Goal: Task Accomplishment & Management: Manage account settings

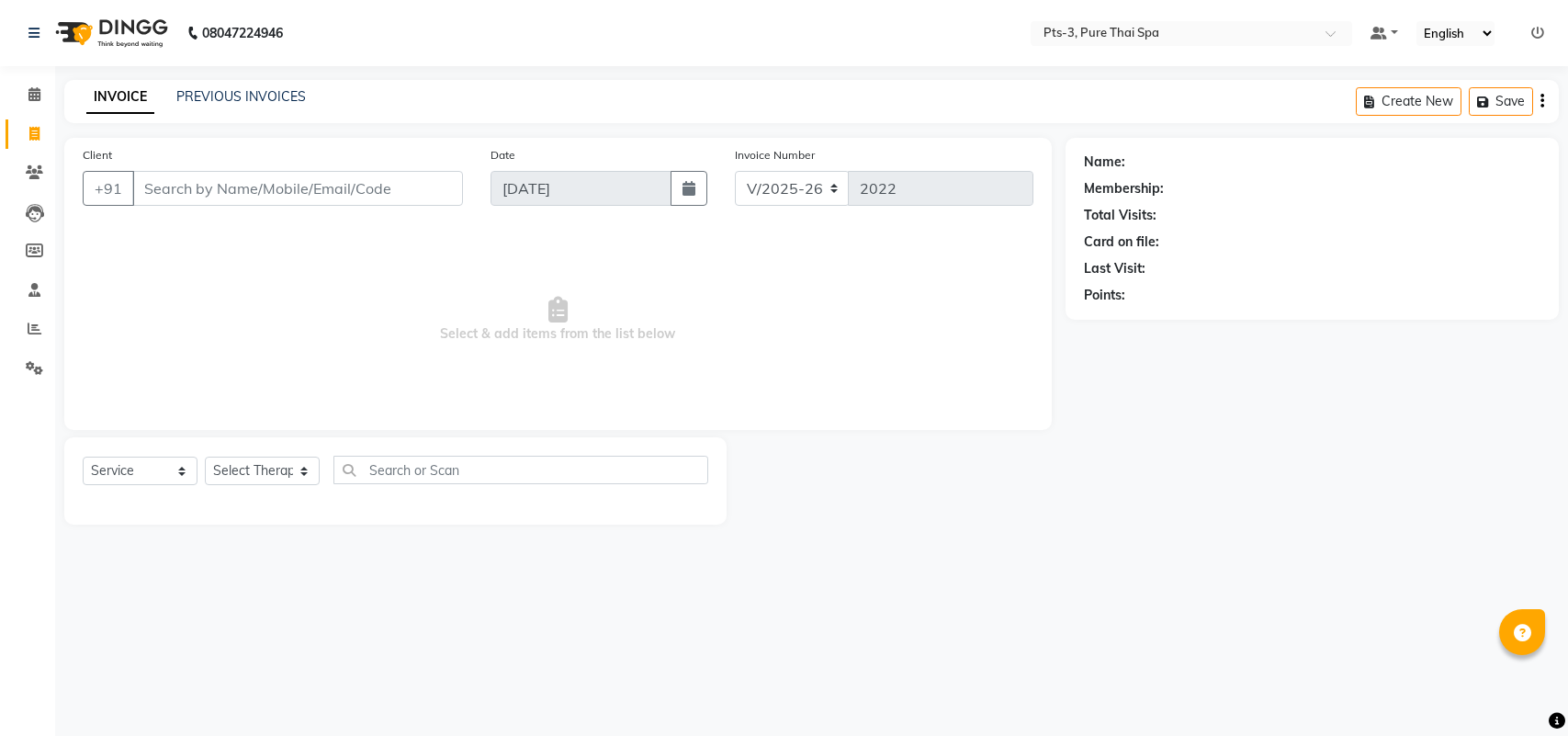
select select "6461"
select select "service"
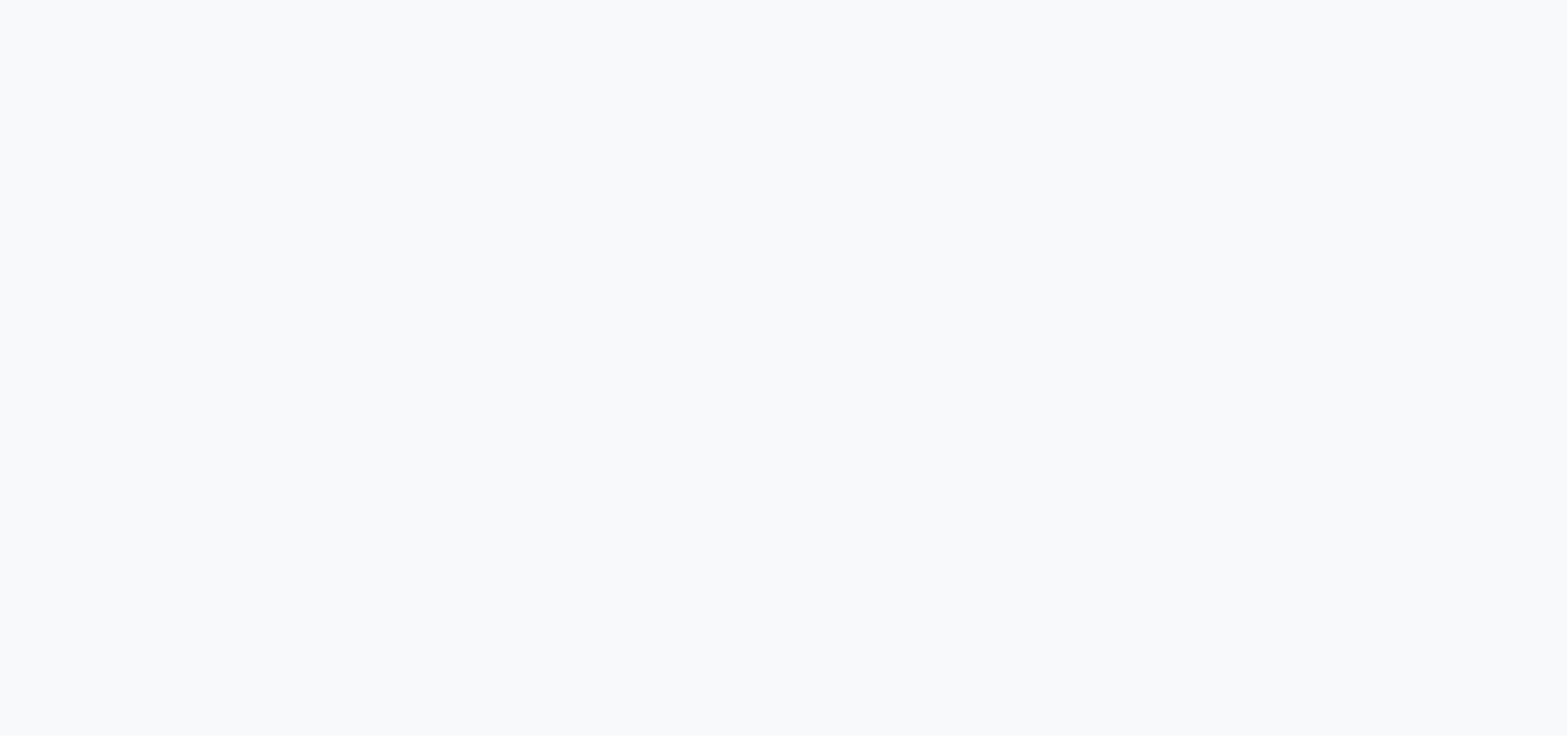
select select "6461"
select select "service"
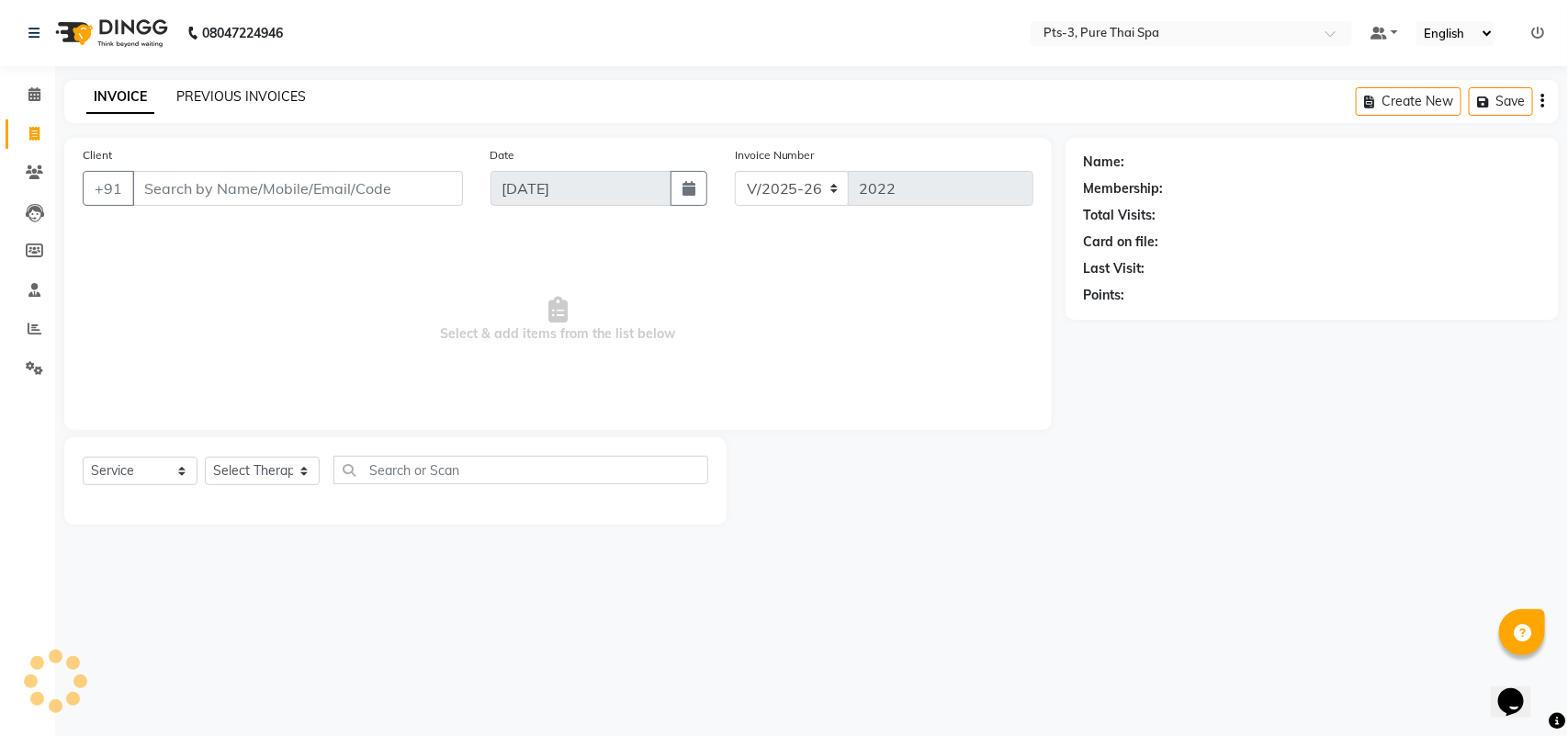
click at [195, 99] on link "PREVIOUS INVOICES" at bounding box center [241, 96] width 130 height 16
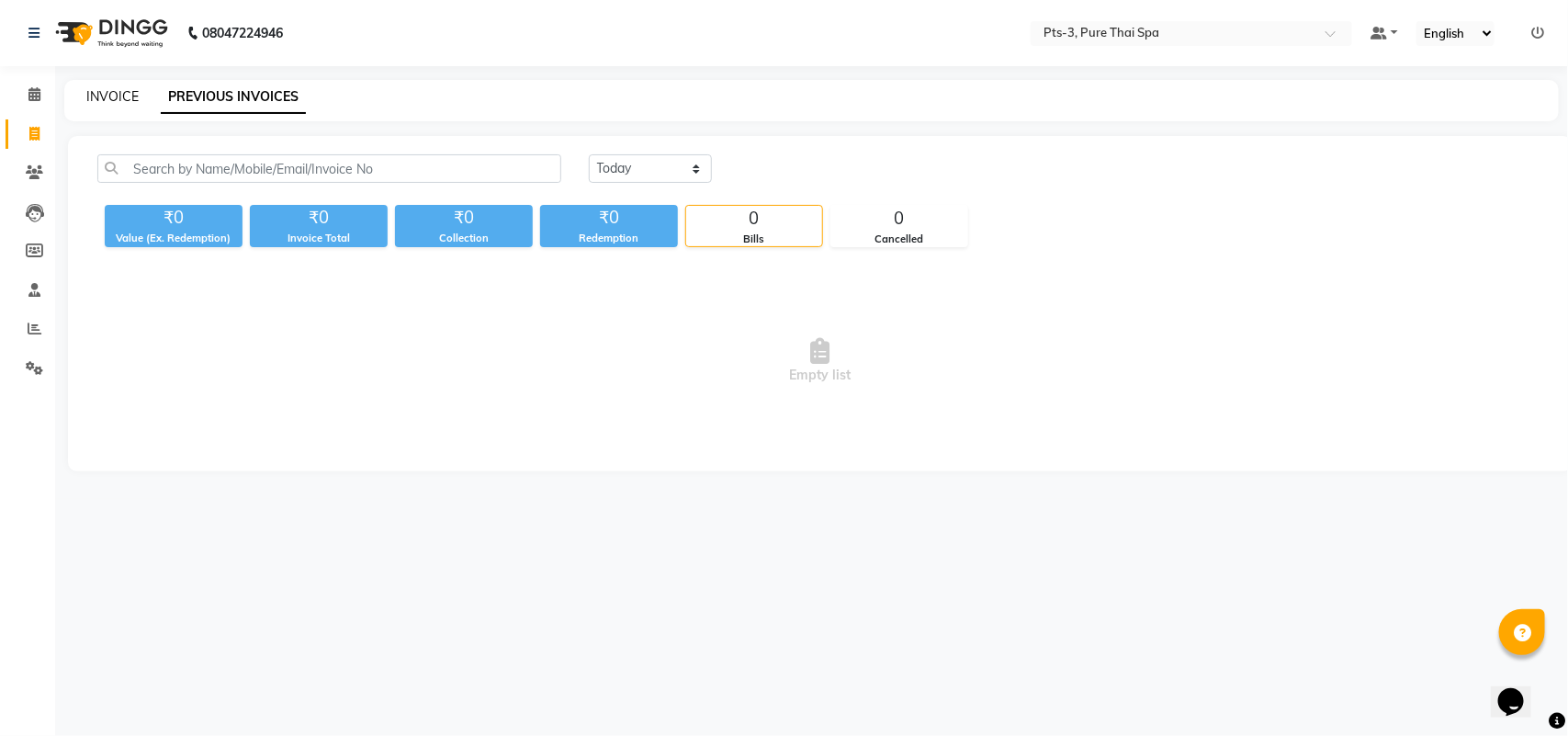
click at [98, 97] on link "INVOICE" at bounding box center [112, 96] width 52 height 16
select select "6461"
select select "service"
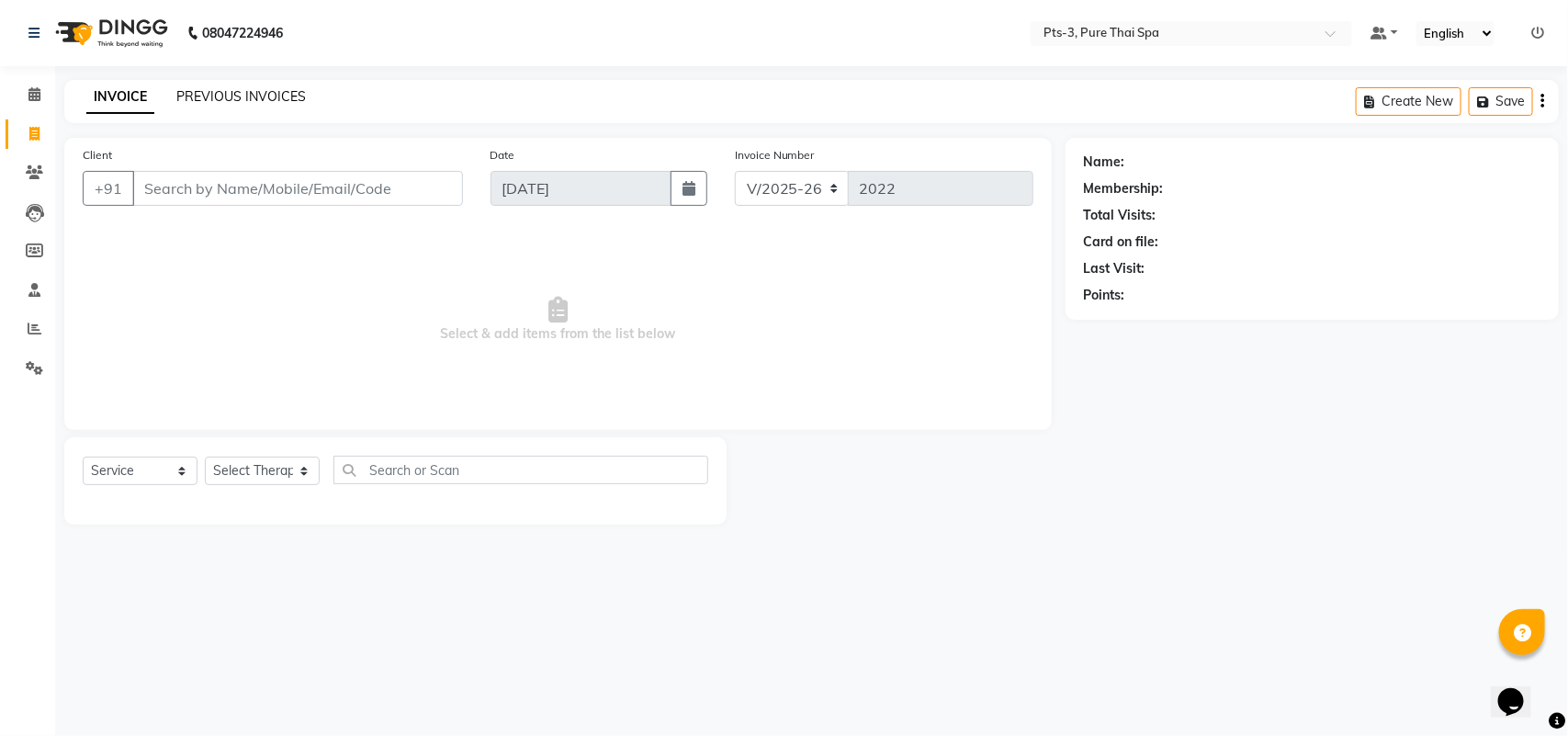
click at [244, 93] on link "PREVIOUS INVOICES" at bounding box center [241, 96] width 130 height 16
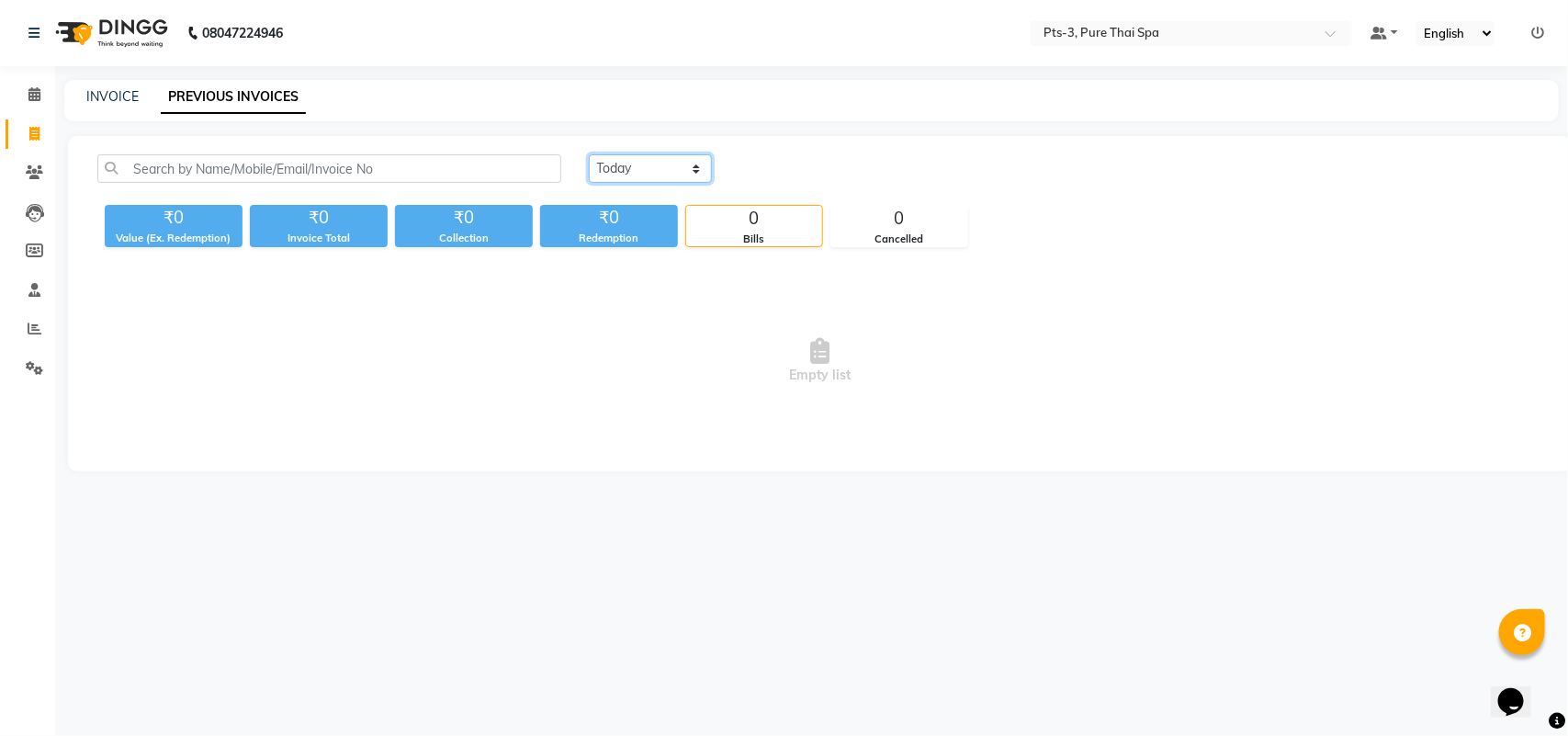
click at [648, 170] on select "[DATE] [DATE] Custom Range" at bounding box center [649, 168] width 123 height 28
select select "[DATE]"
click at [588, 154] on select "[DATE] [DATE] Custom Range" at bounding box center [649, 168] width 123 height 28
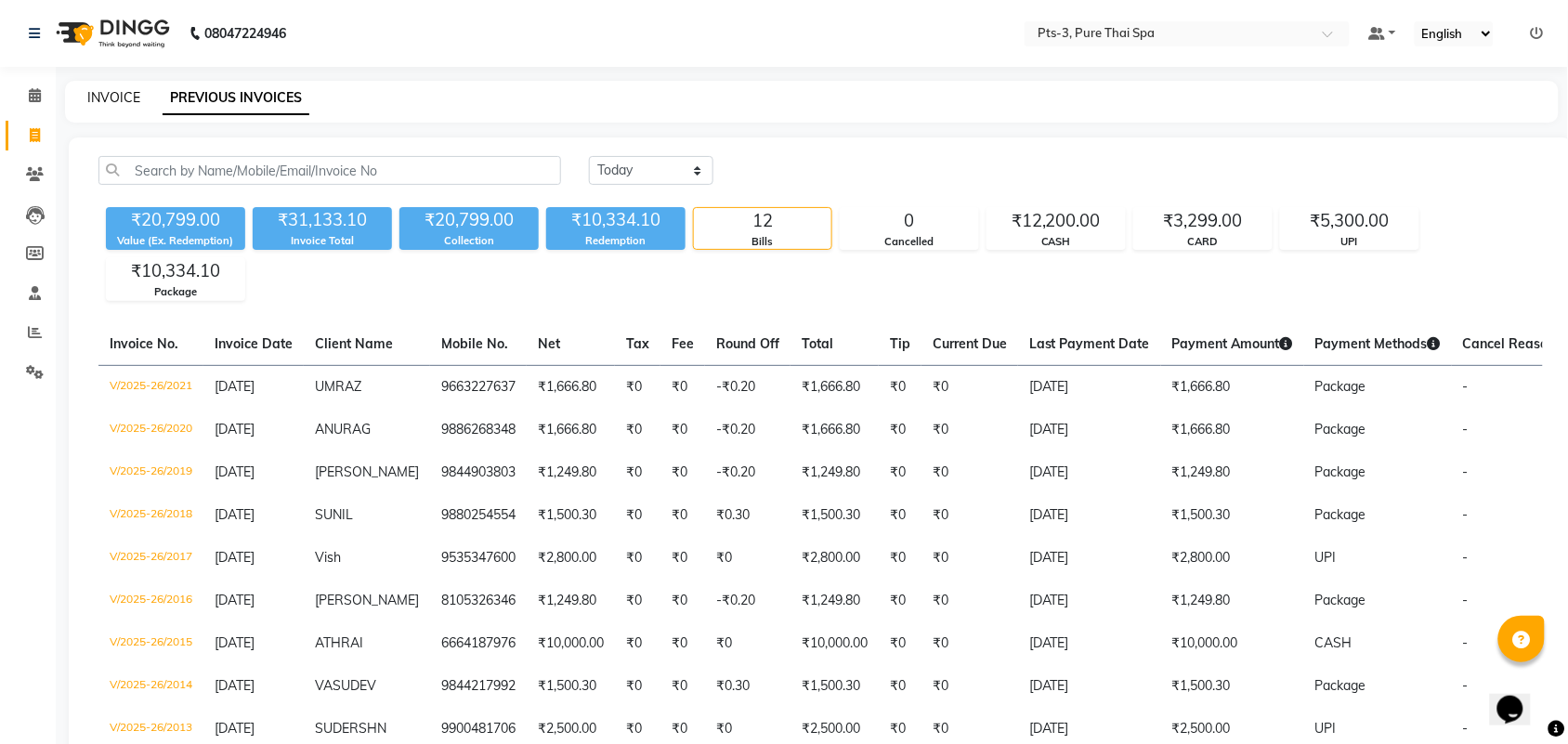
click at [100, 94] on link "INVOICE" at bounding box center [114, 97] width 53 height 17
select select "6461"
select select "service"
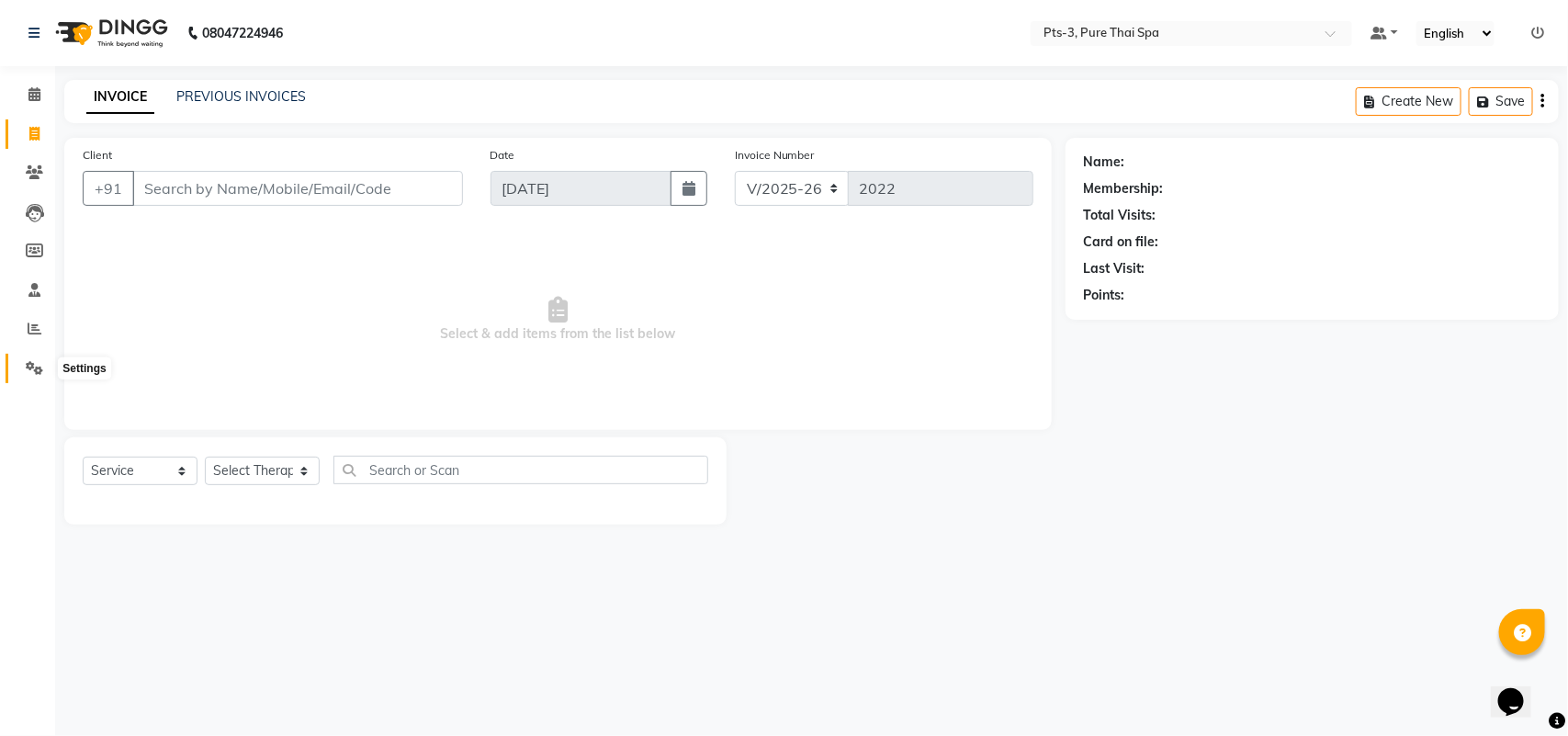
click at [21, 368] on span at bounding box center [34, 369] width 32 height 21
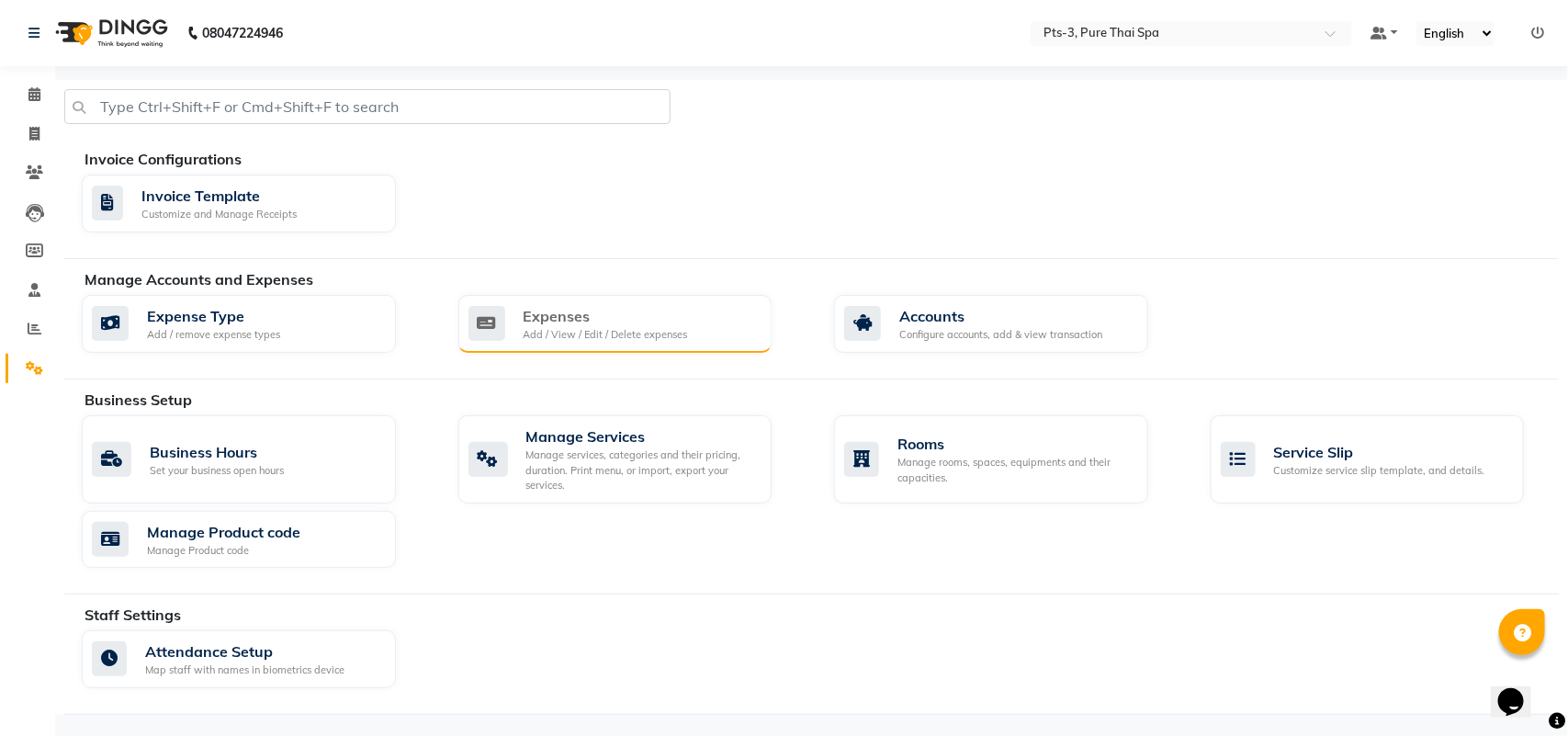
click at [638, 327] on div "Add / View / Edit / Delete expenses" at bounding box center [606, 335] width 165 height 15
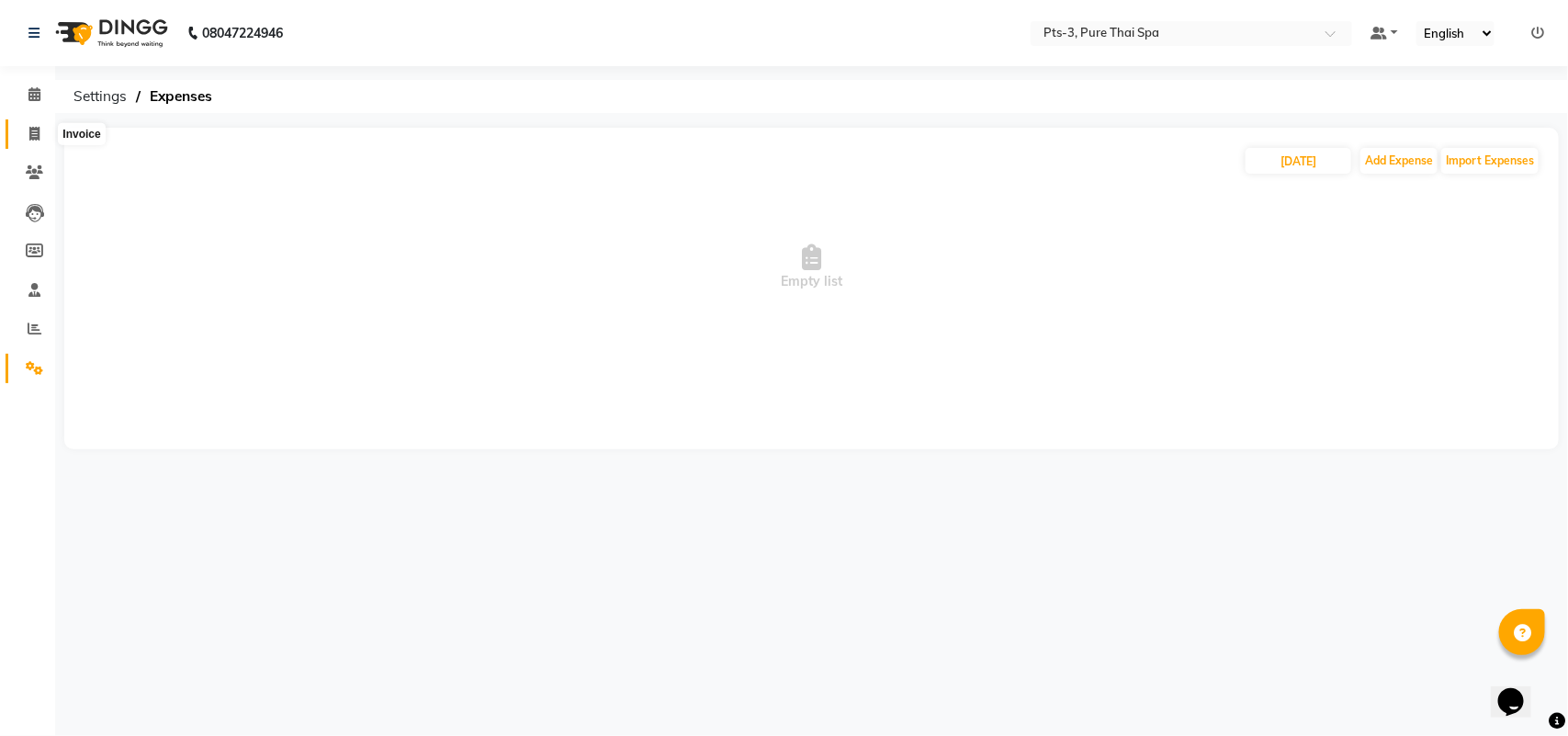
click at [42, 132] on span at bounding box center [34, 135] width 32 height 21
select select "6461"
select select "service"
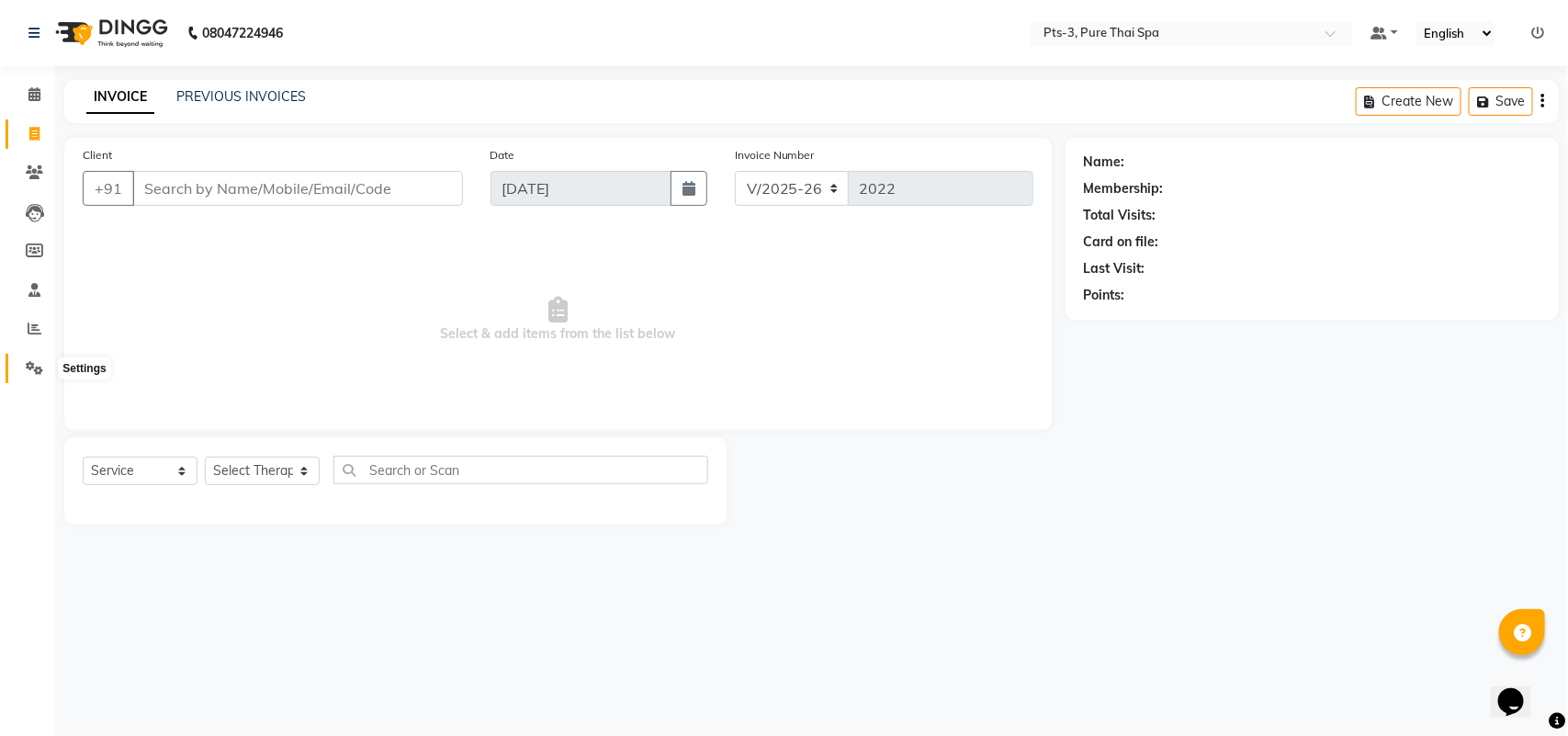
click at [29, 373] on icon at bounding box center [35, 368] width 17 height 14
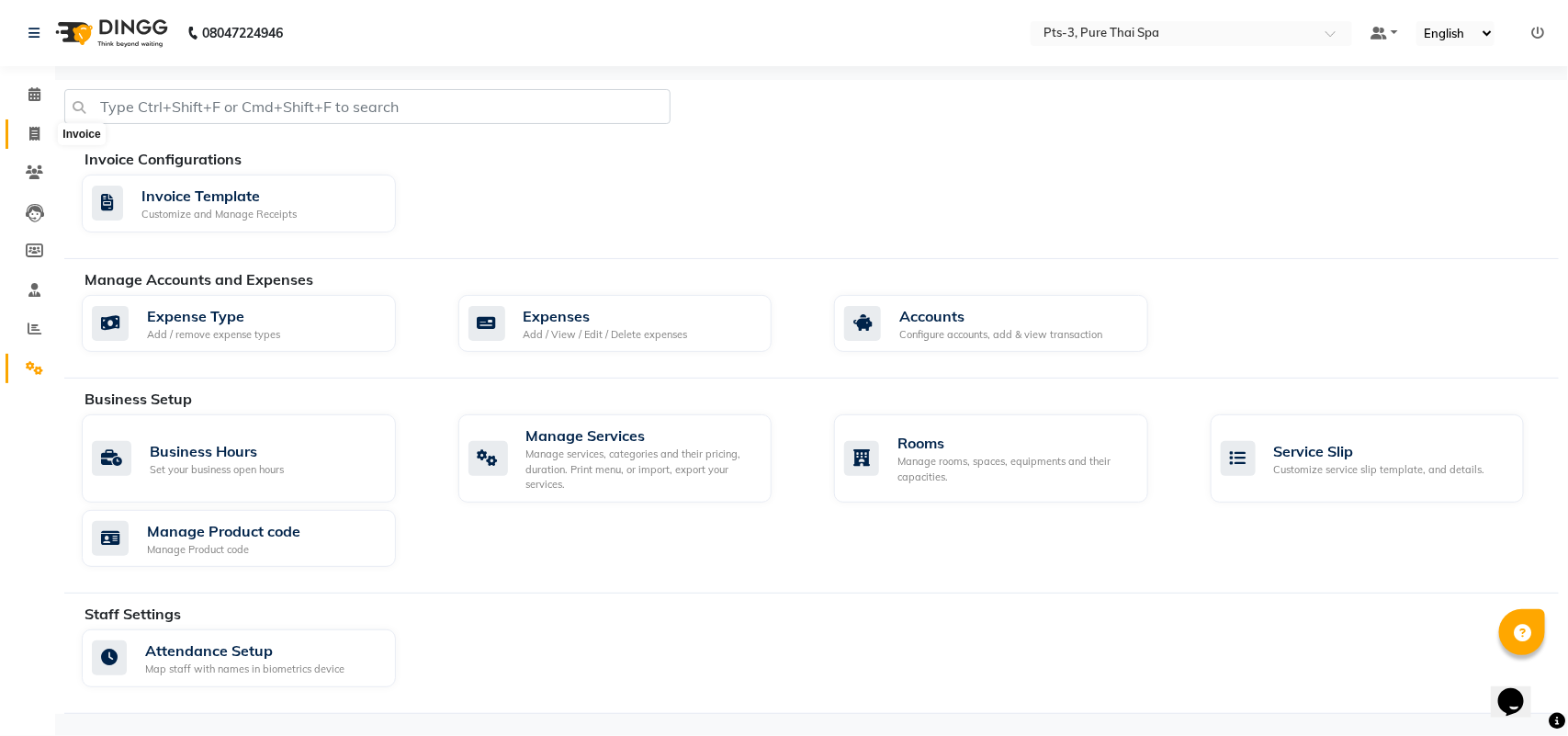
click at [33, 124] on span at bounding box center [34, 135] width 32 height 21
select select "service"
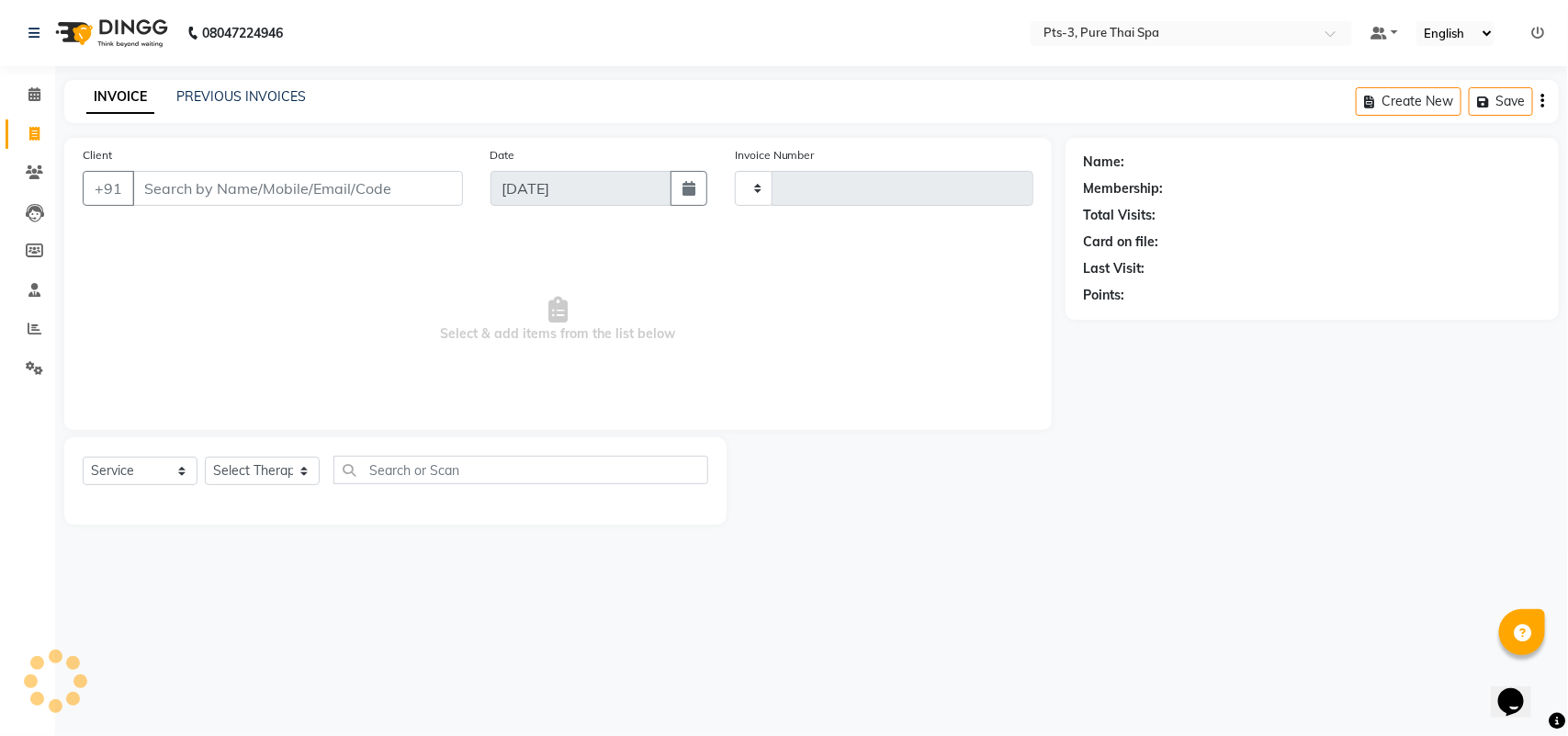
type input "2022"
select select "6461"
click at [26, 369] on icon at bounding box center [35, 368] width 17 height 14
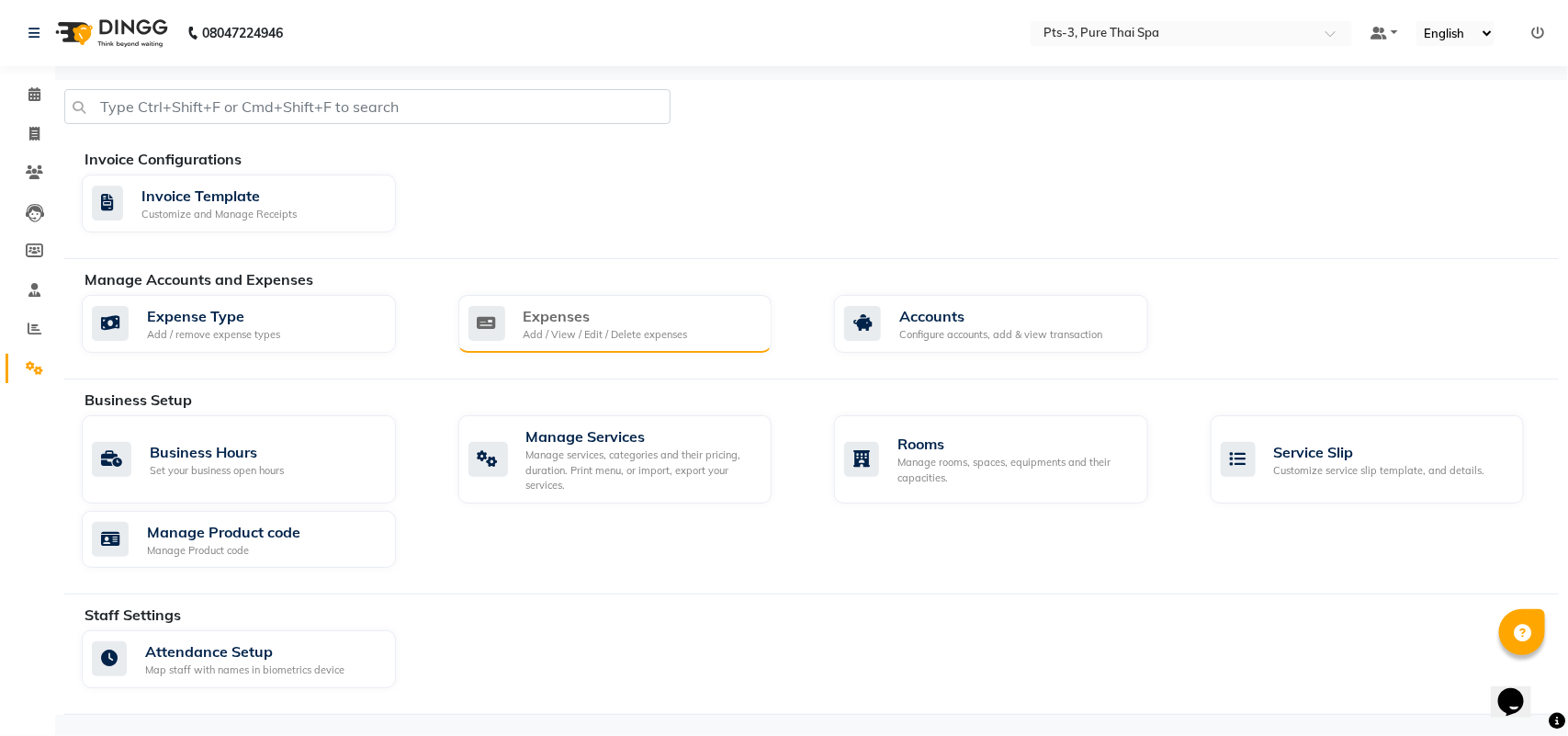
click at [557, 320] on div "Expenses" at bounding box center [606, 316] width 165 height 22
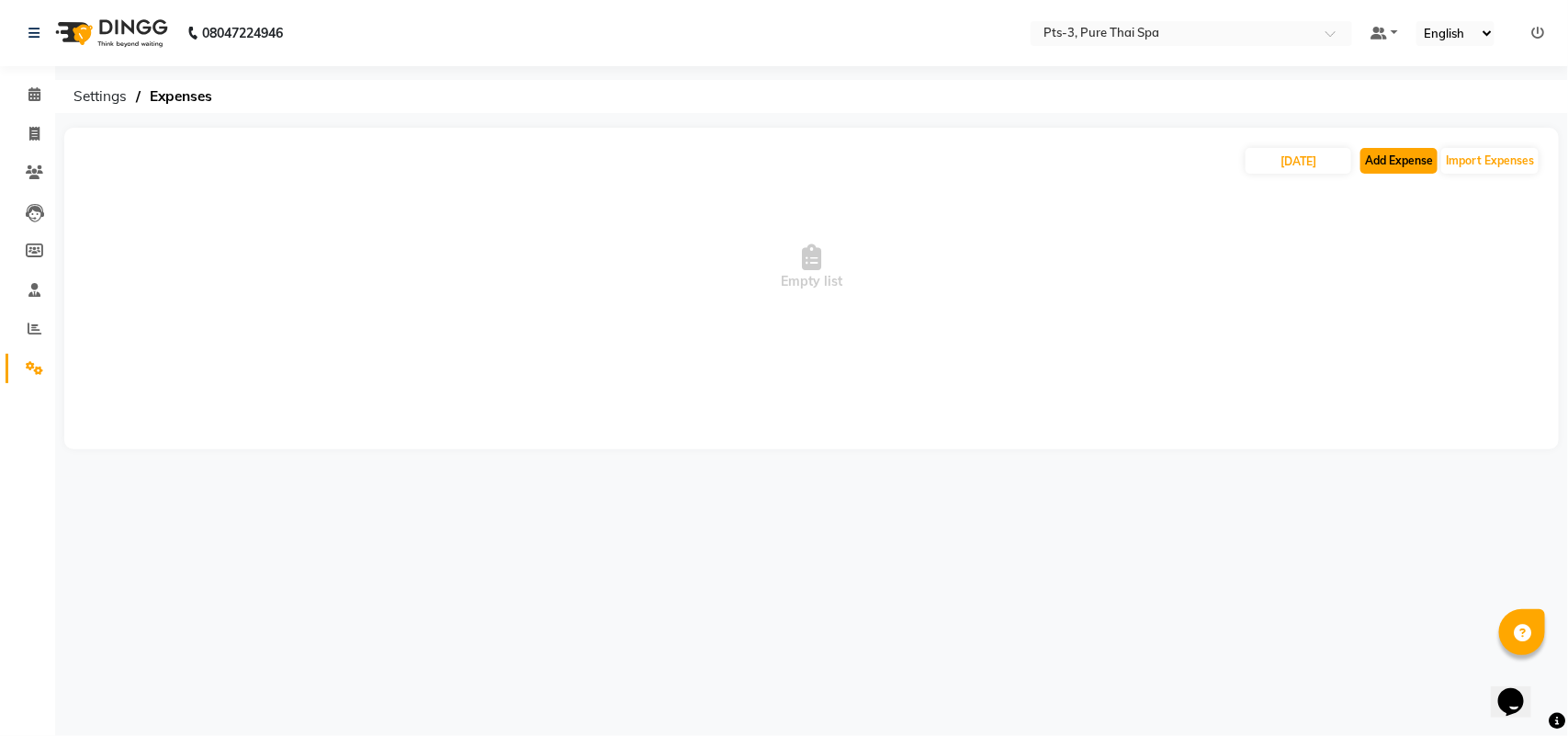
click at [1412, 164] on button "Add Expense" at bounding box center [1399, 161] width 77 height 26
select select "1"
select select "5482"
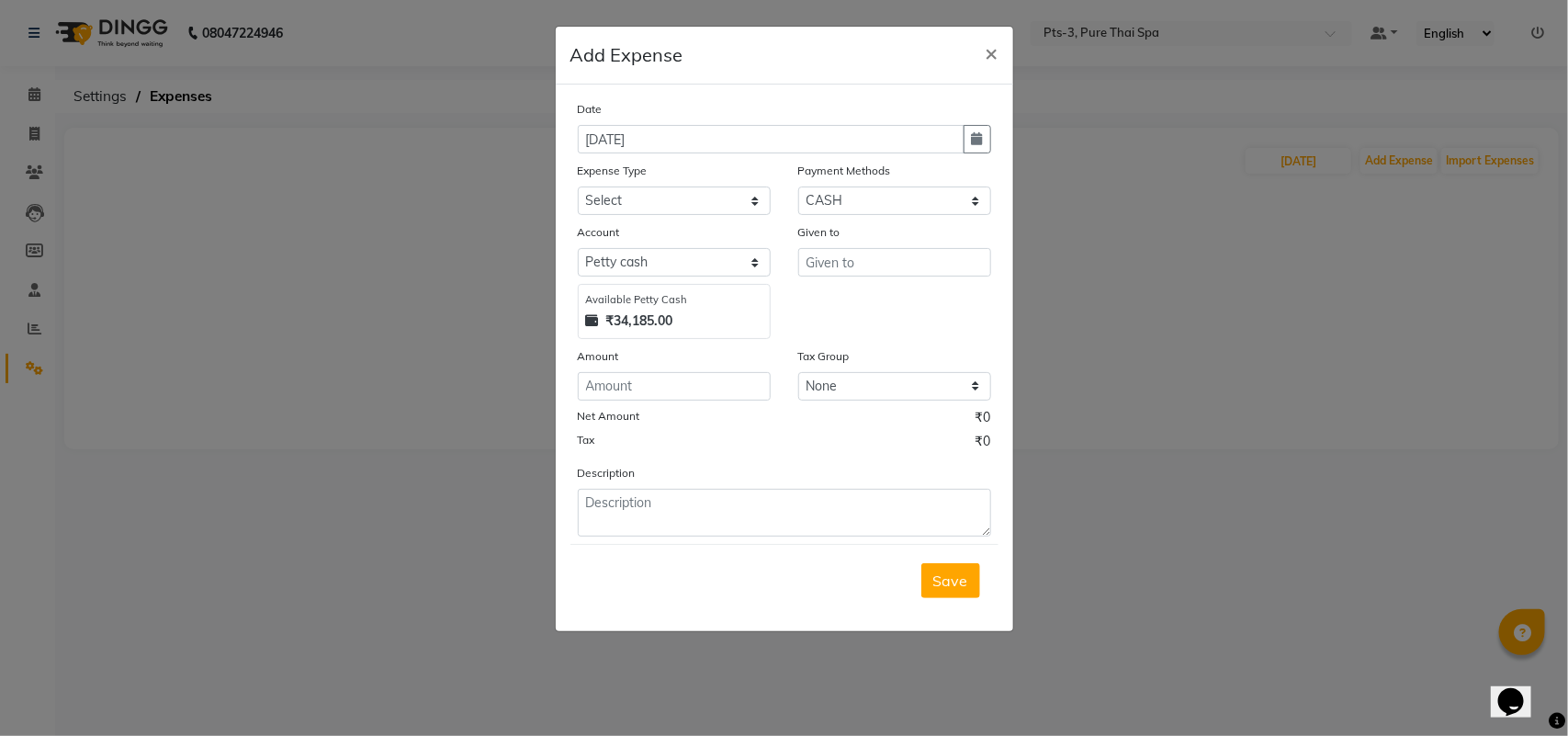
click at [631, 217] on div "Date [DATE] Expense Type Select Bank charges Cleaning and products Donation Ele…" at bounding box center [784, 318] width 413 height 438
click at [625, 203] on select "Select Bank charges Cleaning and products Donation Electric and water charge In…" at bounding box center [674, 200] width 193 height 28
select select "10836"
click at [578, 187] on select "Select Bank charges Cleaning and products Donation Electric and water charge In…" at bounding box center [674, 200] width 193 height 28
click at [622, 386] on input "number" at bounding box center [674, 385] width 193 height 28
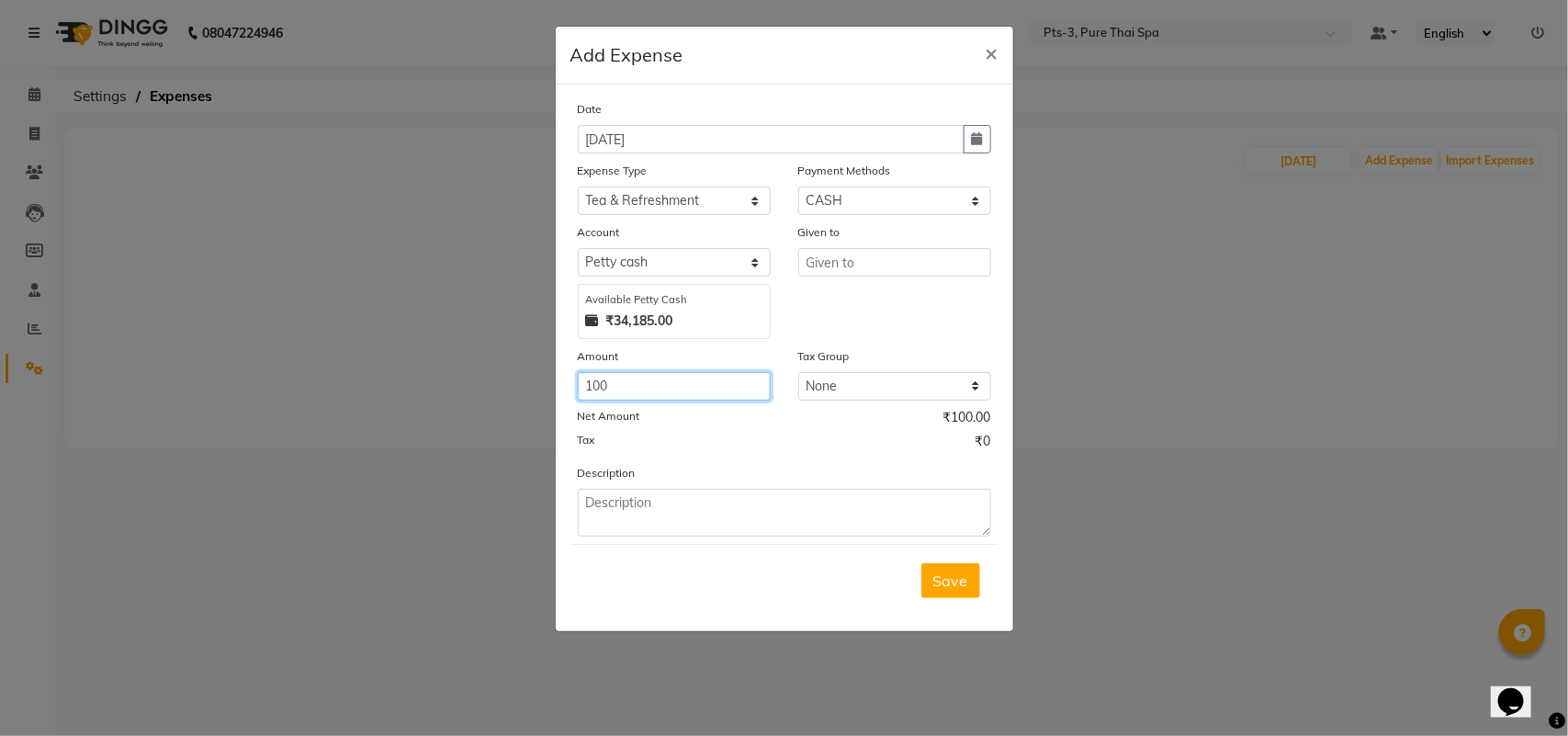
type input "100"
click at [829, 263] on input "text" at bounding box center [894, 261] width 193 height 28
type input "STAFF"
click at [947, 548] on div "Save" at bounding box center [784, 580] width 428 height 73
click at [949, 564] on button "Save" at bounding box center [950, 581] width 59 height 35
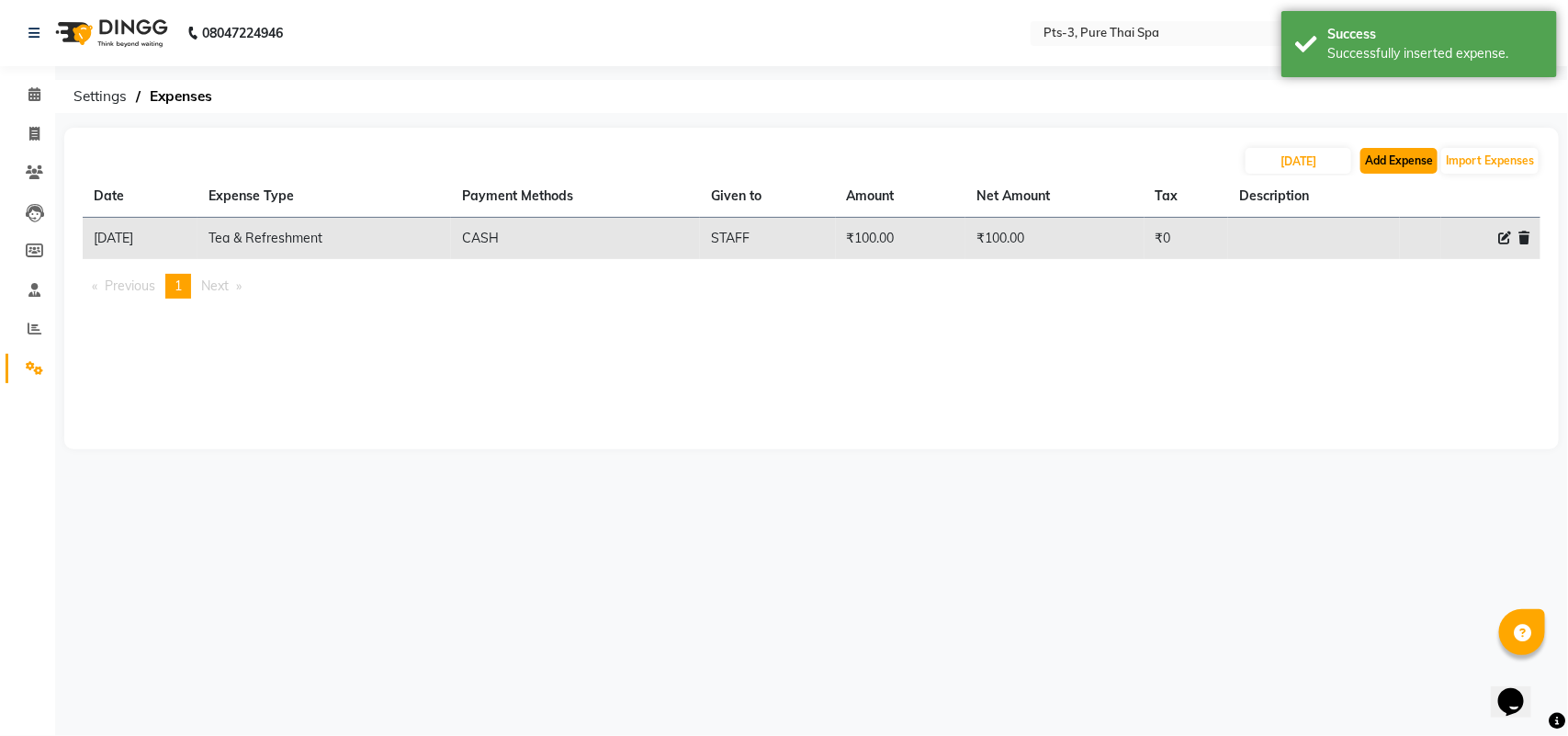
click at [1394, 157] on button "Add Expense" at bounding box center [1399, 161] width 77 height 26
select select "1"
select select "5482"
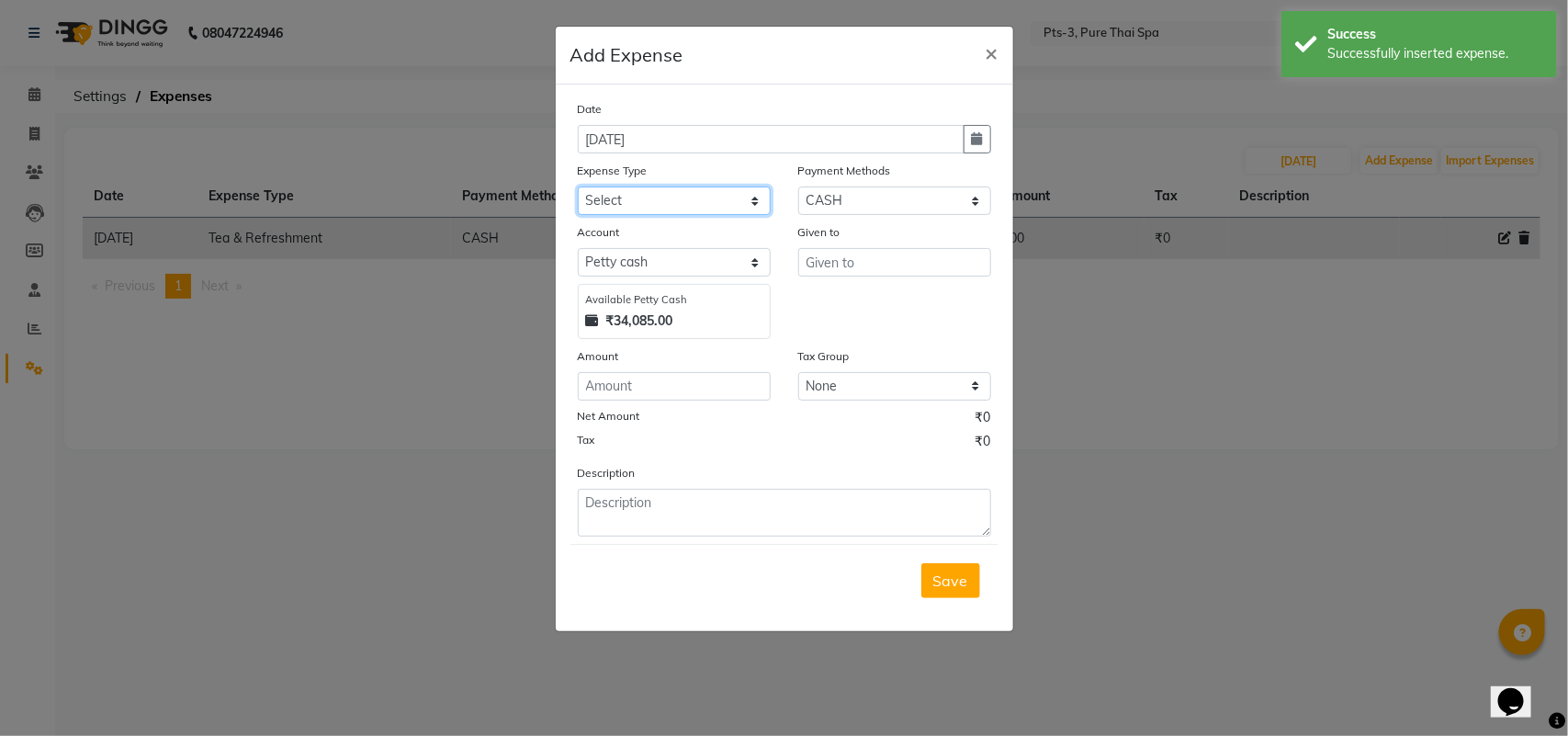
click at [662, 203] on select "Select Bank charges Cleaning and products Donation Electric and water charge In…" at bounding box center [674, 200] width 193 height 28
select select "10852"
click at [578, 187] on select "Select Bank charges Cleaning and products Donation Electric and water charge In…" at bounding box center [674, 200] width 193 height 28
click at [600, 392] on input "number" at bounding box center [674, 385] width 193 height 28
type input "100"
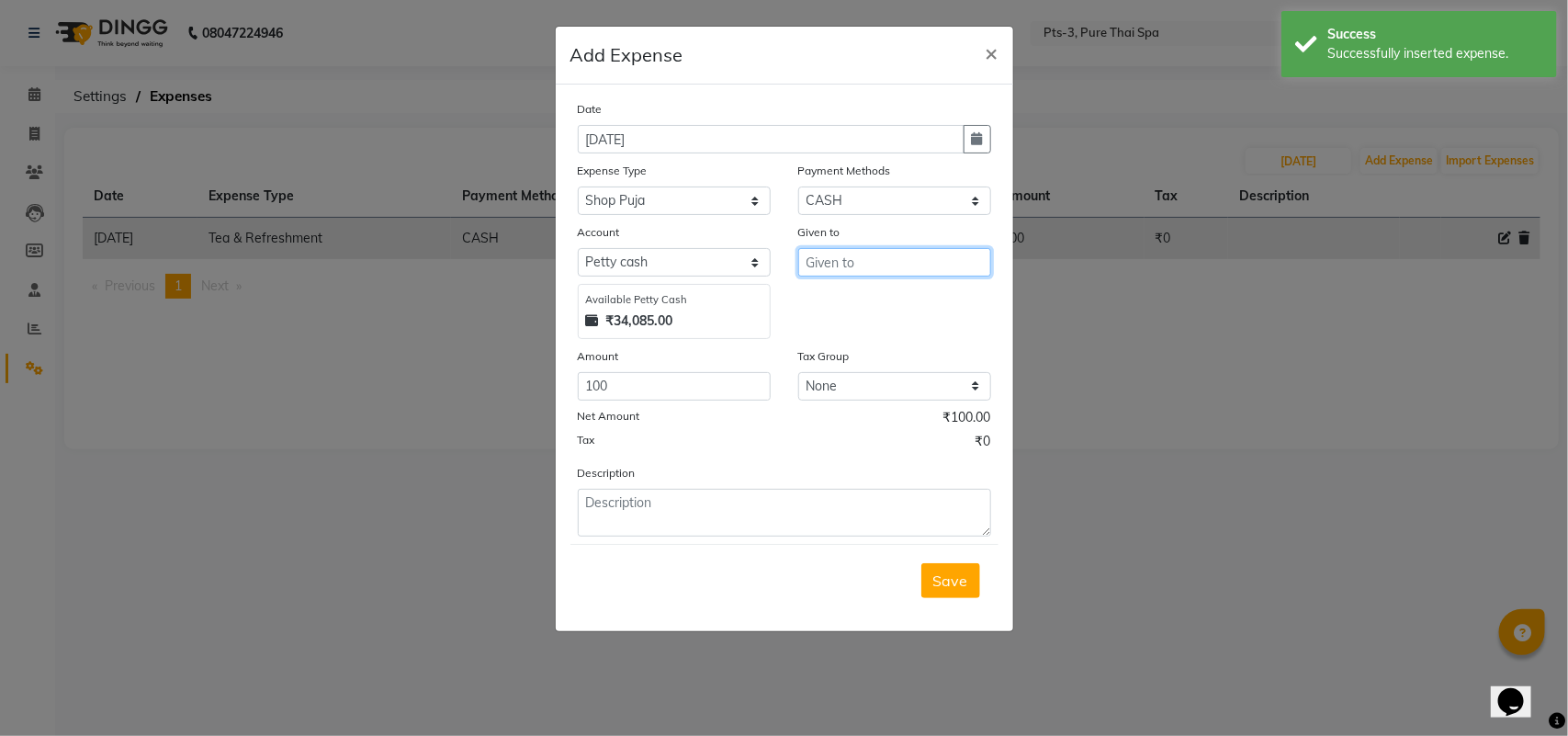
click at [823, 260] on input "text" at bounding box center [894, 261] width 193 height 28
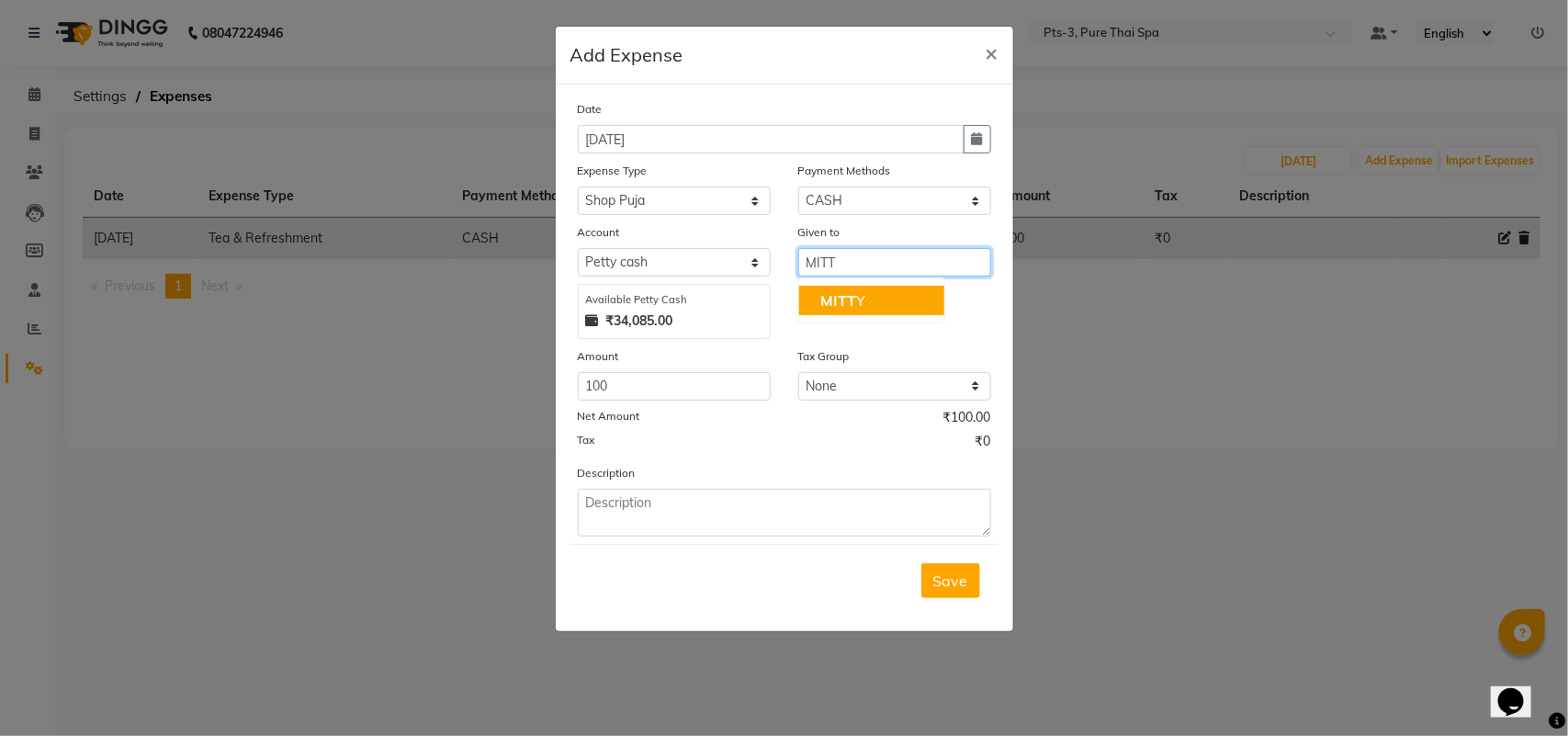
click at [851, 291] on span "MITT" at bounding box center [838, 300] width 36 height 18
type input "MITTY"
click at [948, 571] on span "Save" at bounding box center [950, 580] width 35 height 18
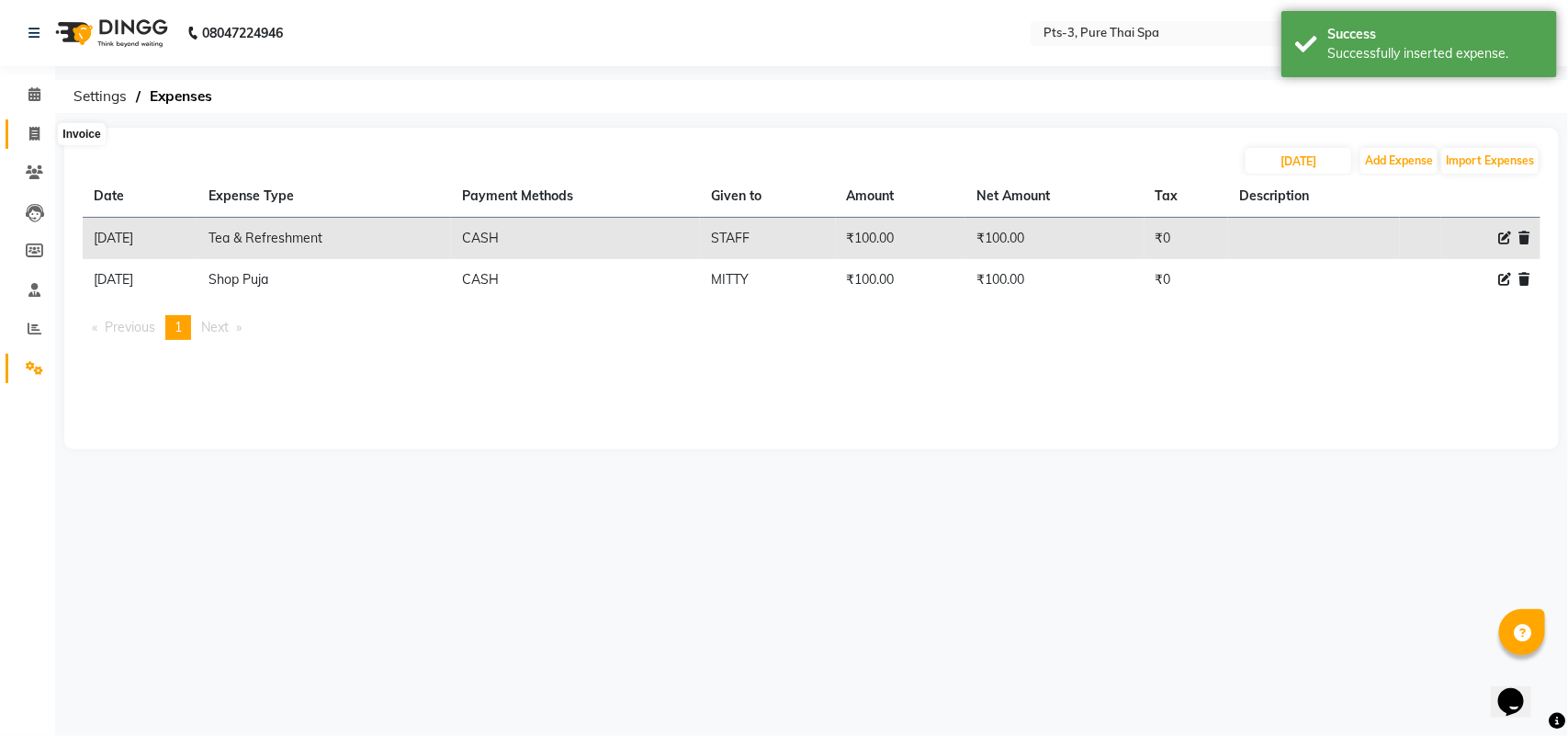
click at [39, 142] on span at bounding box center [34, 135] width 32 height 21
select select "service"
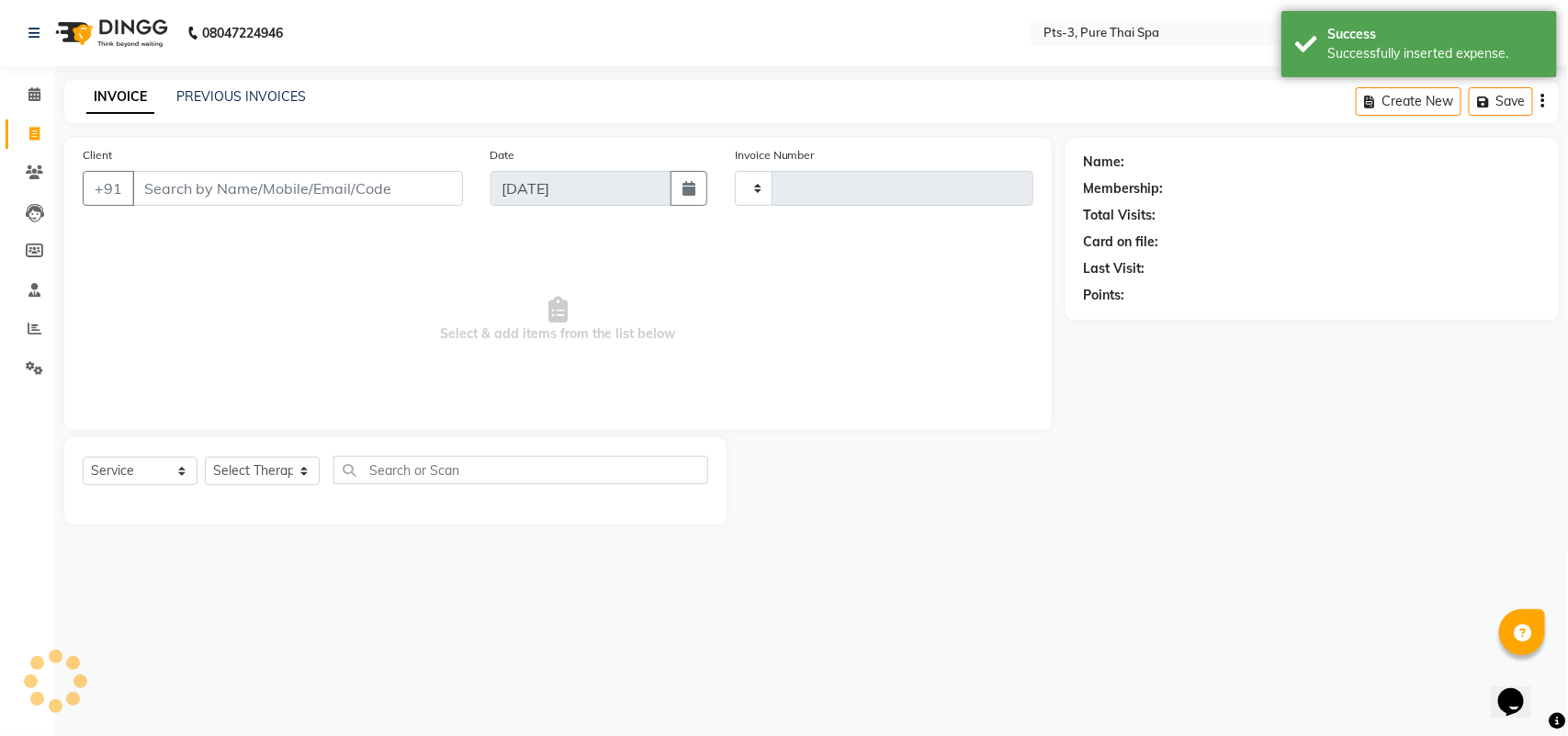
type input "2022"
select select "6461"
click at [234, 97] on link "PREVIOUS INVOICES" at bounding box center [241, 96] width 130 height 16
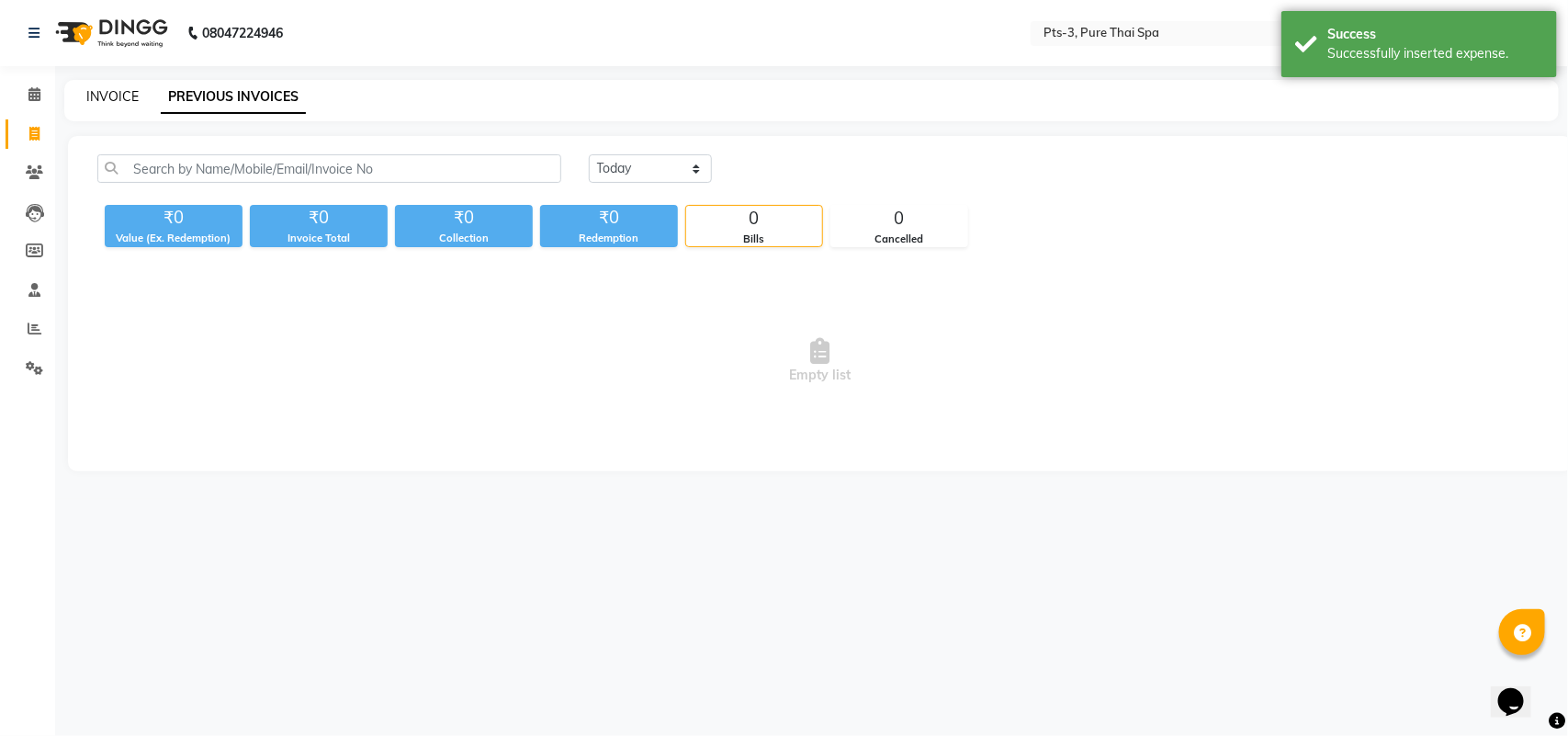
click at [104, 92] on link "INVOICE" at bounding box center [112, 96] width 52 height 16
select select "service"
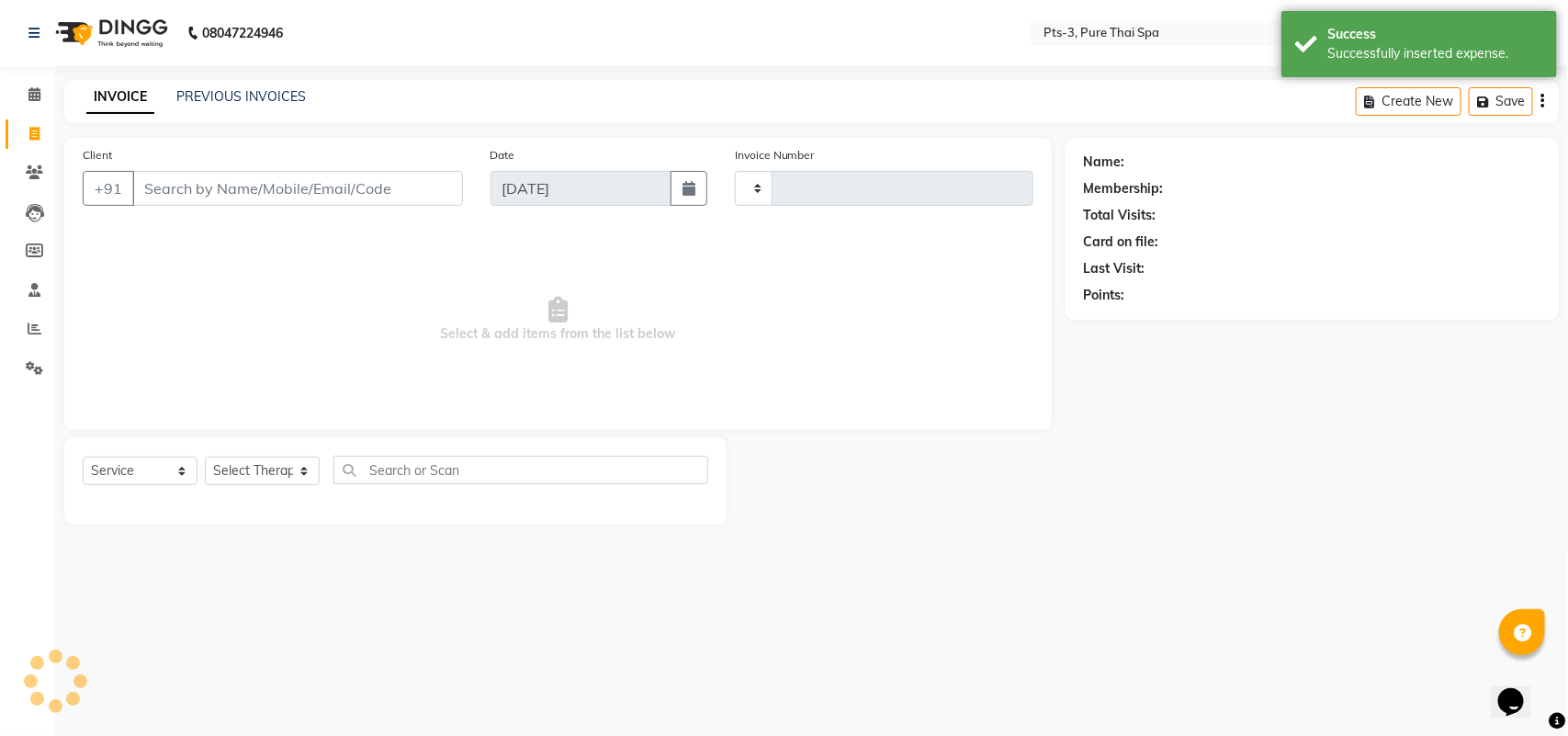
type input "2022"
select select "6461"
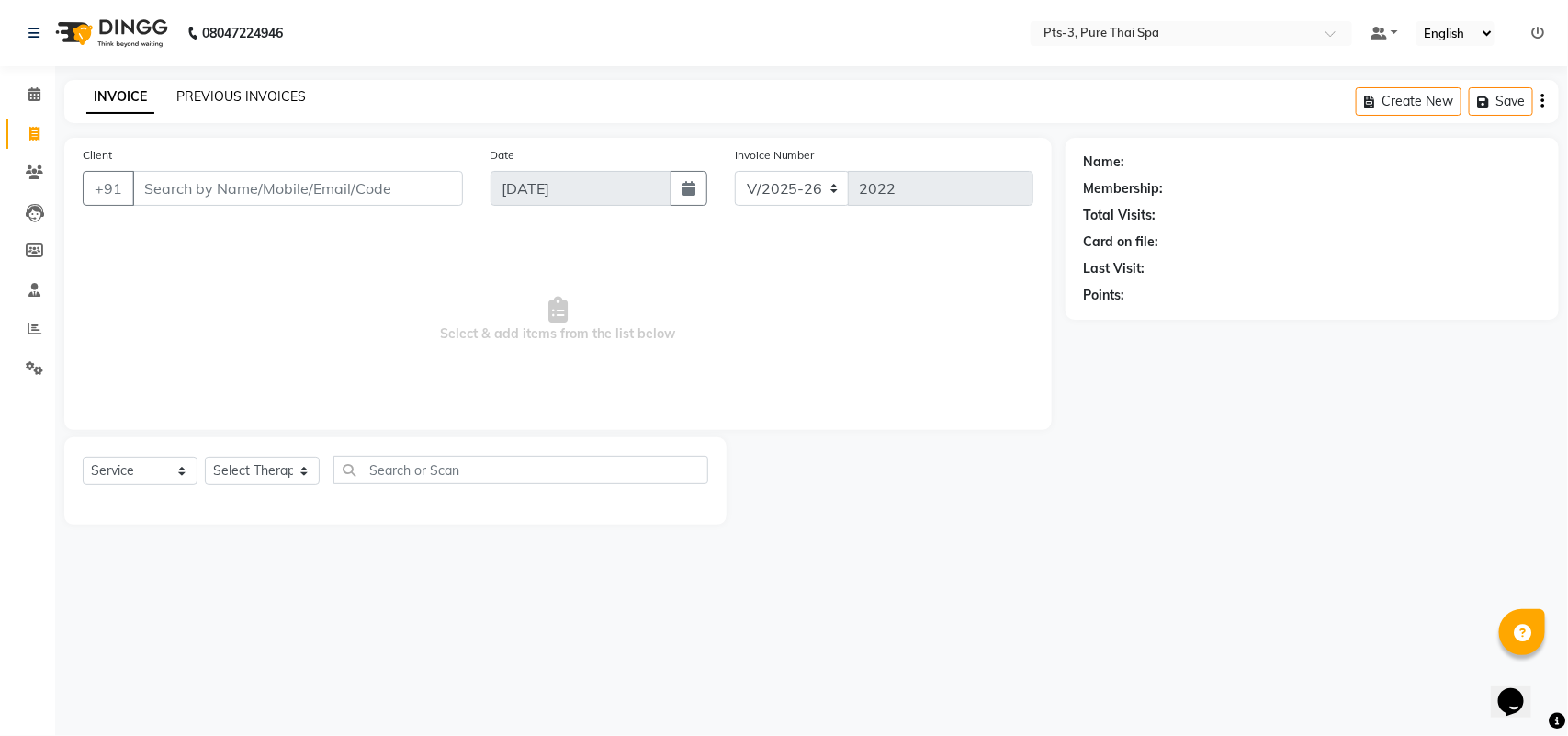
click at [218, 97] on link "PREVIOUS INVOICES" at bounding box center [241, 96] width 130 height 16
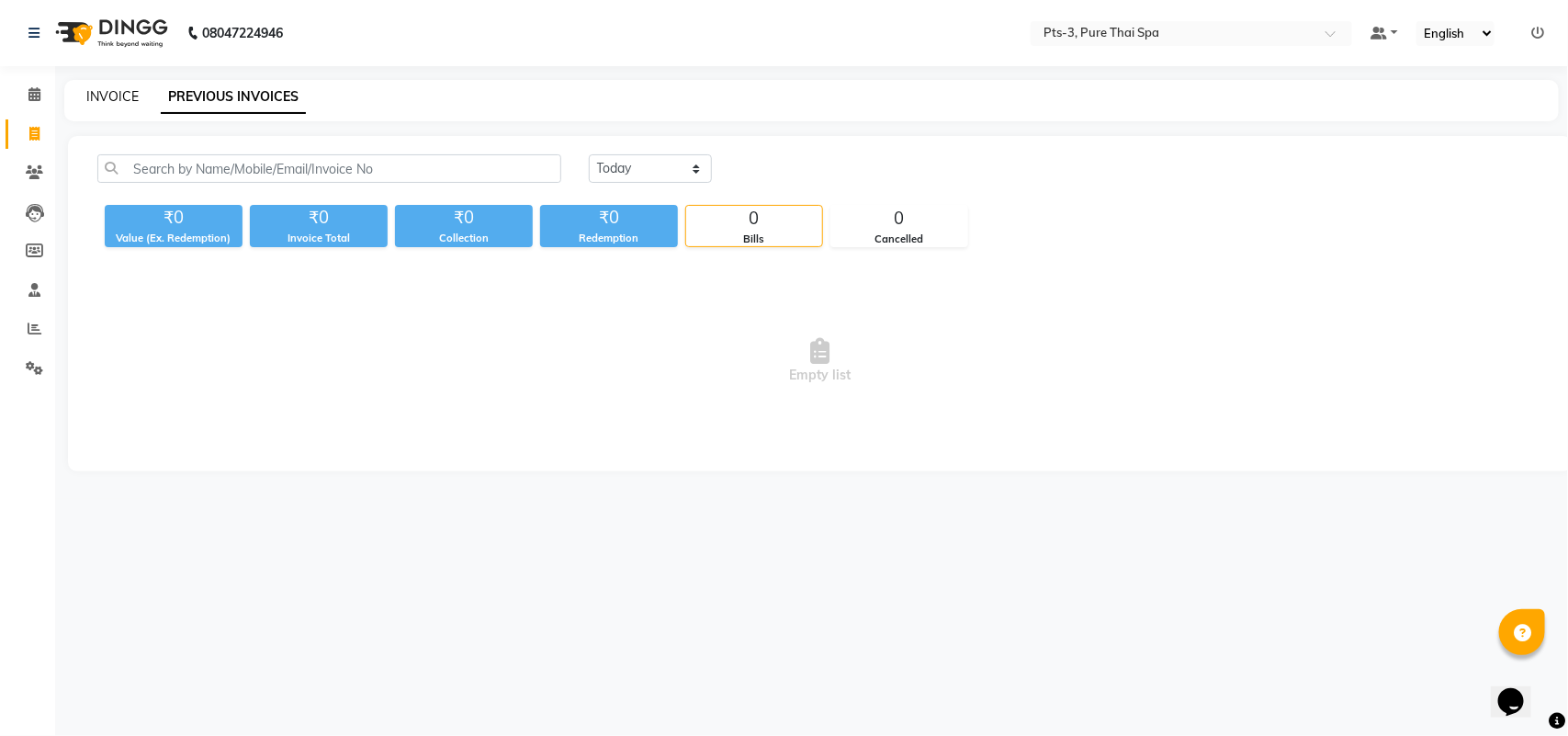
click at [111, 94] on link "INVOICE" at bounding box center [112, 96] width 52 height 16
select select "6461"
select select "service"
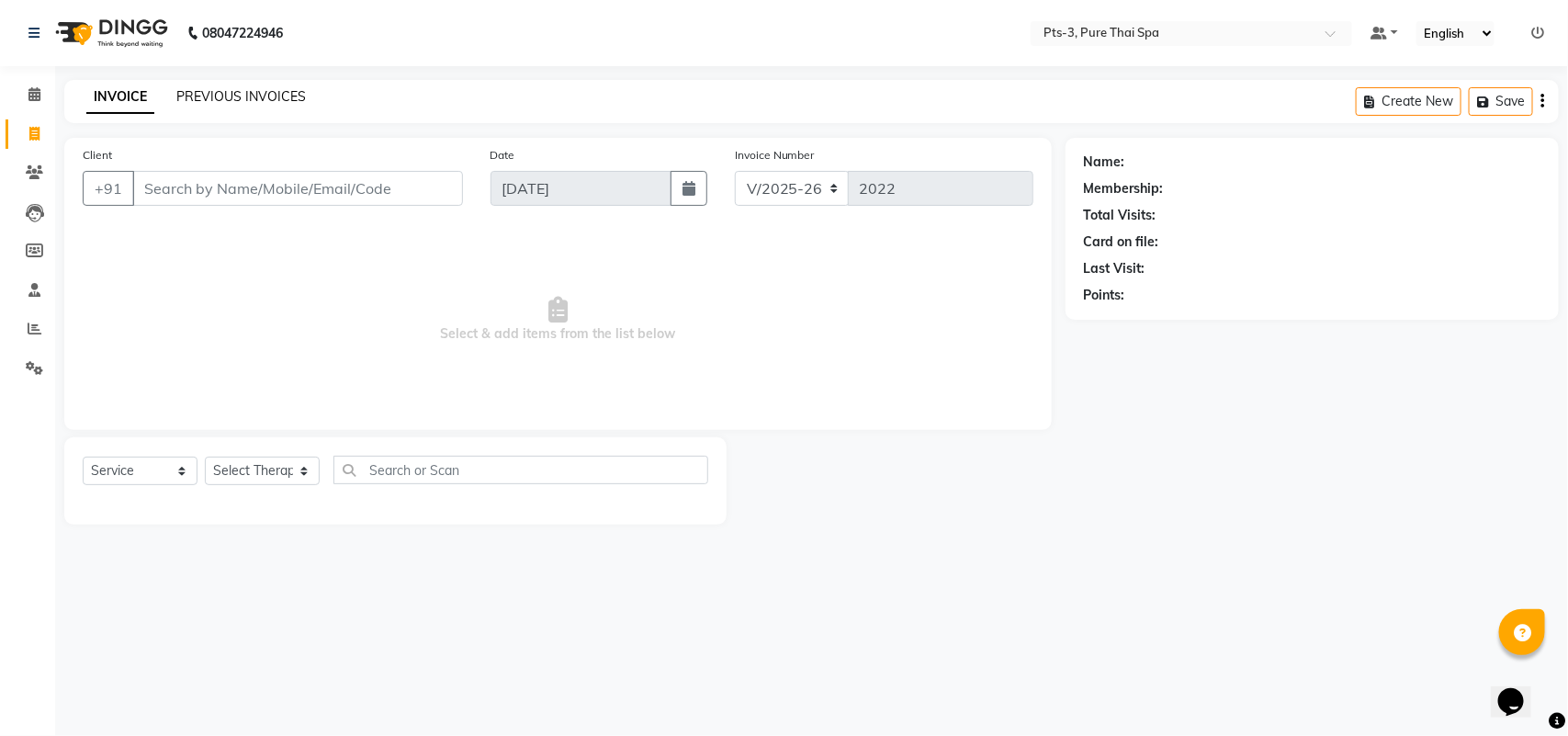
click at [268, 93] on link "PREVIOUS INVOICES" at bounding box center [241, 96] width 130 height 16
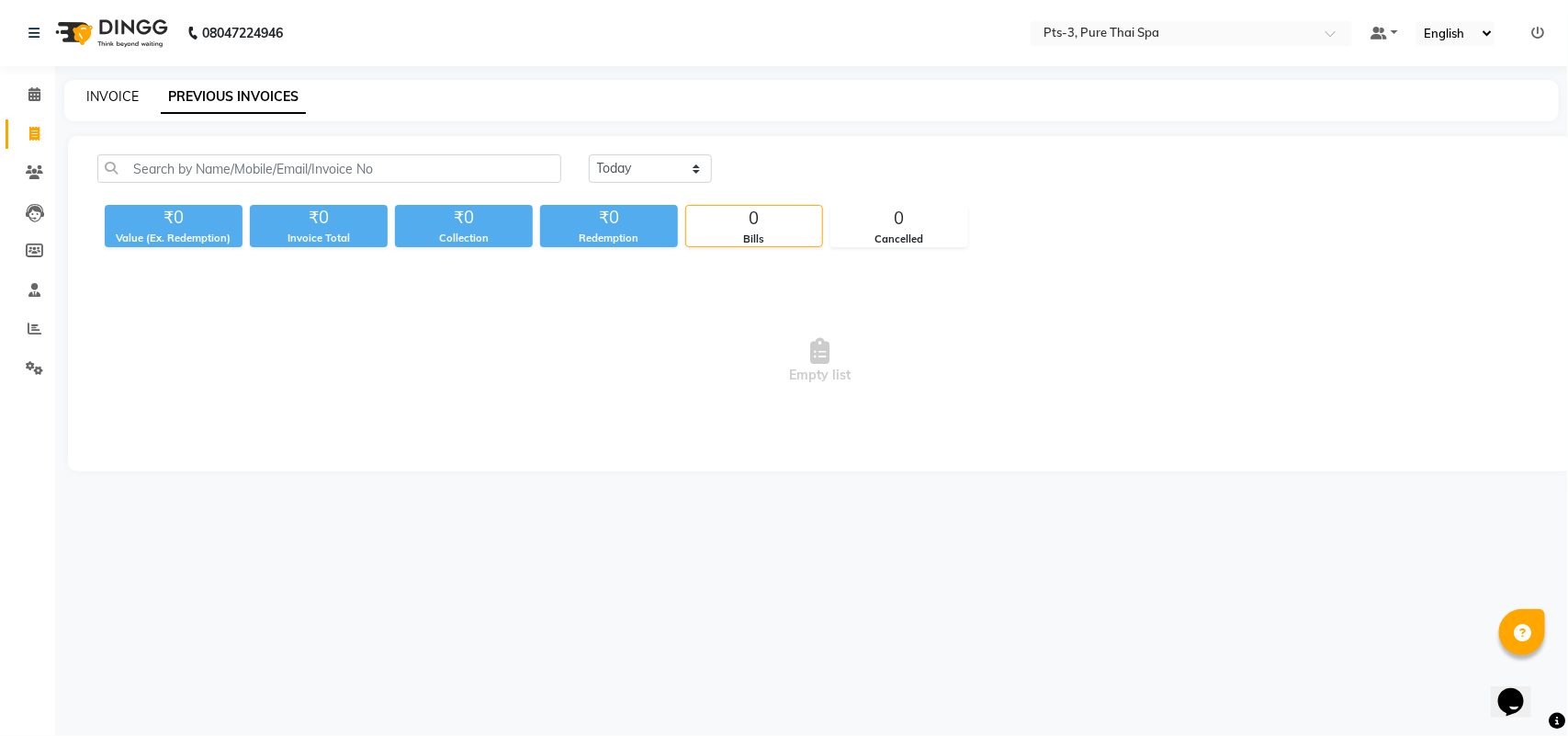
click at [112, 93] on link "INVOICE" at bounding box center [112, 96] width 52 height 16
select select "6461"
select select "service"
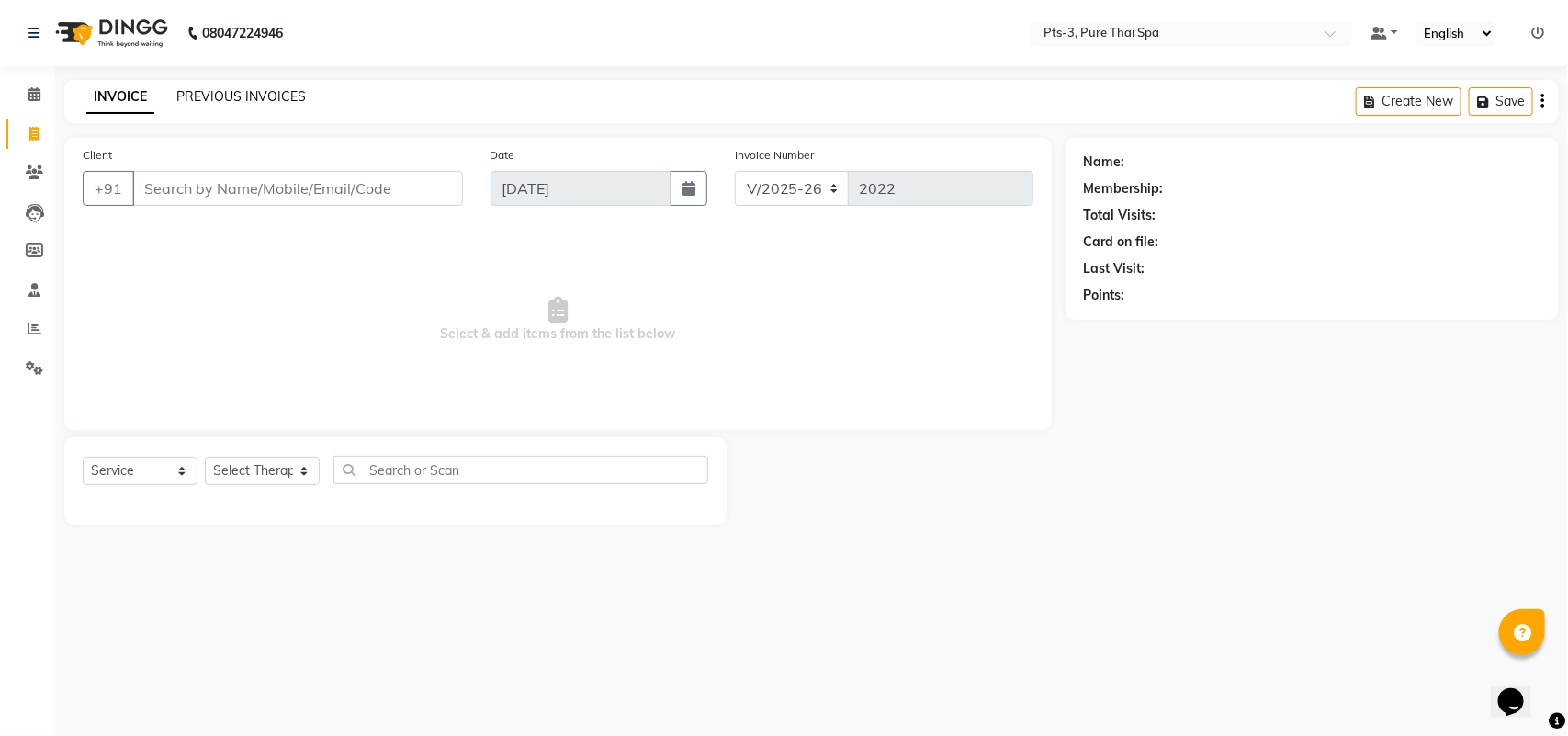
click at [218, 93] on link "PREVIOUS INVOICES" at bounding box center [241, 96] width 130 height 16
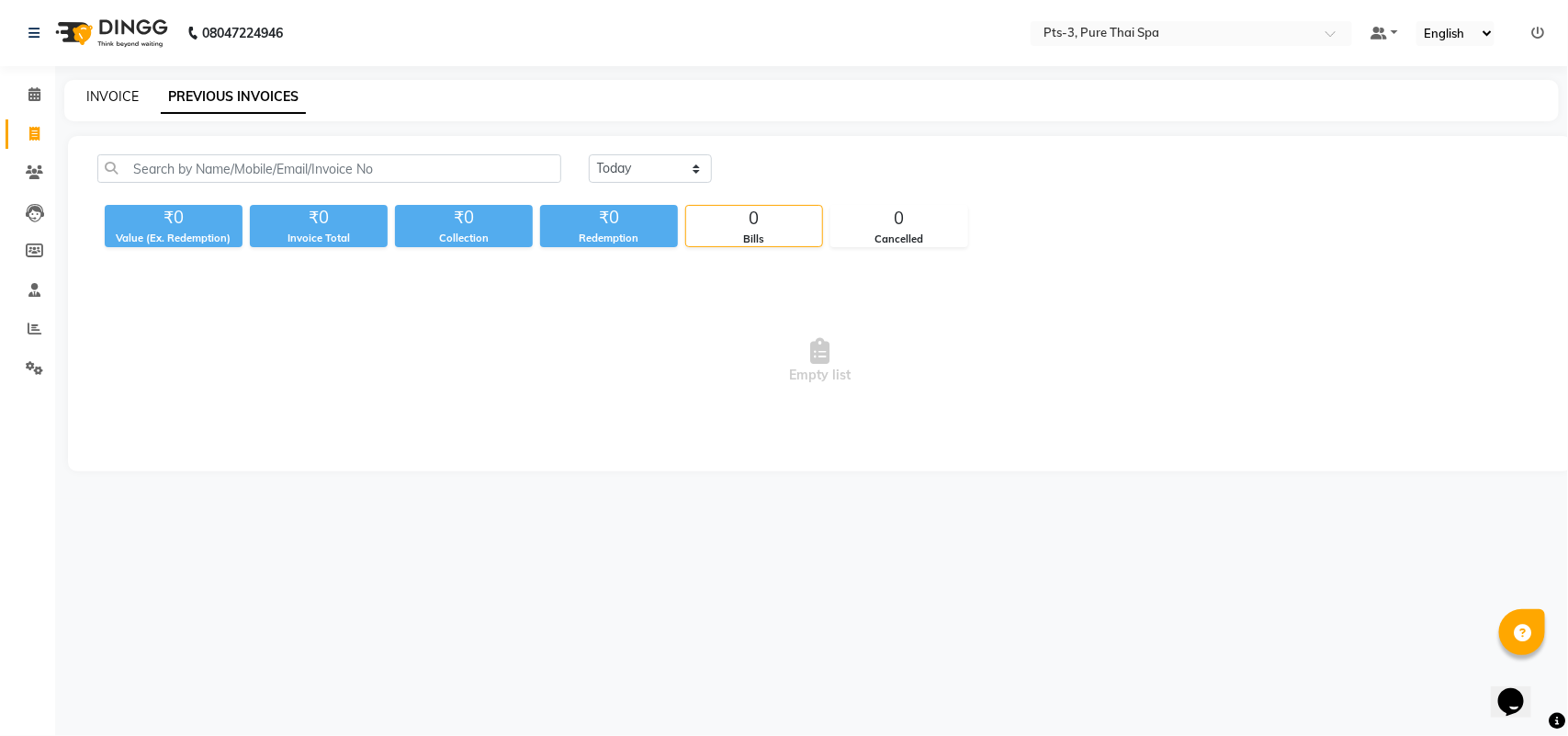
click at [113, 95] on link "INVOICE" at bounding box center [112, 96] width 52 height 16
select select "6461"
select select "service"
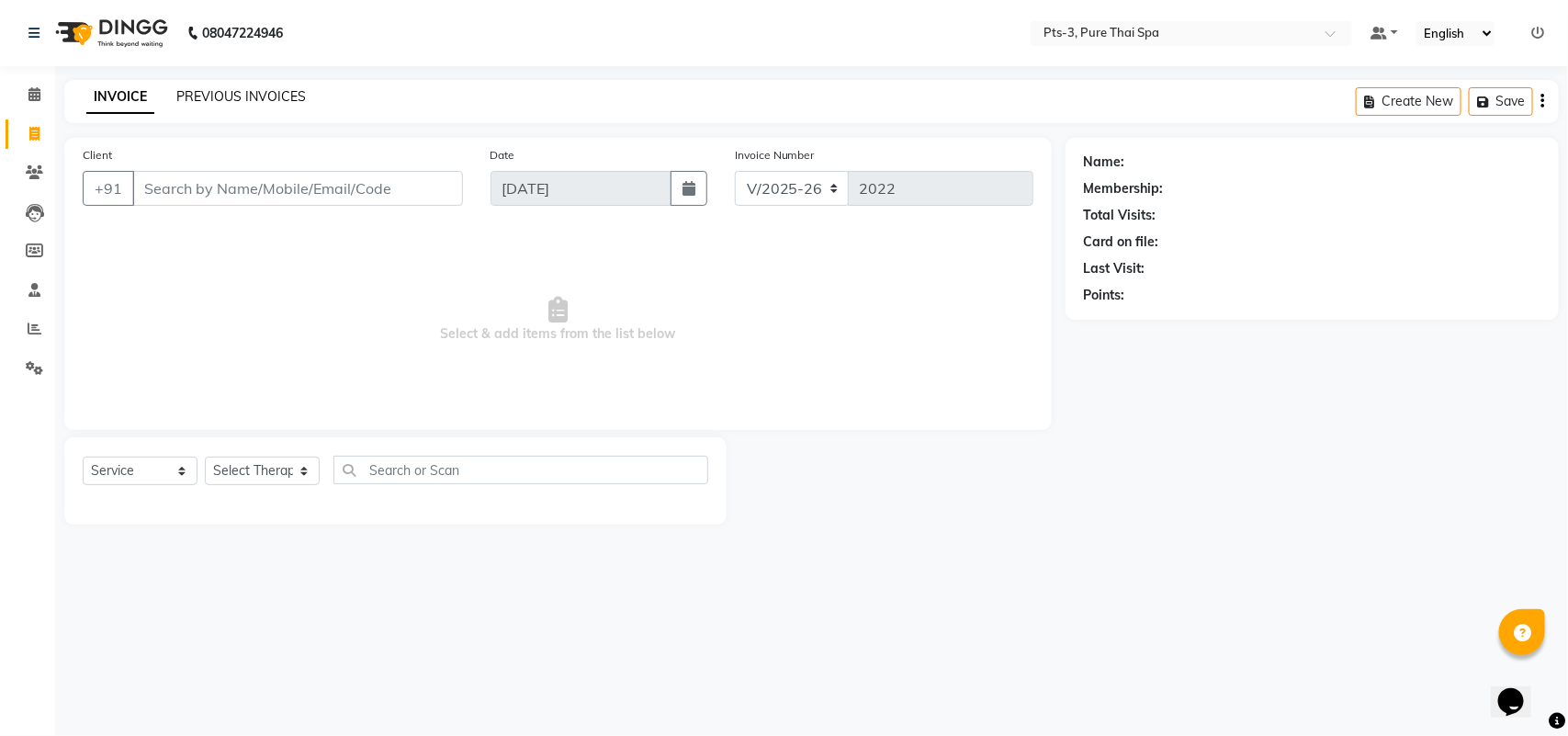
click at [271, 97] on link "PREVIOUS INVOICES" at bounding box center [241, 96] width 130 height 16
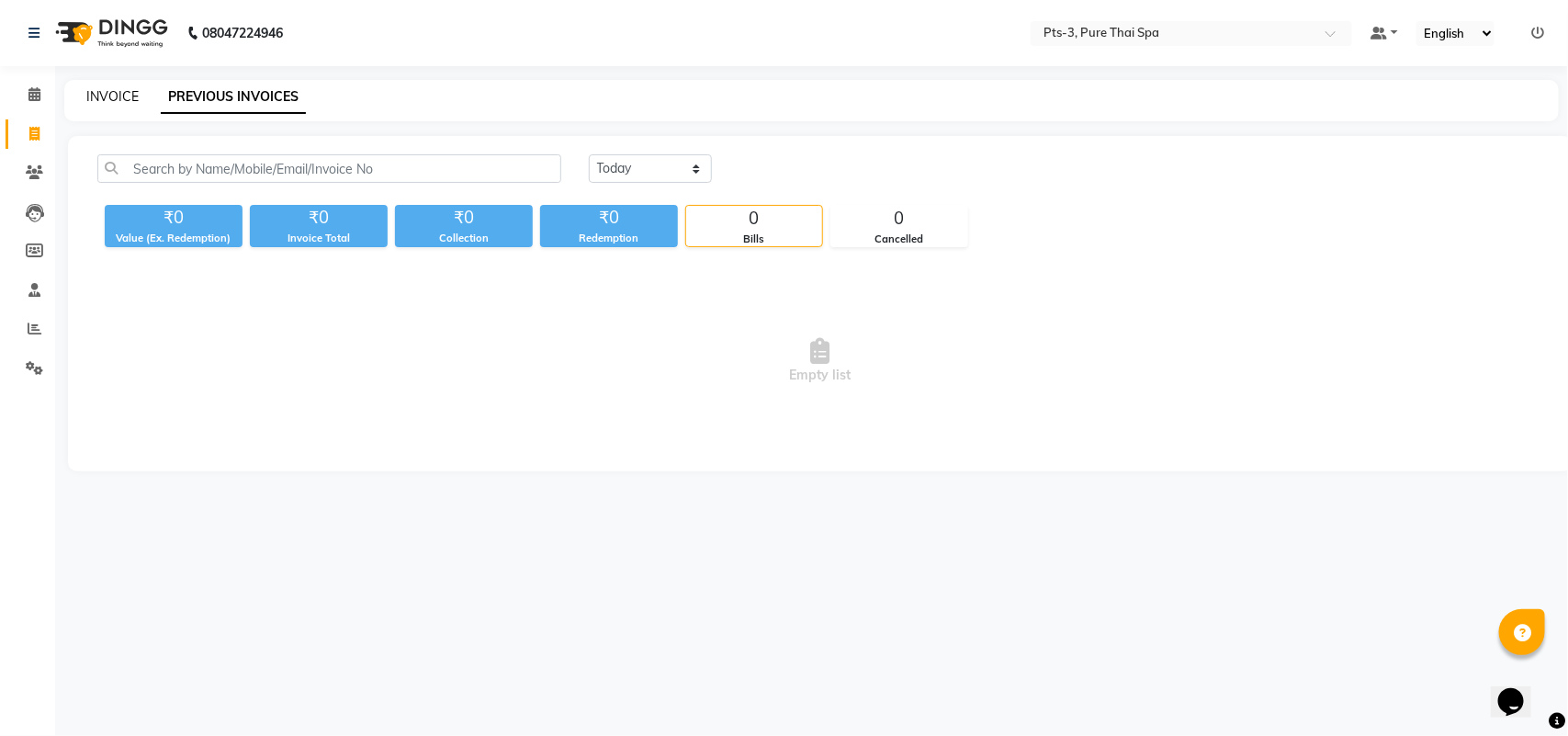
click at [111, 94] on link "INVOICE" at bounding box center [112, 96] width 52 height 16
select select "service"
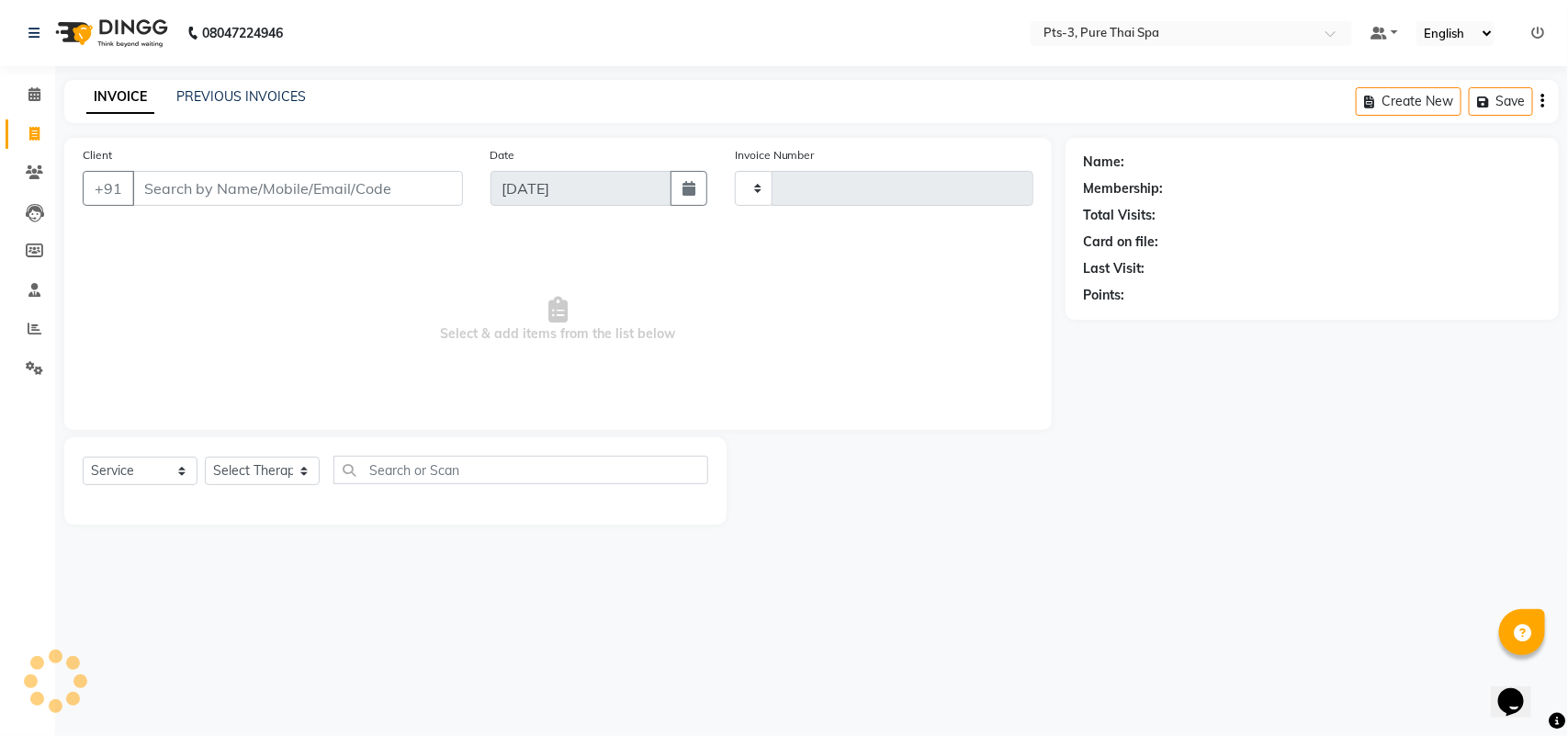
type input "2022"
select select "6461"
click at [217, 94] on link "PREVIOUS INVOICES" at bounding box center [241, 96] width 130 height 16
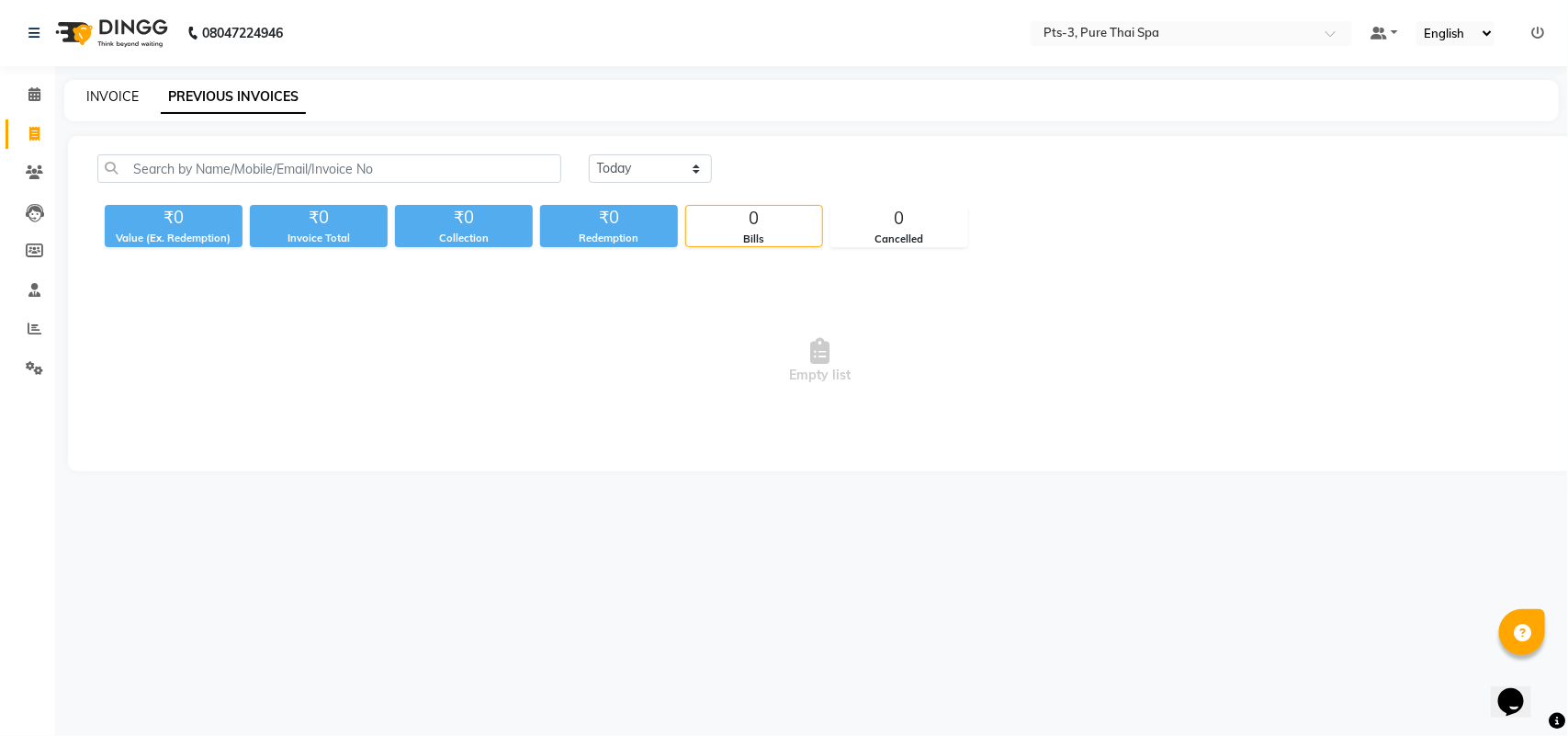
click at [112, 95] on link "INVOICE" at bounding box center [112, 96] width 52 height 16
select select "service"
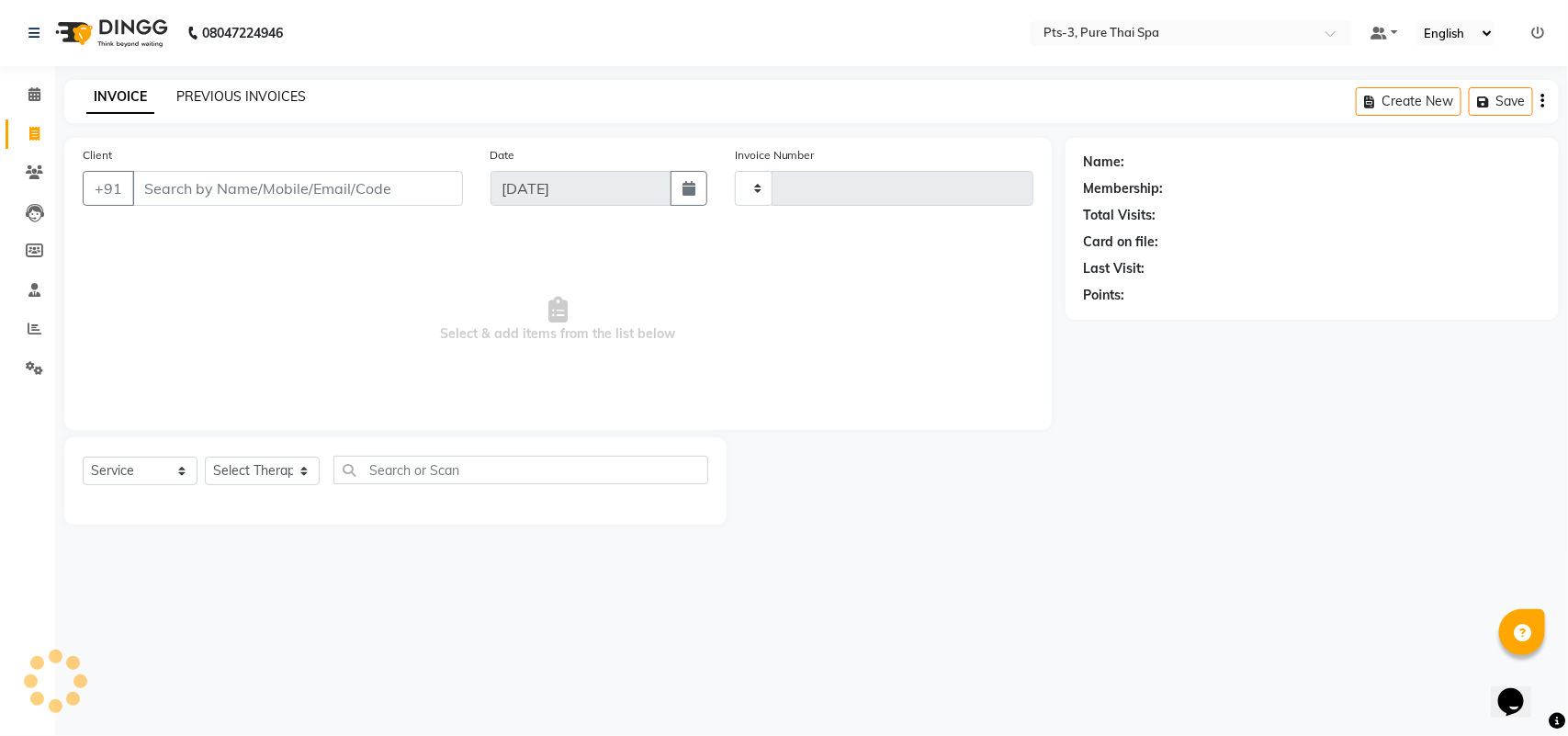
type input "2022"
select select "6461"
click at [267, 94] on link "PREVIOUS INVOICES" at bounding box center [241, 96] width 130 height 16
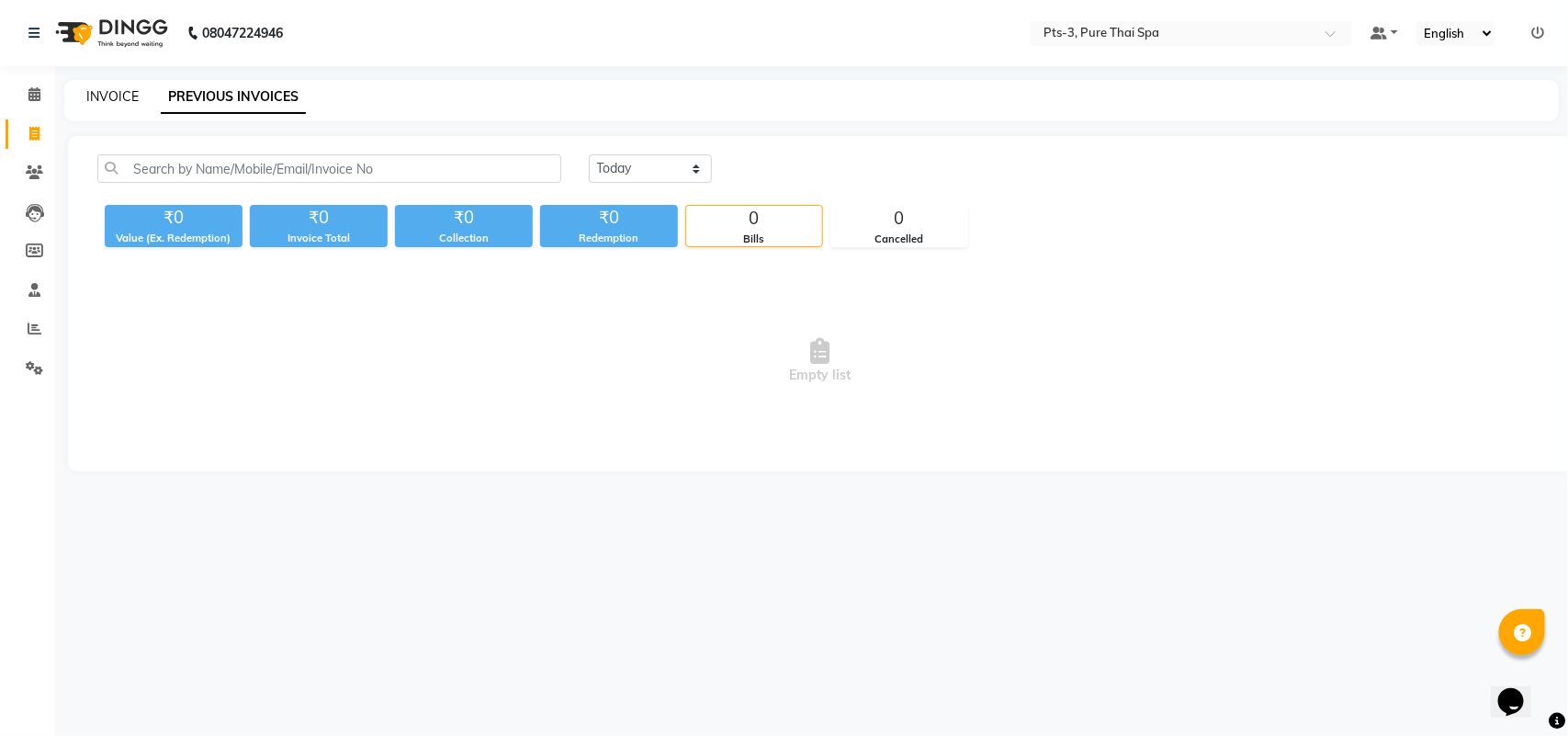
click at [112, 94] on link "INVOICE" at bounding box center [112, 96] width 52 height 16
select select "6461"
select select "service"
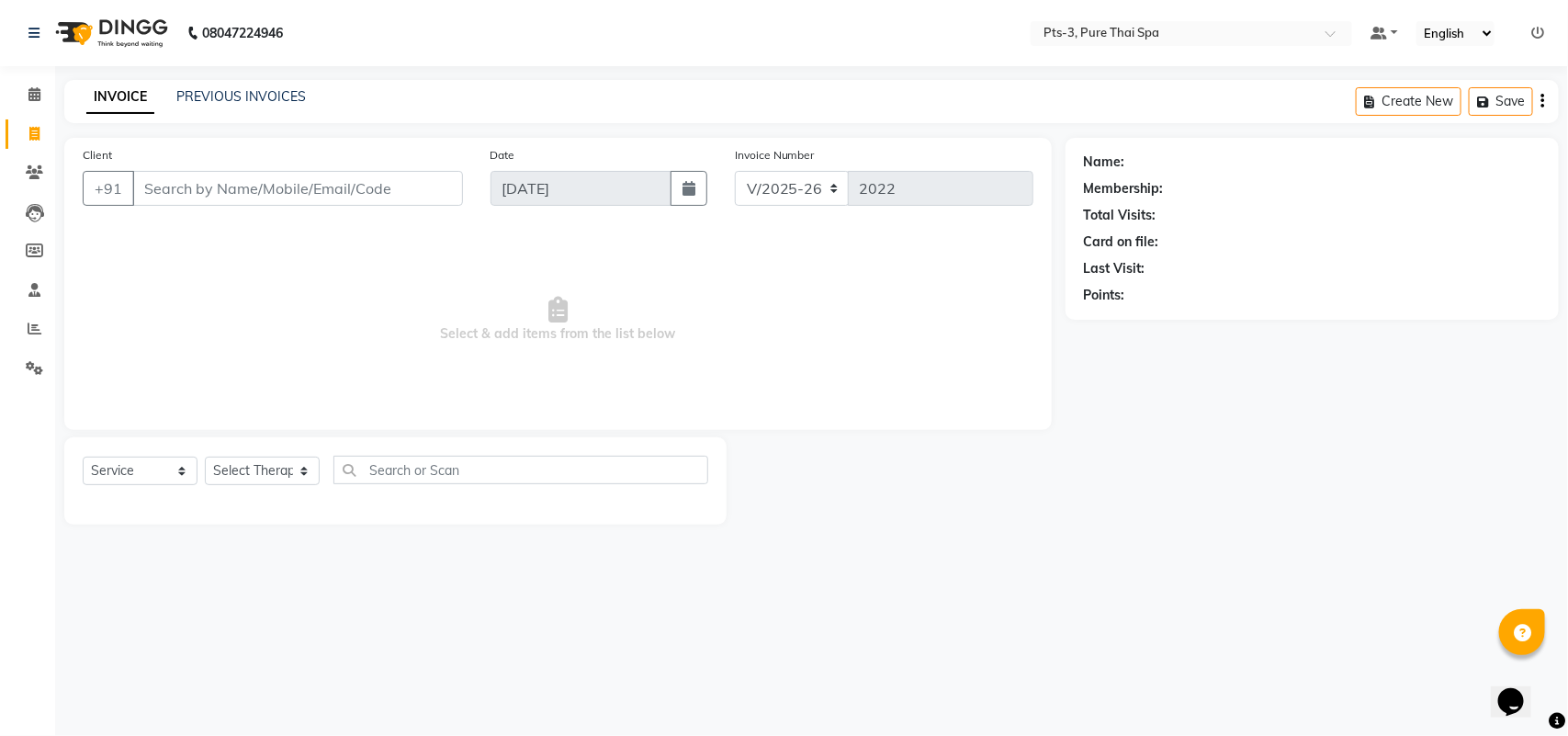
click at [139, 271] on span "Select & add items from the list below" at bounding box center [558, 320] width 950 height 184
click at [140, 189] on input "Client" at bounding box center [298, 188] width 331 height 35
click at [25, 103] on span at bounding box center [34, 95] width 32 height 21
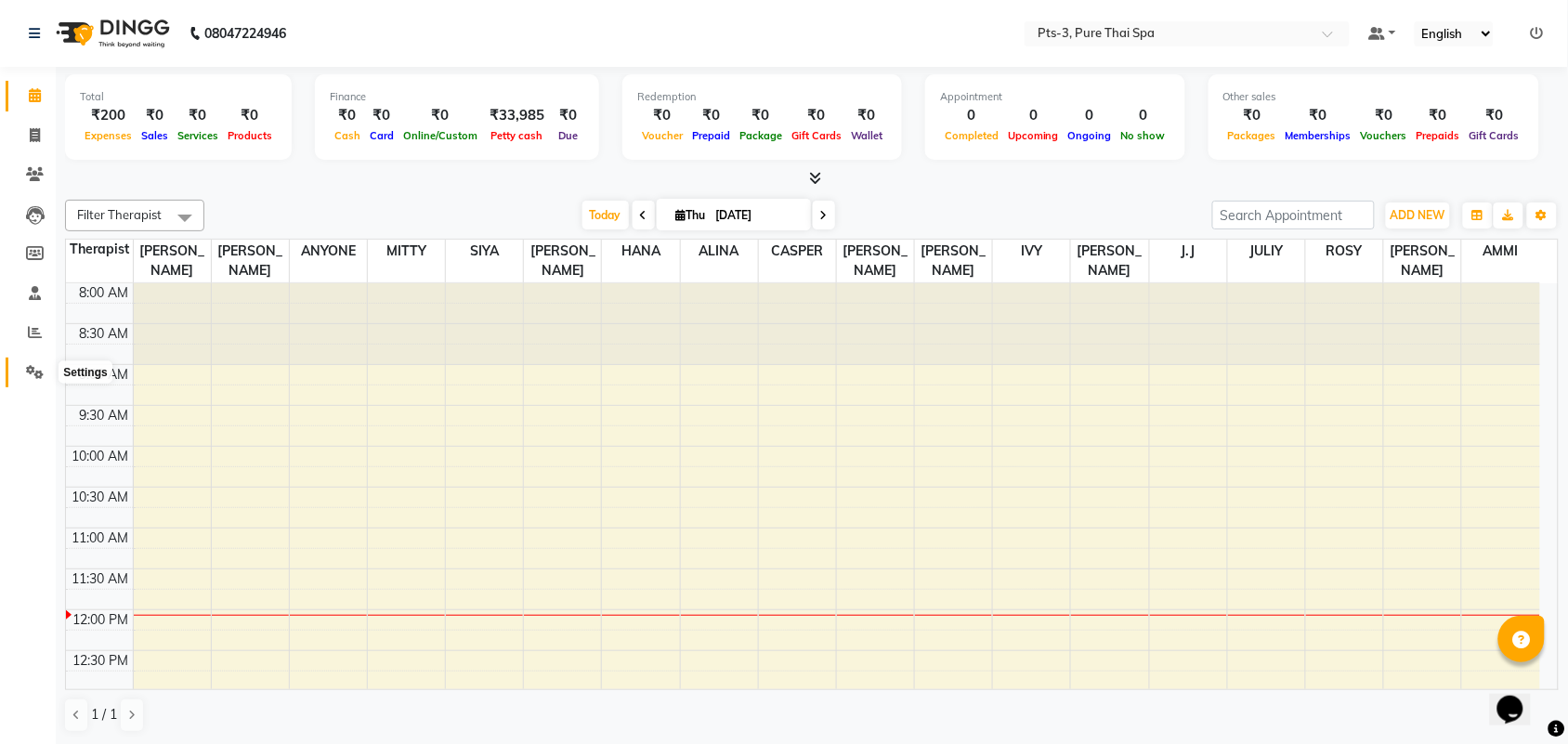
click at [42, 368] on icon at bounding box center [35, 372] width 18 height 14
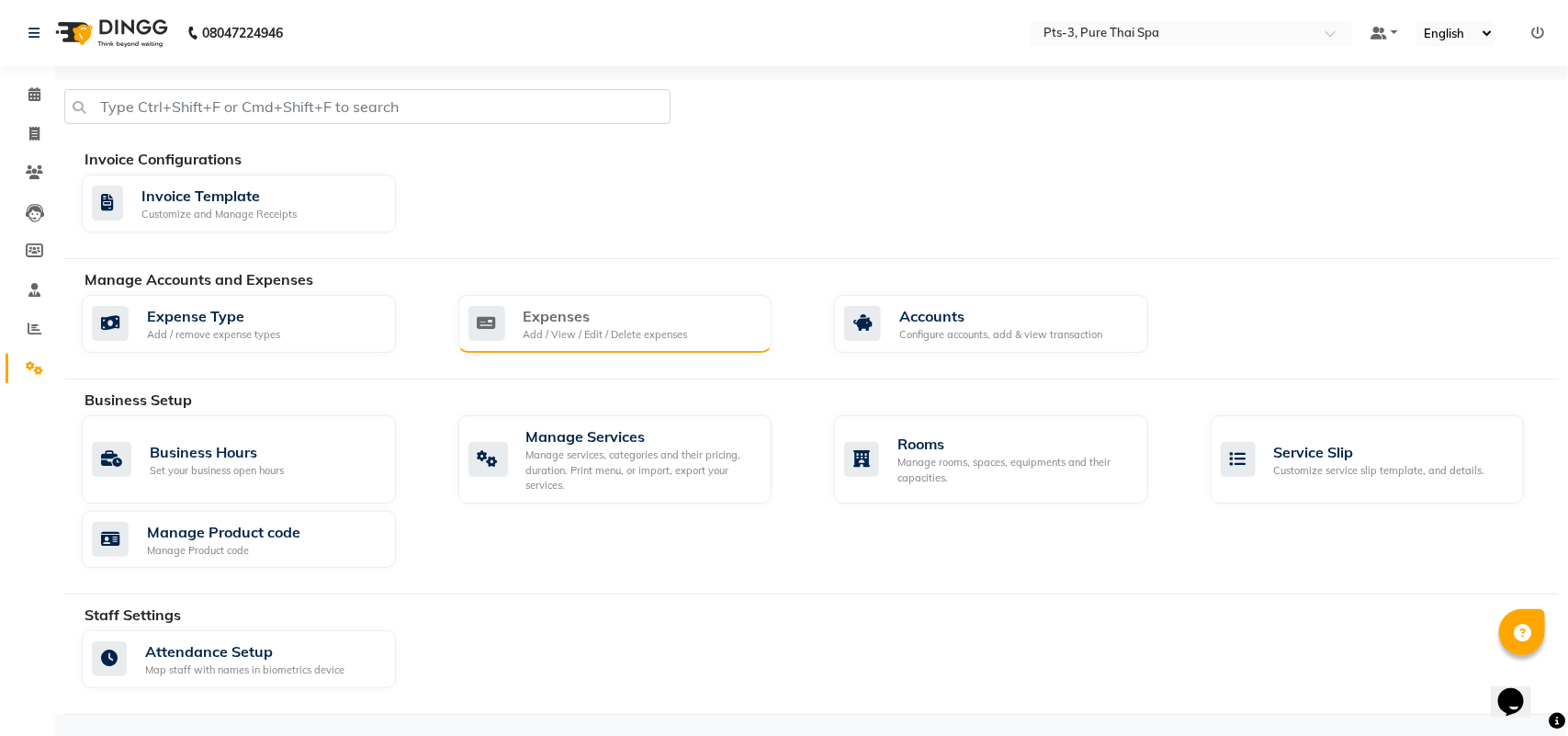
click at [542, 305] on div "Expenses" at bounding box center [606, 316] width 165 height 22
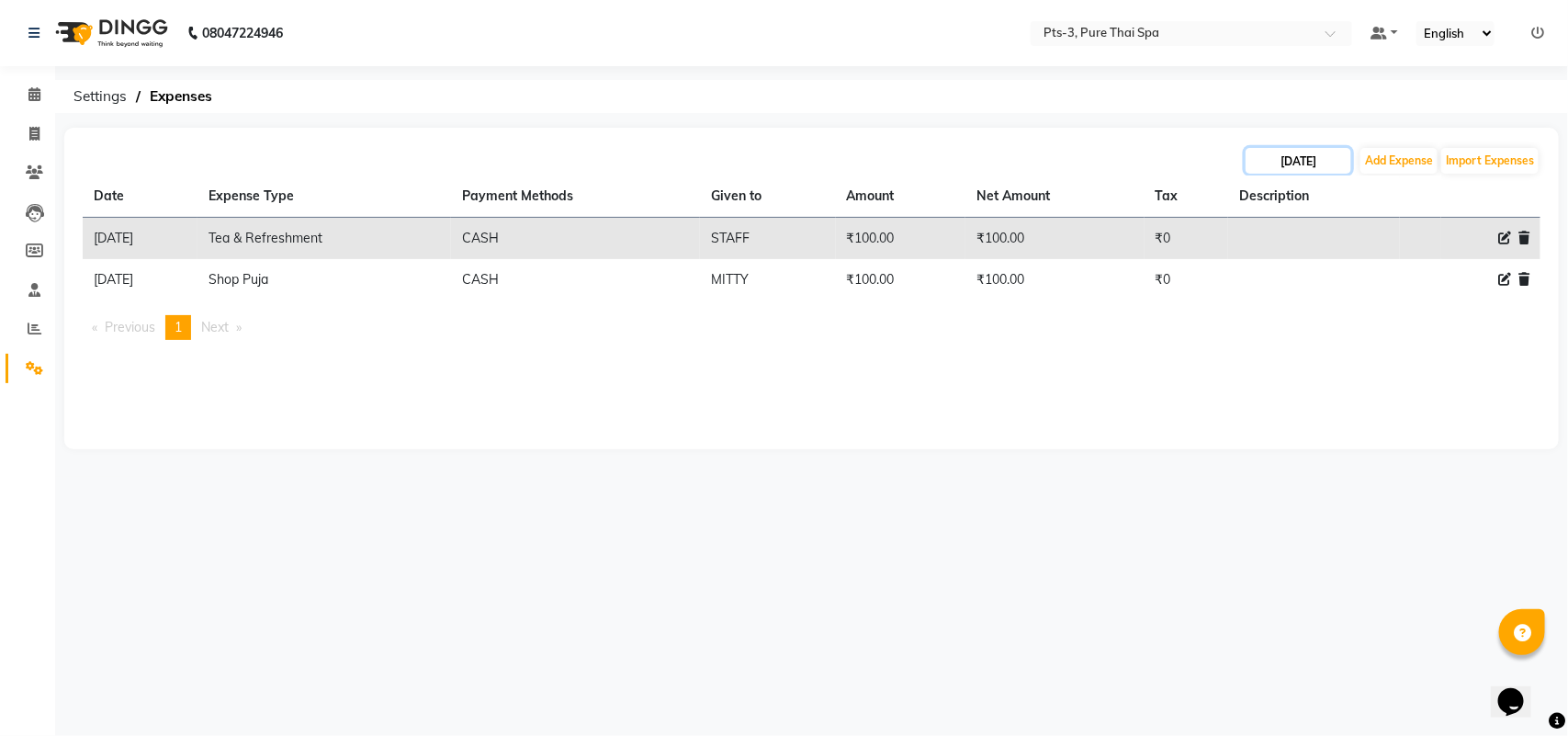
click at [1282, 163] on input "[DATE]" at bounding box center [1298, 161] width 106 height 26
select select "9"
select select "2025"
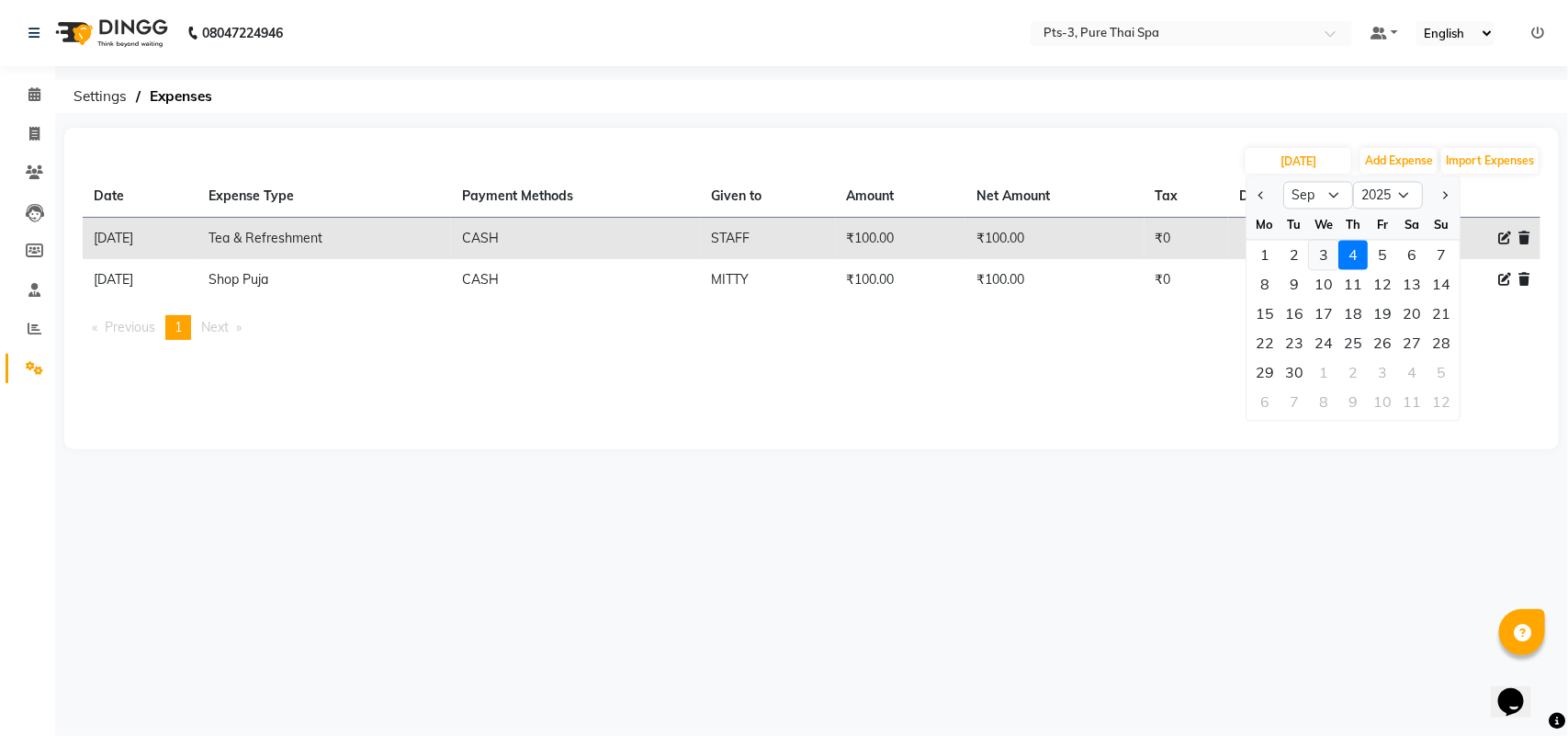
click at [1323, 260] on div "3" at bounding box center [1323, 256] width 29 height 29
type input "[DATE]"
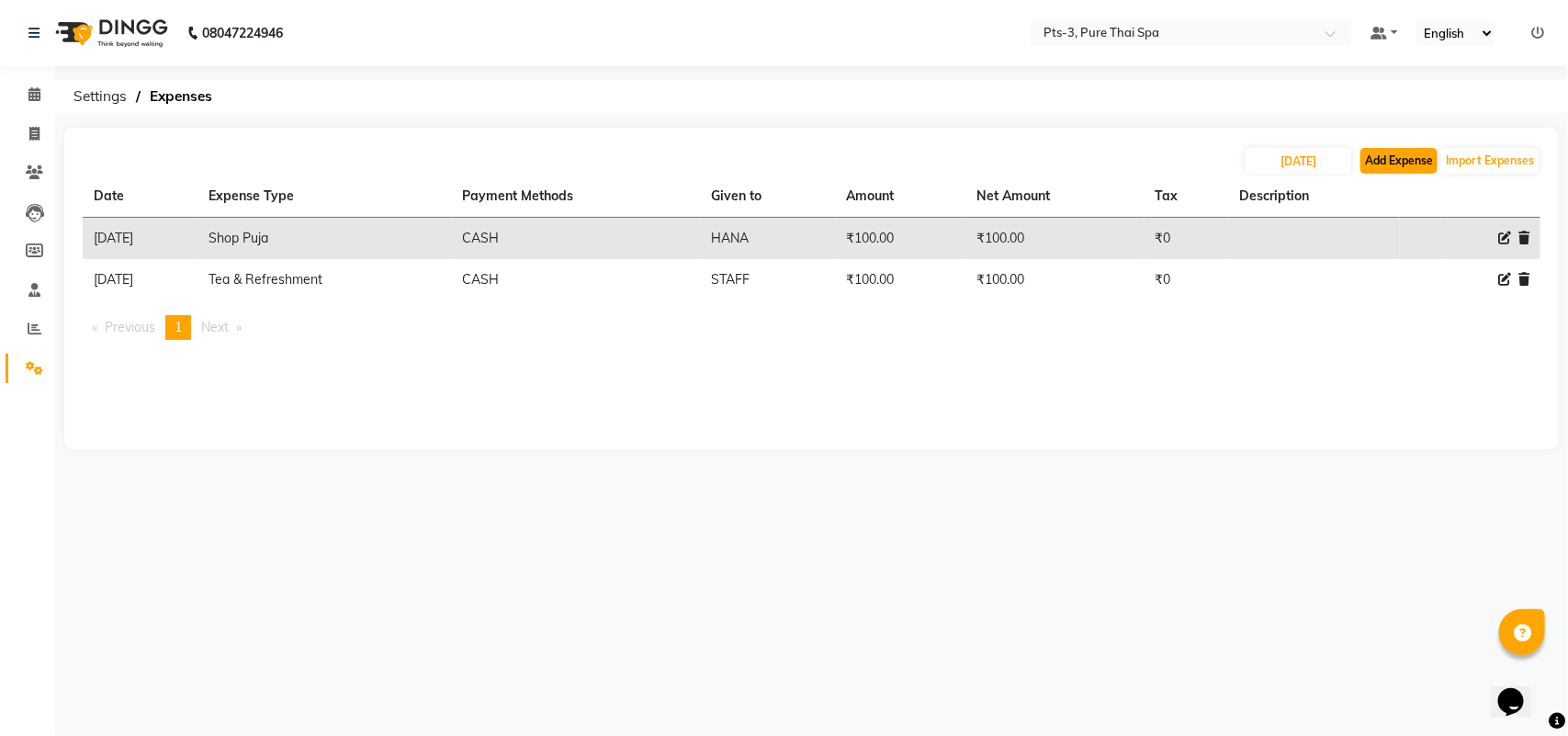
click at [1398, 171] on button "Add Expense" at bounding box center [1399, 161] width 77 height 26
select select "1"
select select "5482"
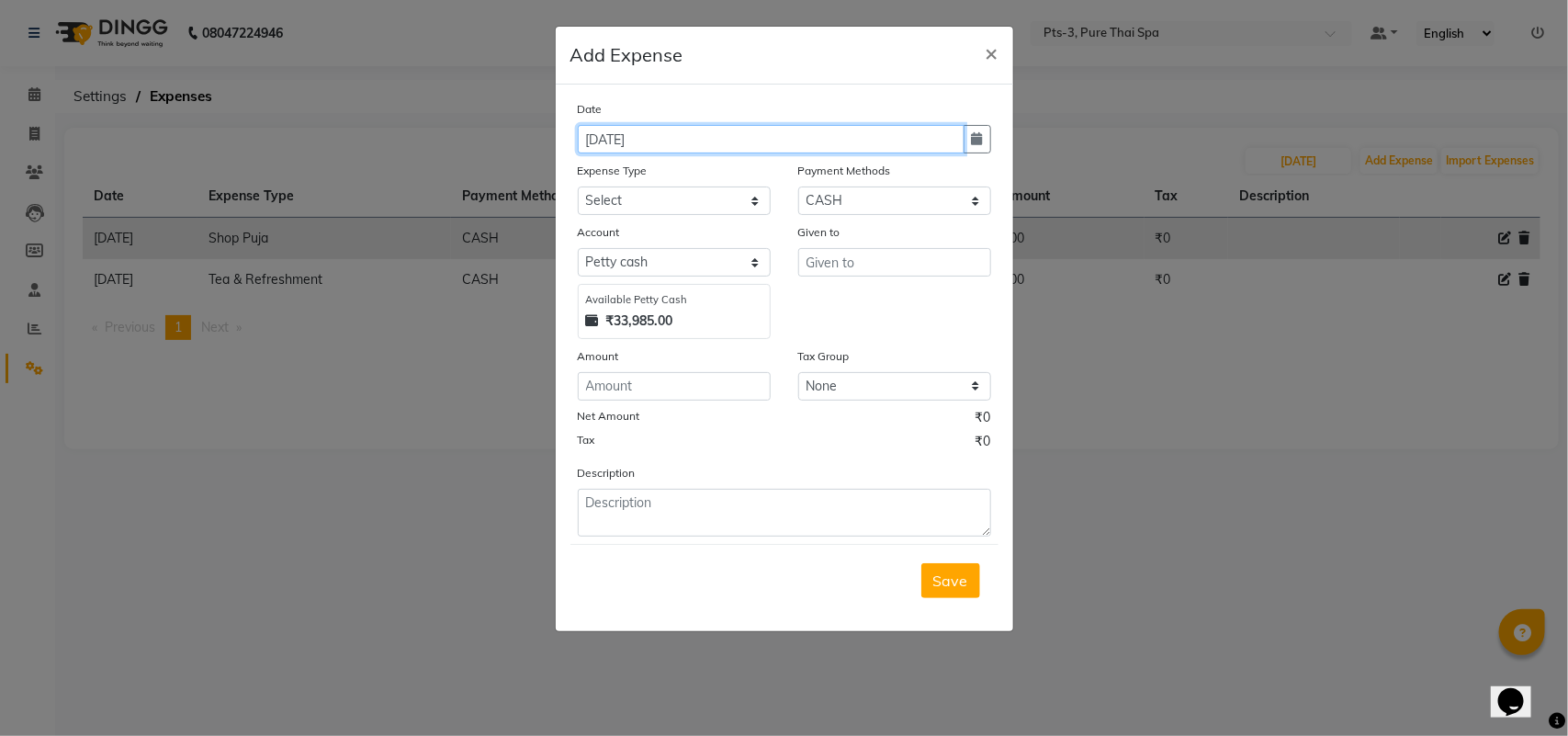
click at [598, 135] on input "[DATE]" at bounding box center [770, 138] width 386 height 28
type input "[DATE]"
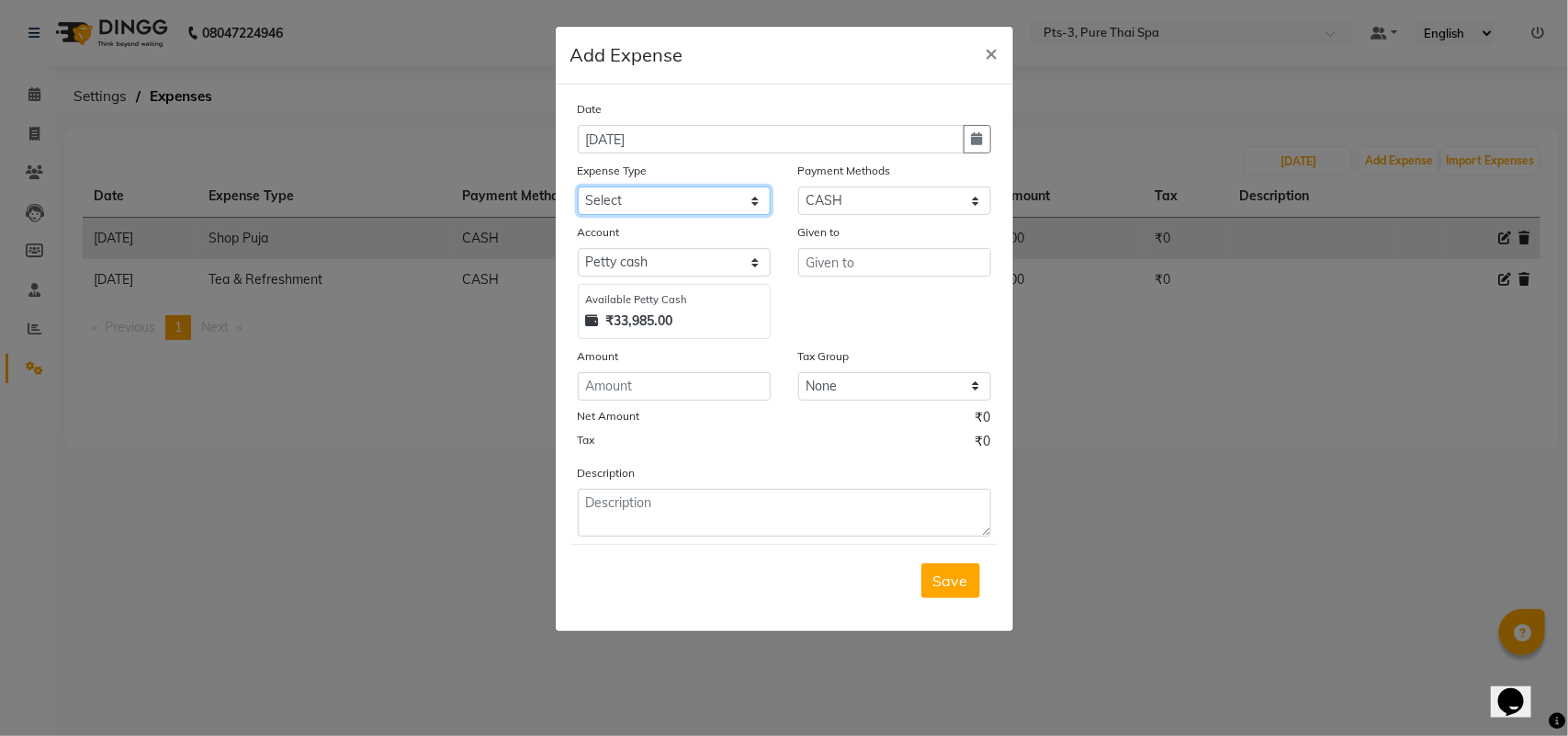
click at [618, 207] on select "Select Bank charges Cleaning and products Donation Electric and water charge In…" at bounding box center [674, 200] width 193 height 28
select select "10829"
click at [578, 187] on select "Select Bank charges Cleaning and products Donation Electric and water charge In…" at bounding box center [674, 200] width 193 height 28
click at [645, 393] on input "number" at bounding box center [674, 385] width 193 height 28
type input "1000"
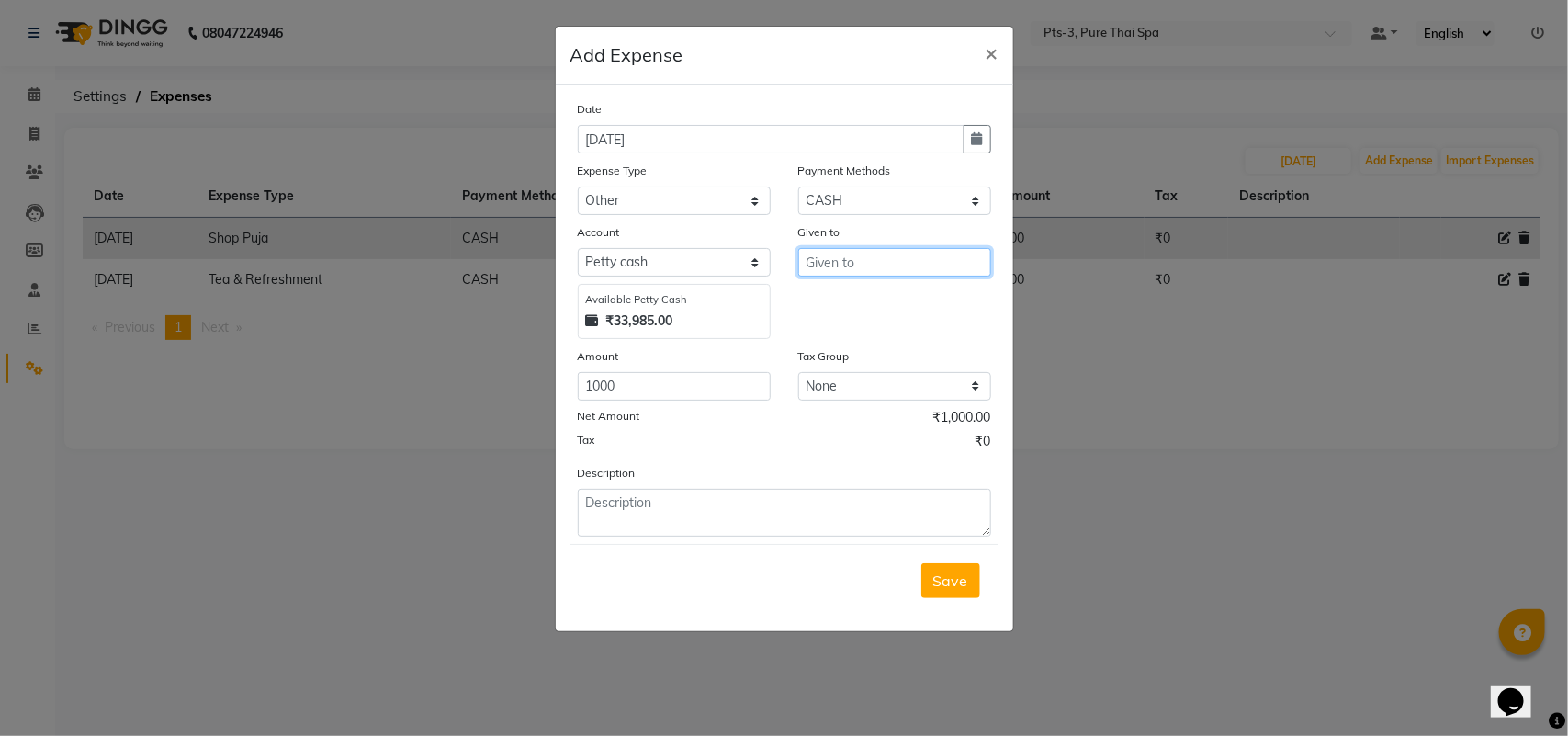
click at [816, 261] on input "text" at bounding box center [894, 261] width 193 height 28
type input "[PERSON_NAME]"
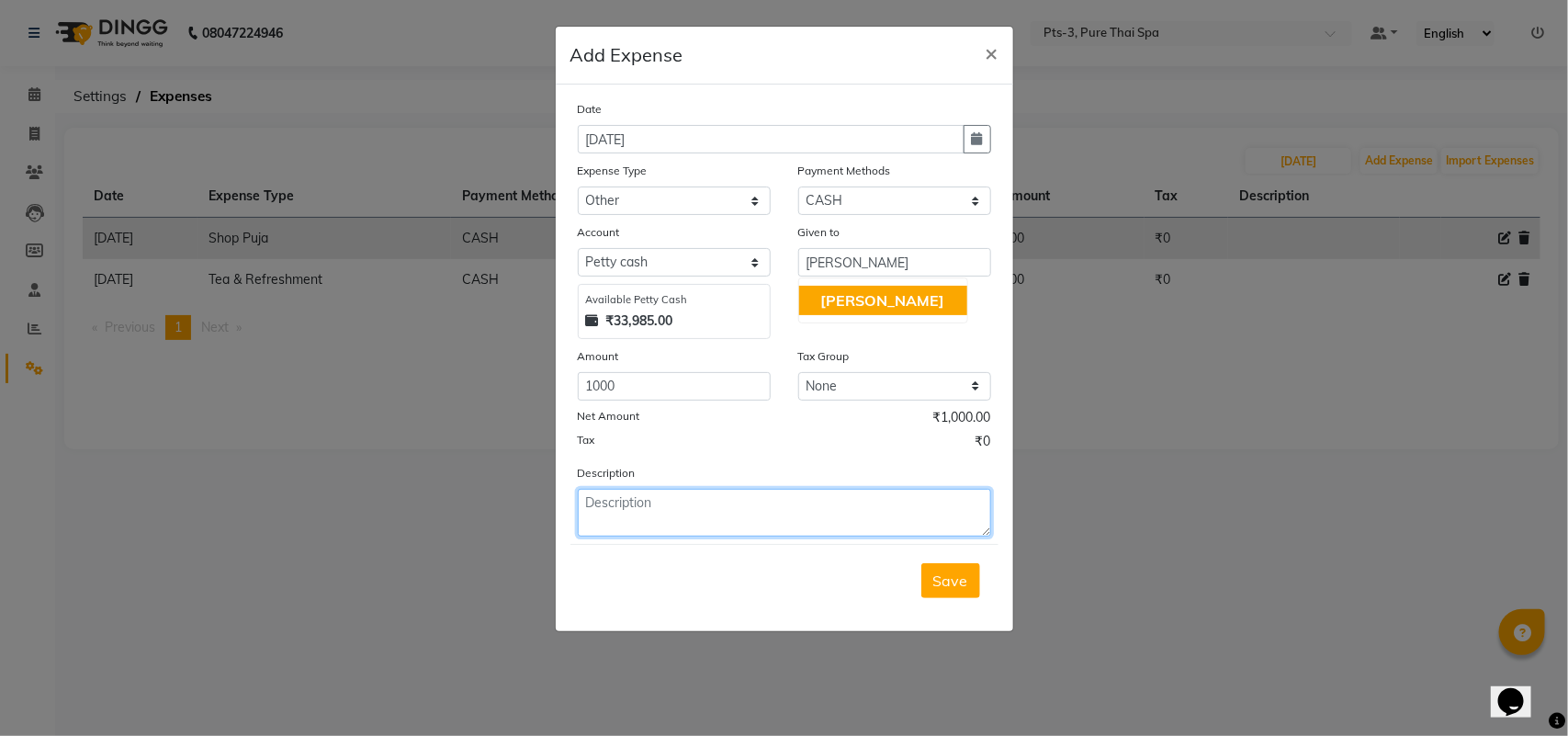
click at [620, 520] on textarea at bounding box center [784, 512] width 413 height 47
type textarea "ADVANCE"
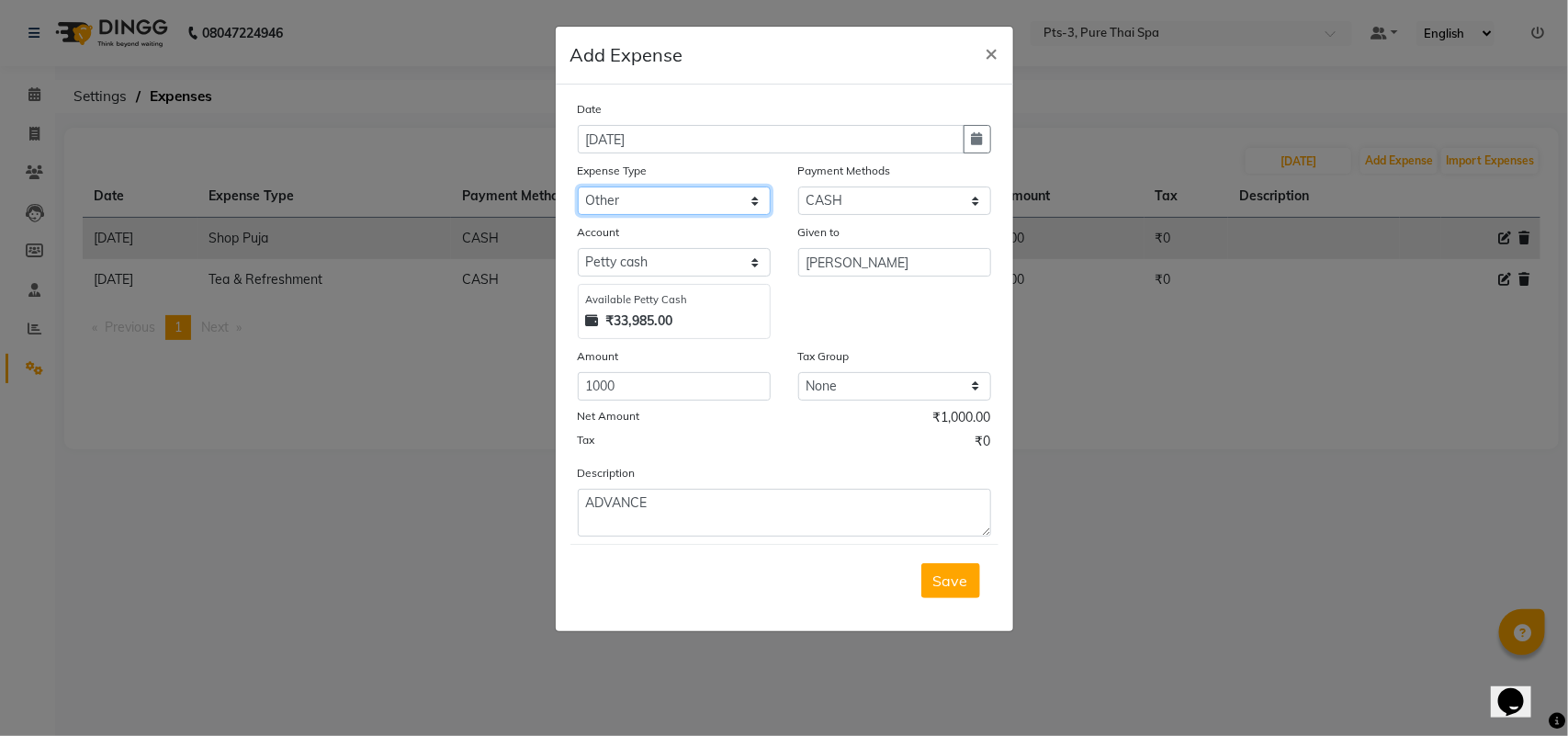
click at [629, 208] on select "Select Bank charges Cleaning and products Donation Electric and water charge In…" at bounding box center [674, 200] width 193 height 28
select select "10821"
click at [578, 187] on select "Select Bank charges Cleaning and products Donation Electric and water charge In…" at bounding box center [674, 200] width 193 height 28
click at [962, 595] on button "Save" at bounding box center [950, 581] width 59 height 35
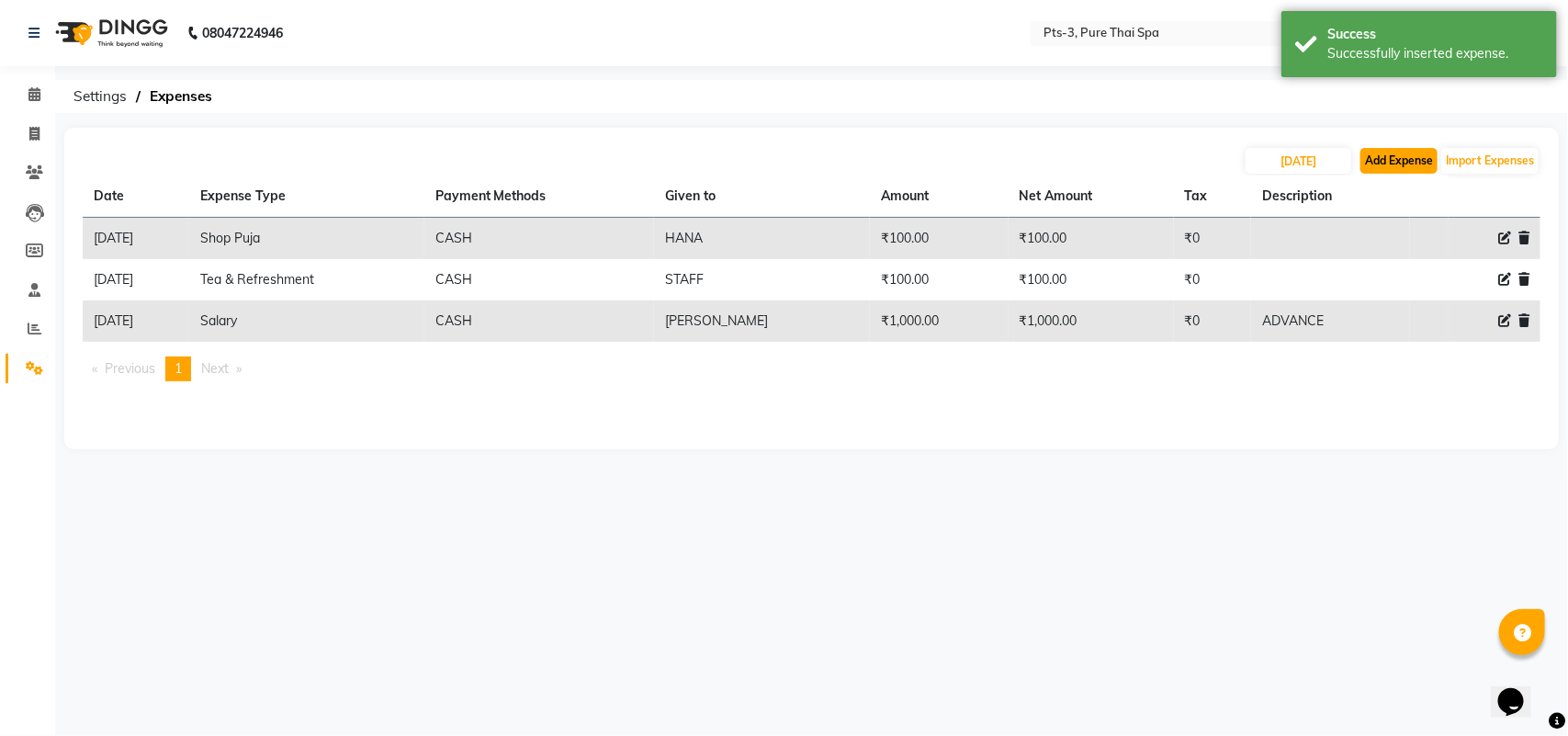
click at [1392, 166] on button "Add Expense" at bounding box center [1399, 161] width 77 height 26
select select "1"
select select "5482"
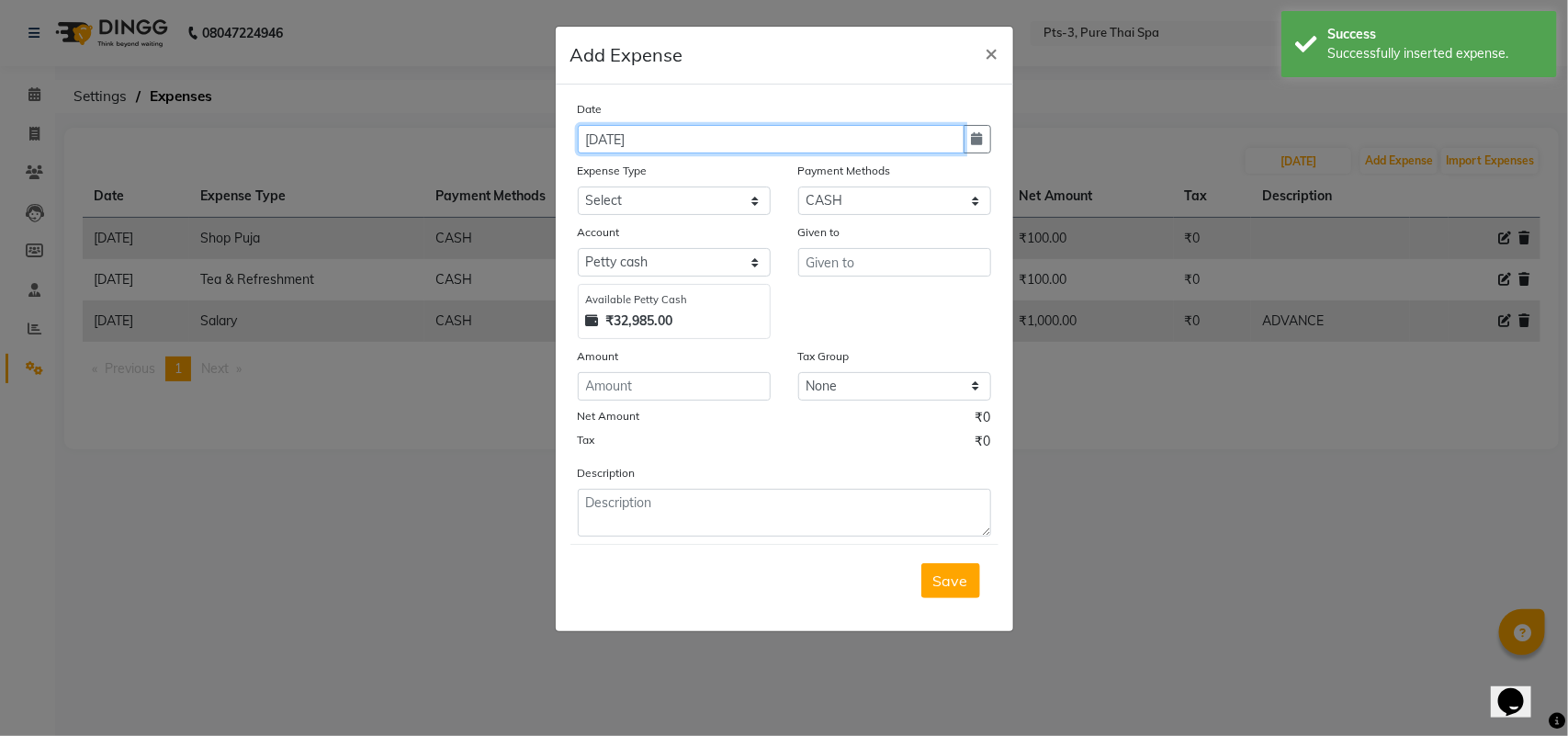
click at [602, 134] on input "[DATE]" at bounding box center [770, 138] width 386 height 28
type input "[DATE]"
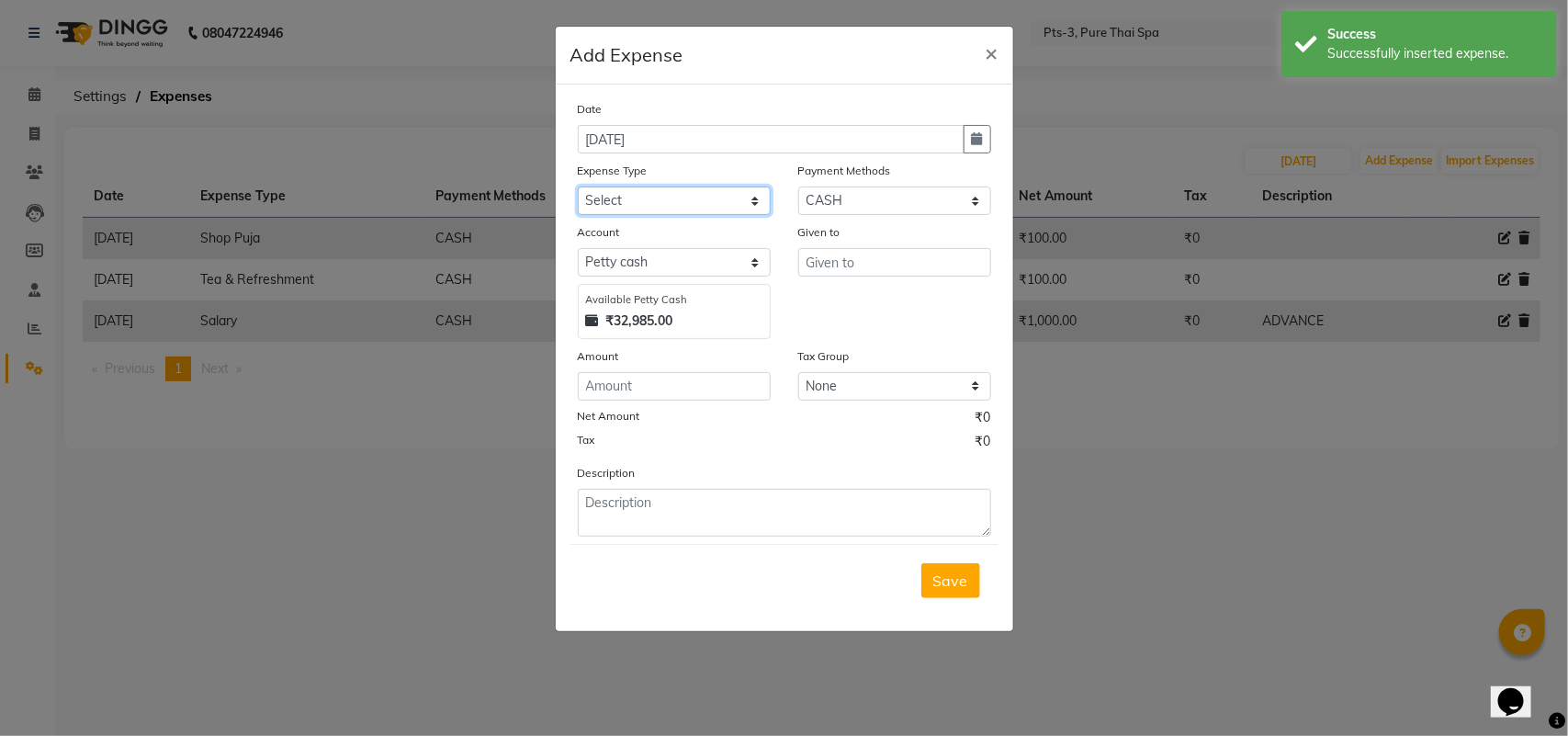
click at [668, 195] on select "Select Bank charges Cleaning and products Donation Electric and water charge In…" at bounding box center [674, 200] width 193 height 28
select select "10829"
click at [578, 187] on select "Select Bank charges Cleaning and products Donation Electric and water charge In…" at bounding box center [674, 200] width 193 height 28
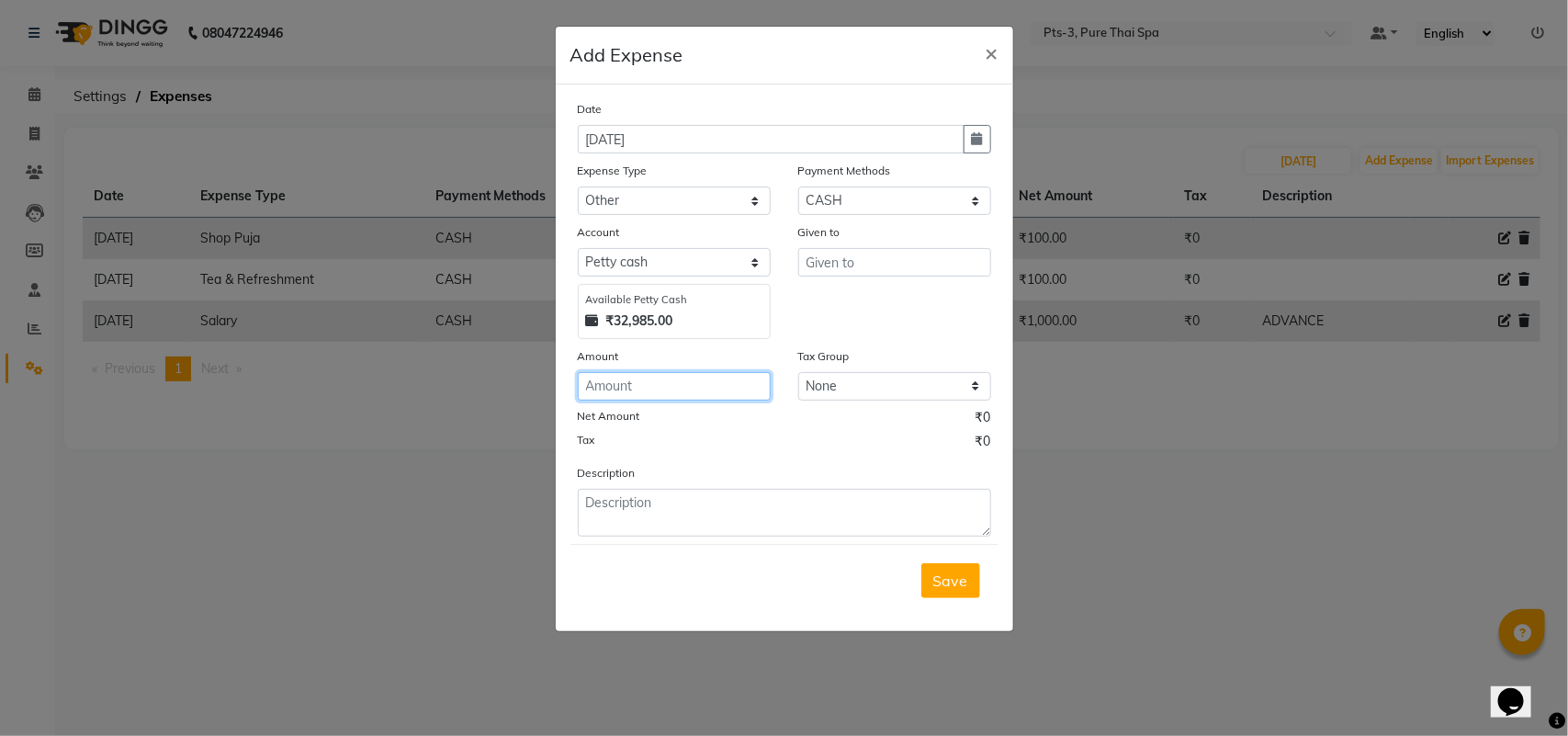
click at [653, 387] on input "number" at bounding box center [674, 385] width 193 height 28
type input "100"
click at [825, 261] on input "text" at bounding box center [894, 261] width 193 height 28
type input "NON GENDER"
click at [938, 571] on span "Save" at bounding box center [950, 580] width 35 height 18
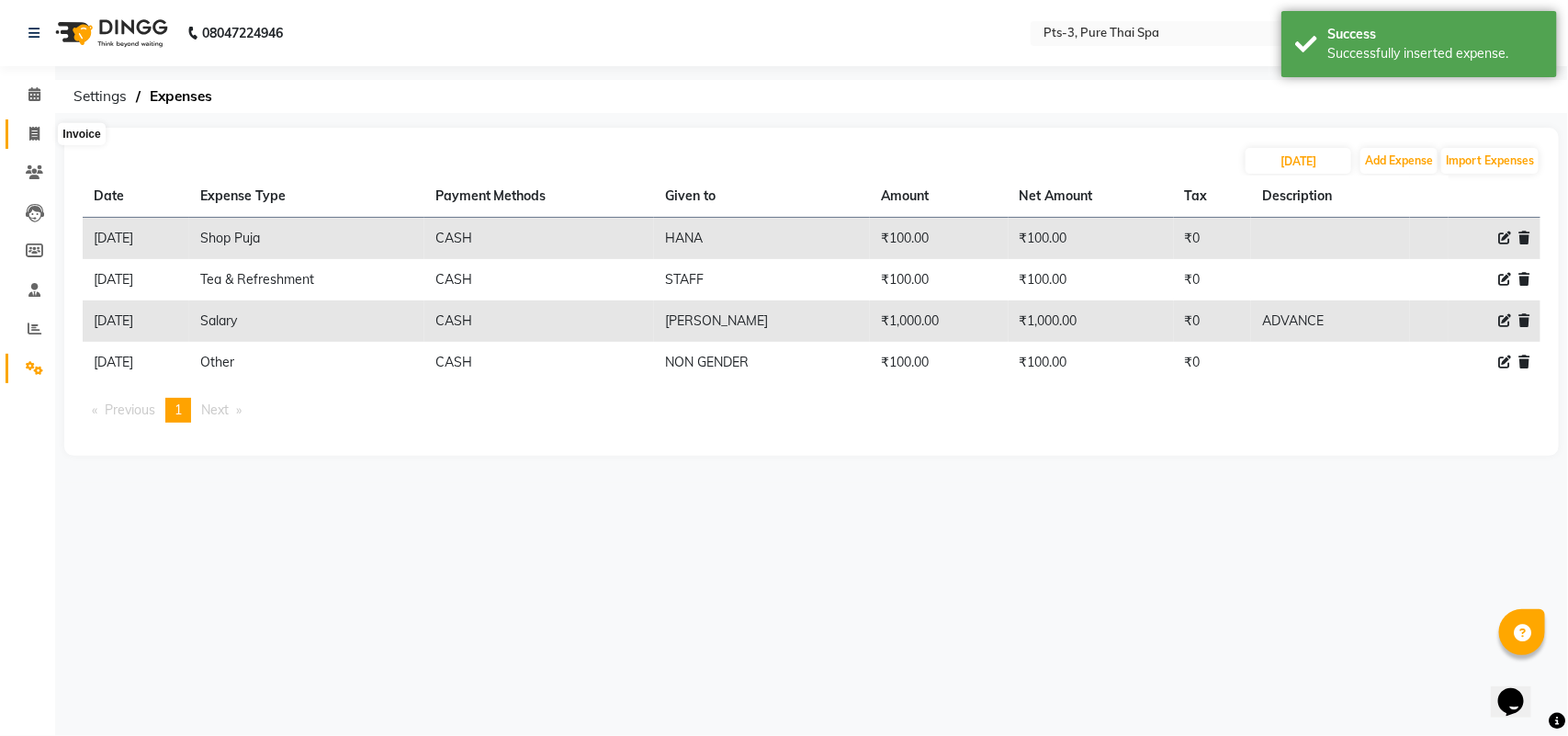
click at [39, 132] on icon at bounding box center [34, 134] width 10 height 14
select select "service"
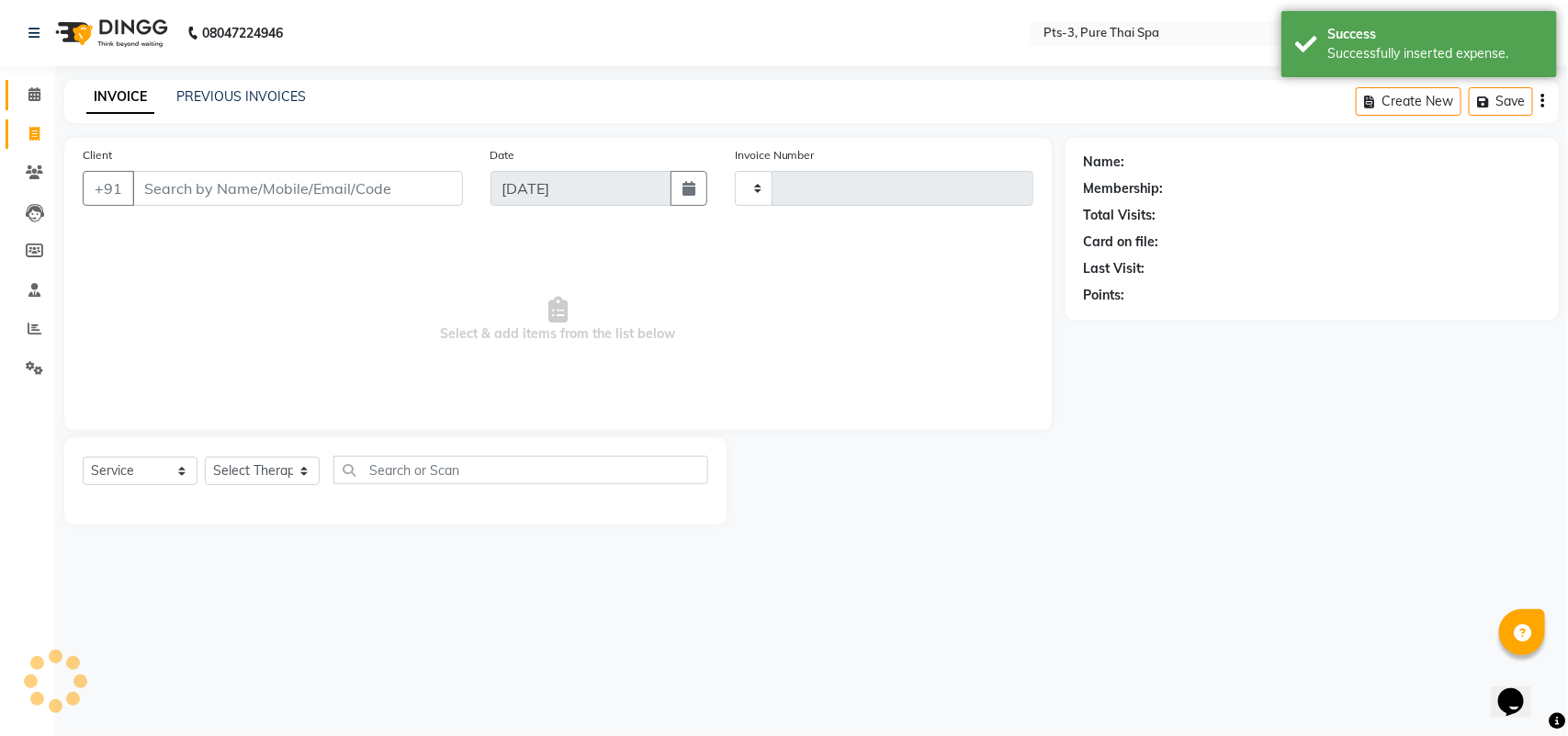
type input "2022"
select select "6461"
click at [39, 99] on icon at bounding box center [34, 94] width 12 height 14
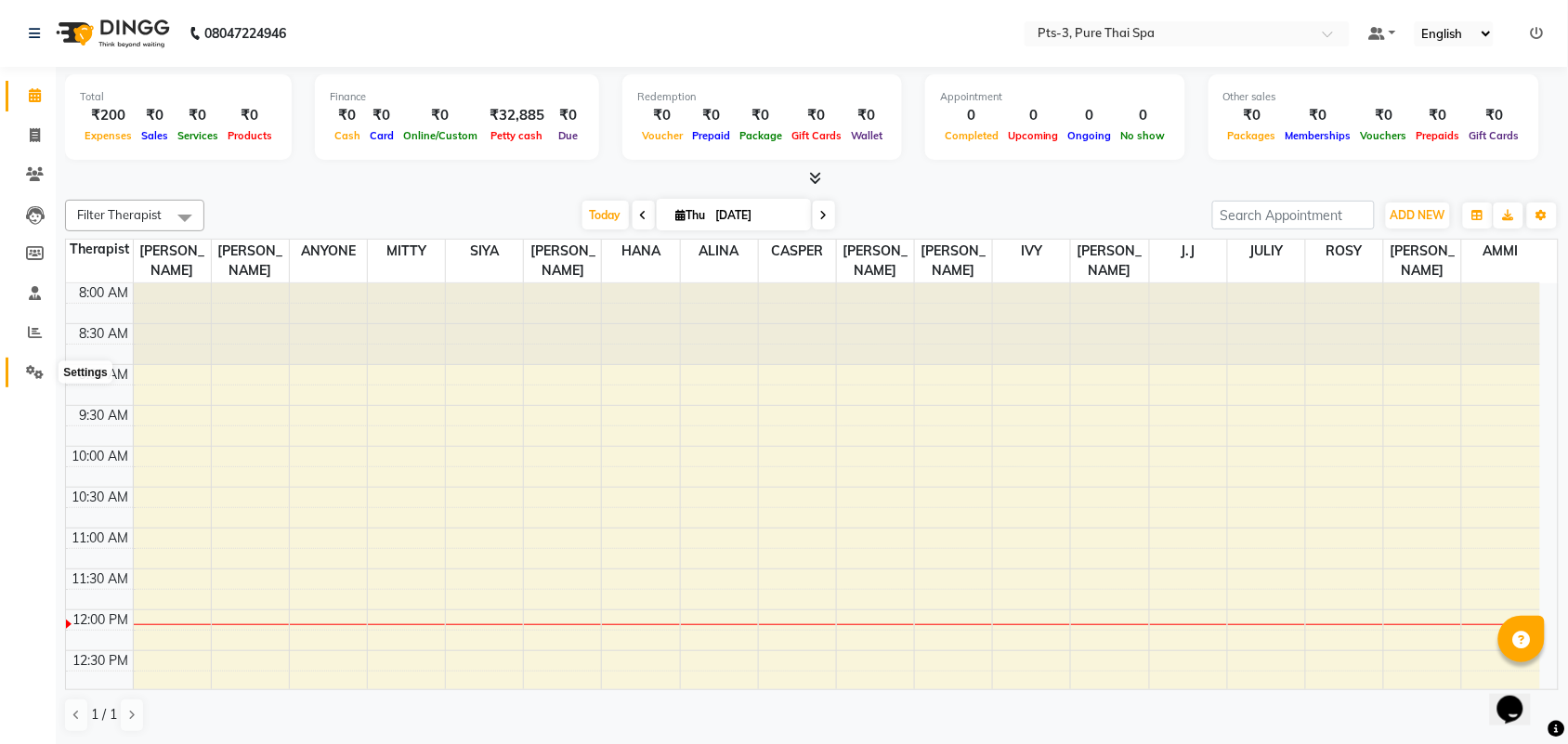
click at [33, 382] on span at bounding box center [34, 373] width 32 height 22
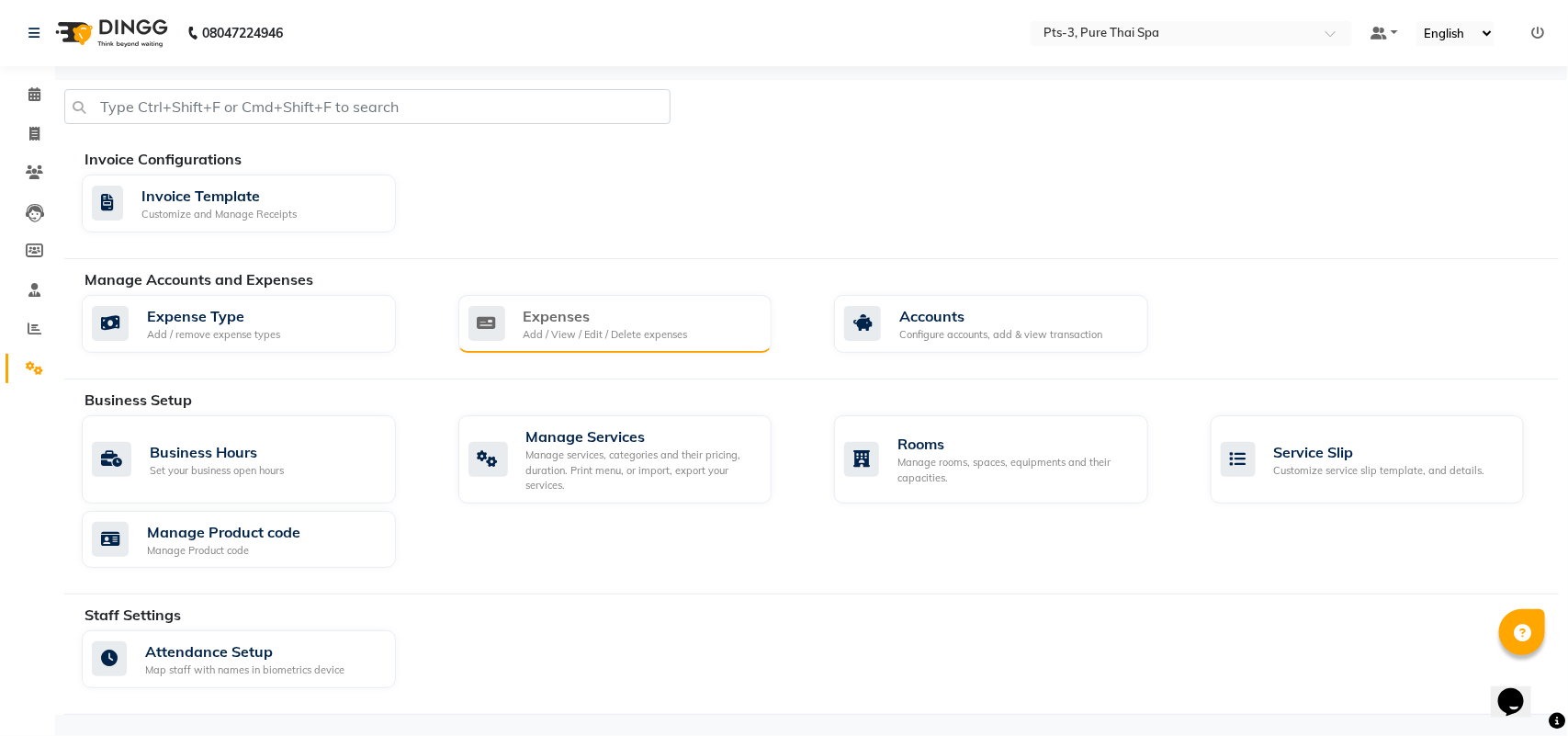
click at [545, 315] on div "Expenses" at bounding box center [606, 316] width 165 height 22
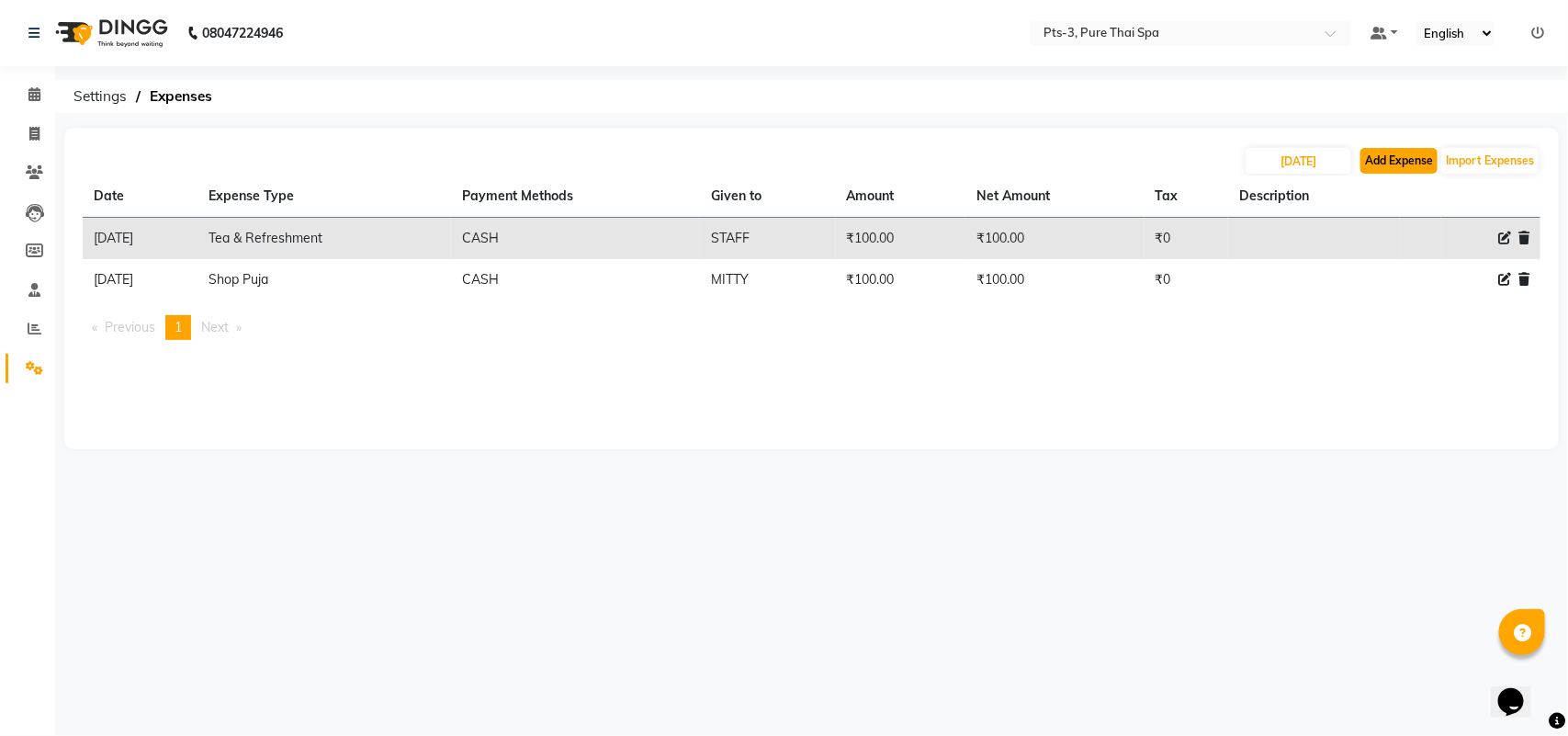
click at [1375, 157] on button "Add Expense" at bounding box center [1399, 161] width 77 height 26
select select "1"
select select "5482"
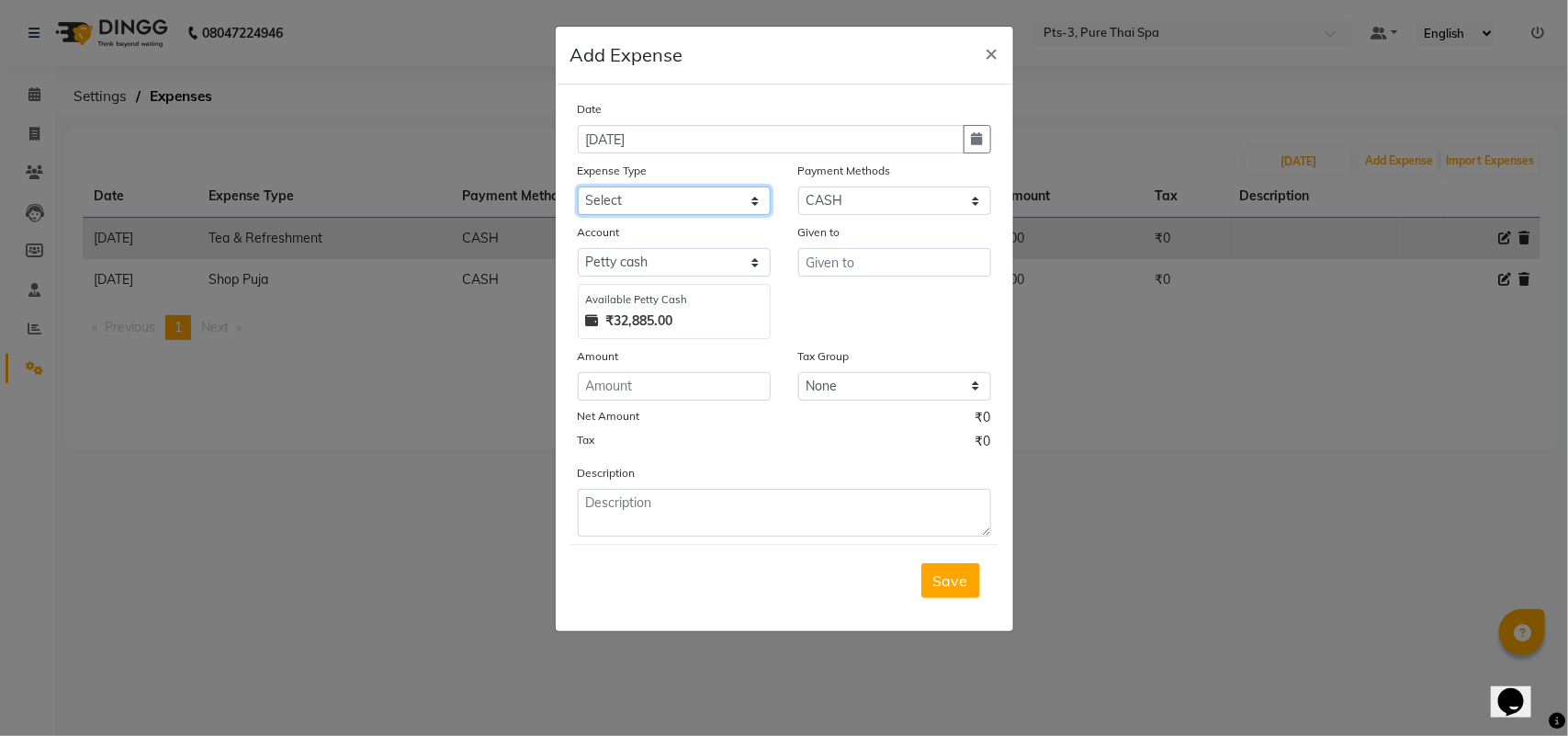
click at [640, 198] on select "Select Bank charges Cleaning and products Donation Electric and water charge In…" at bounding box center [674, 200] width 193 height 28
select select "10827"
click at [578, 187] on select "Select Bank charges Cleaning and products Donation Electric and water charge In…" at bounding box center [674, 200] width 193 height 28
click at [629, 383] on input "number" at bounding box center [674, 385] width 193 height 28
type input "31130"
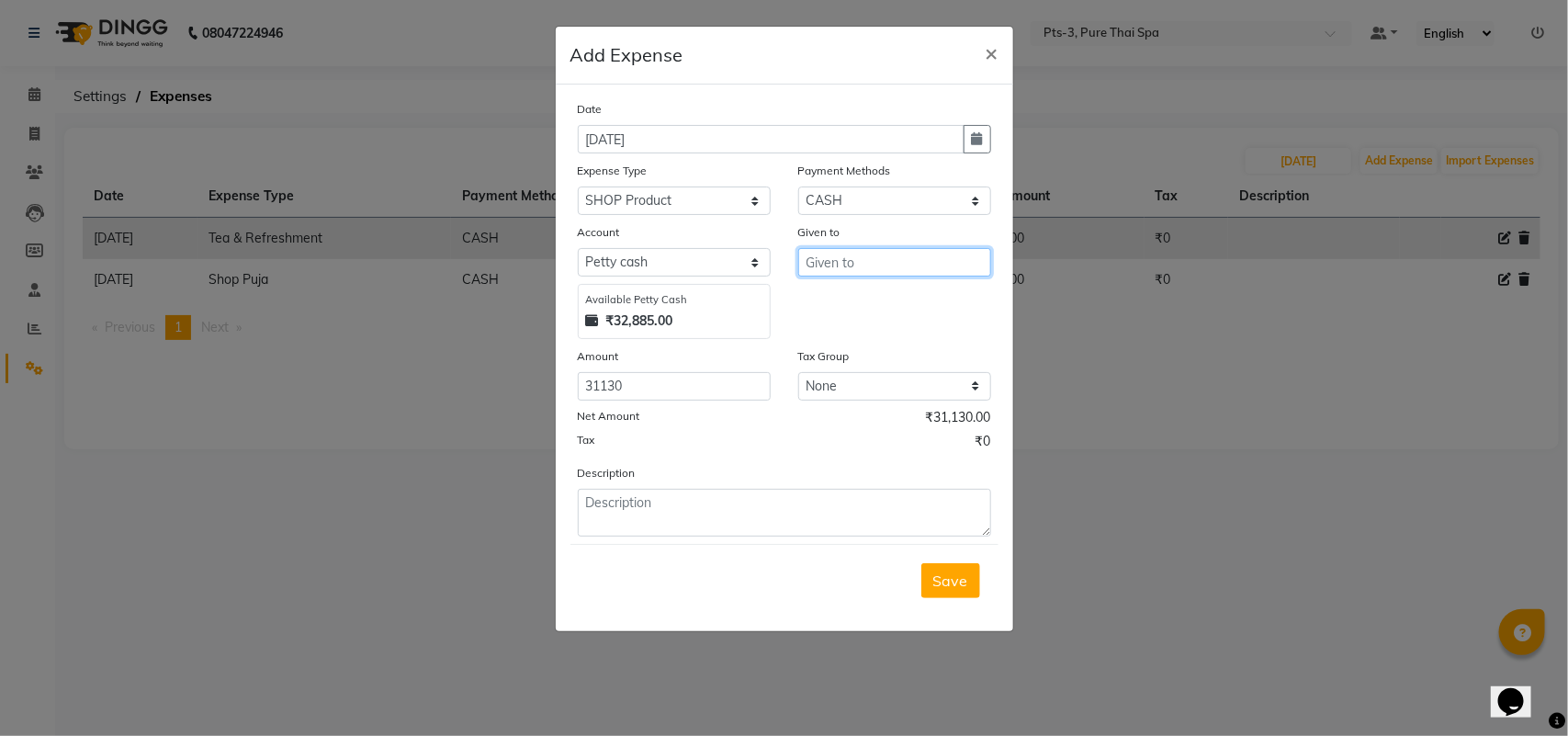
click at [895, 268] on input "text" at bounding box center [894, 261] width 193 height 28
type input "ABDUL"
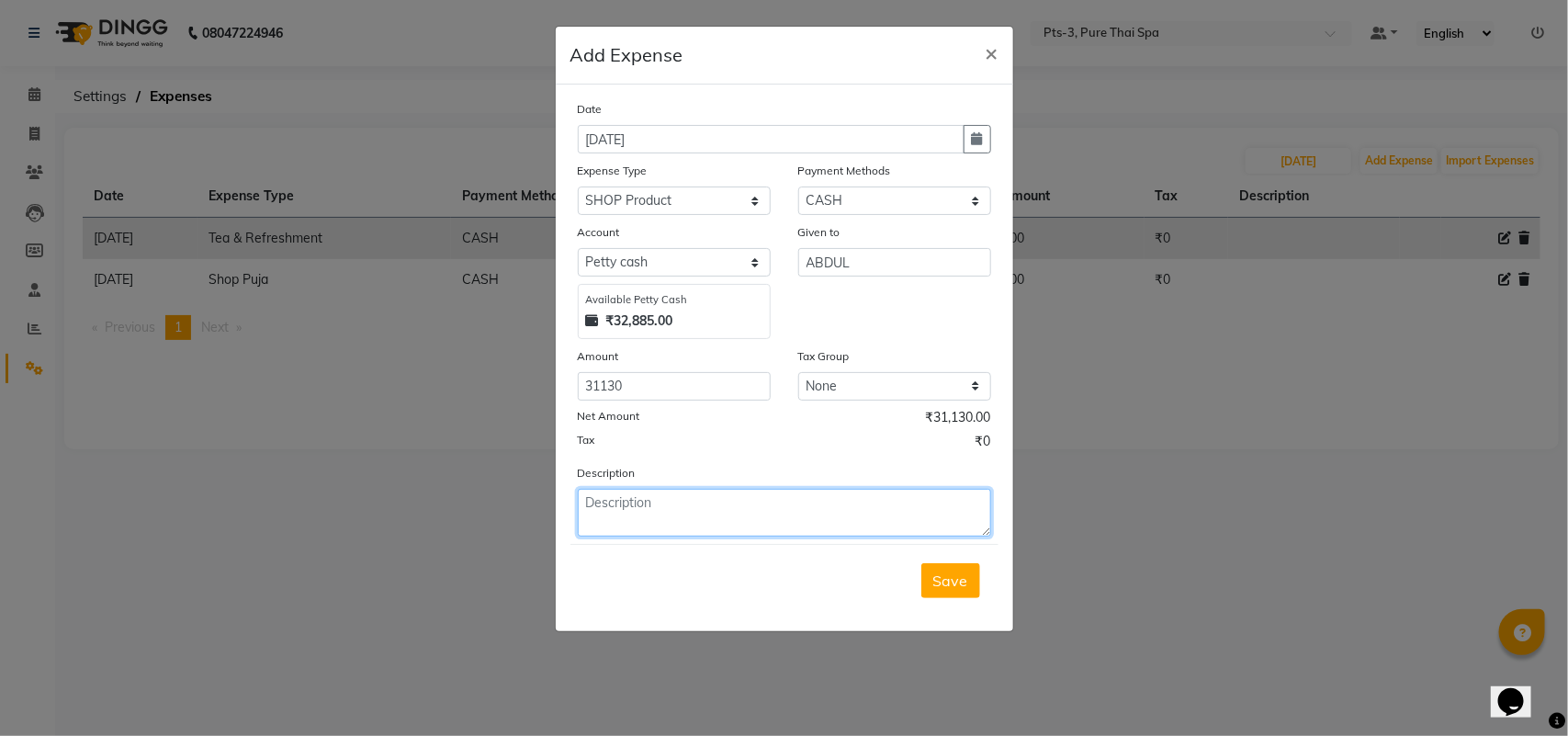
click at [636, 504] on textarea at bounding box center [784, 512] width 413 height 47
type textarea "COSMATIC"
click at [953, 582] on span "Save" at bounding box center [950, 580] width 35 height 18
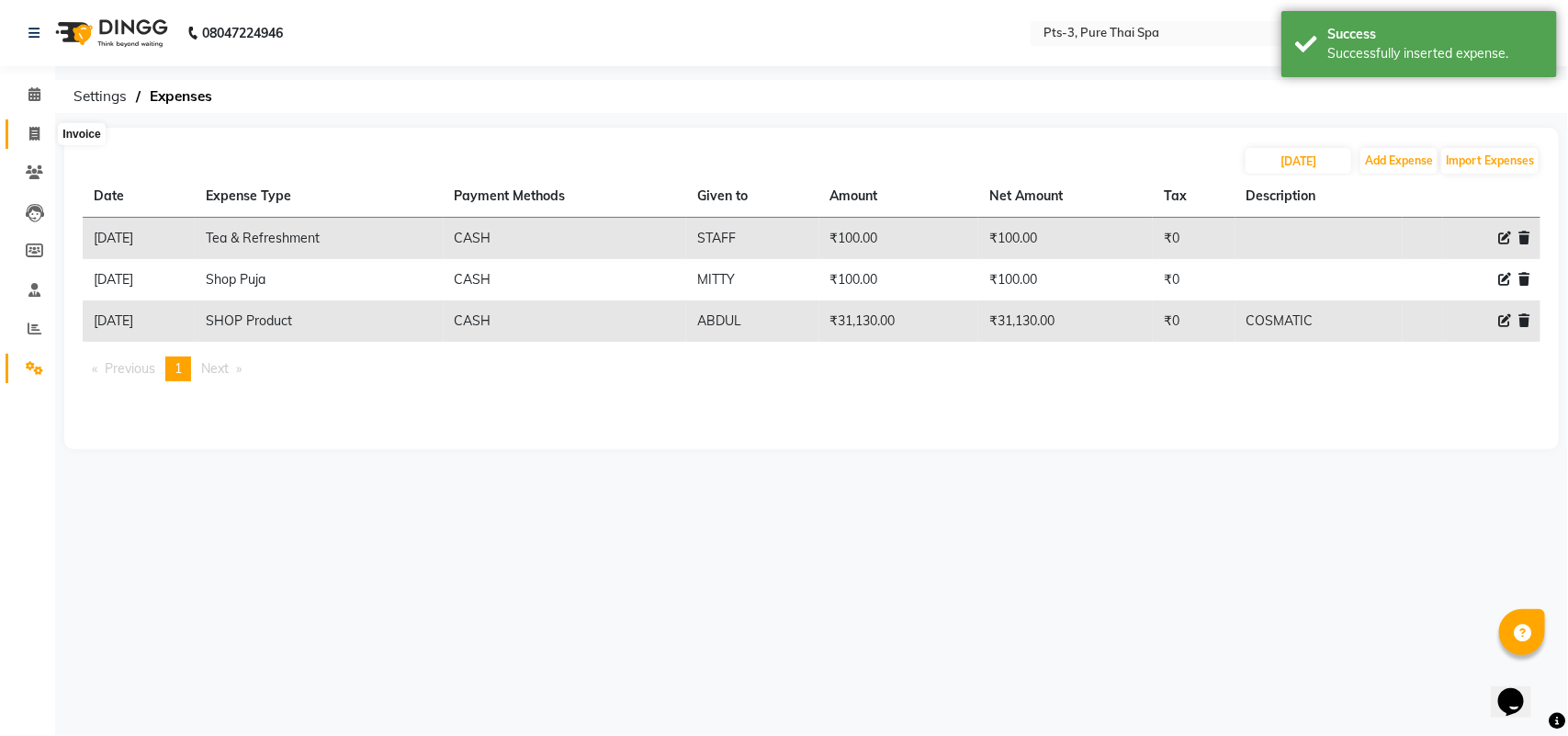
click at [28, 142] on span at bounding box center [34, 135] width 32 height 21
select select "6461"
select select "service"
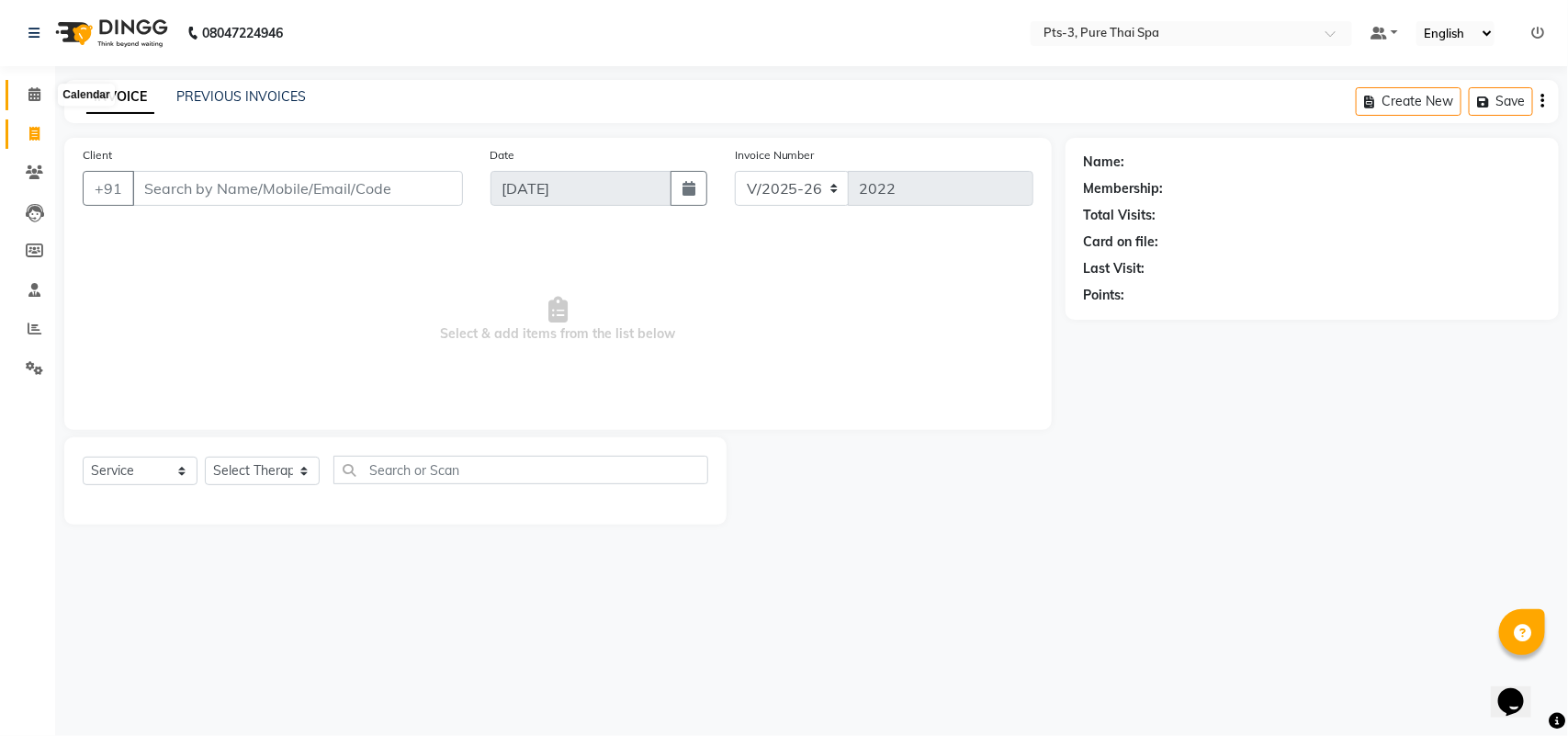
click at [34, 97] on icon at bounding box center [34, 94] width 12 height 14
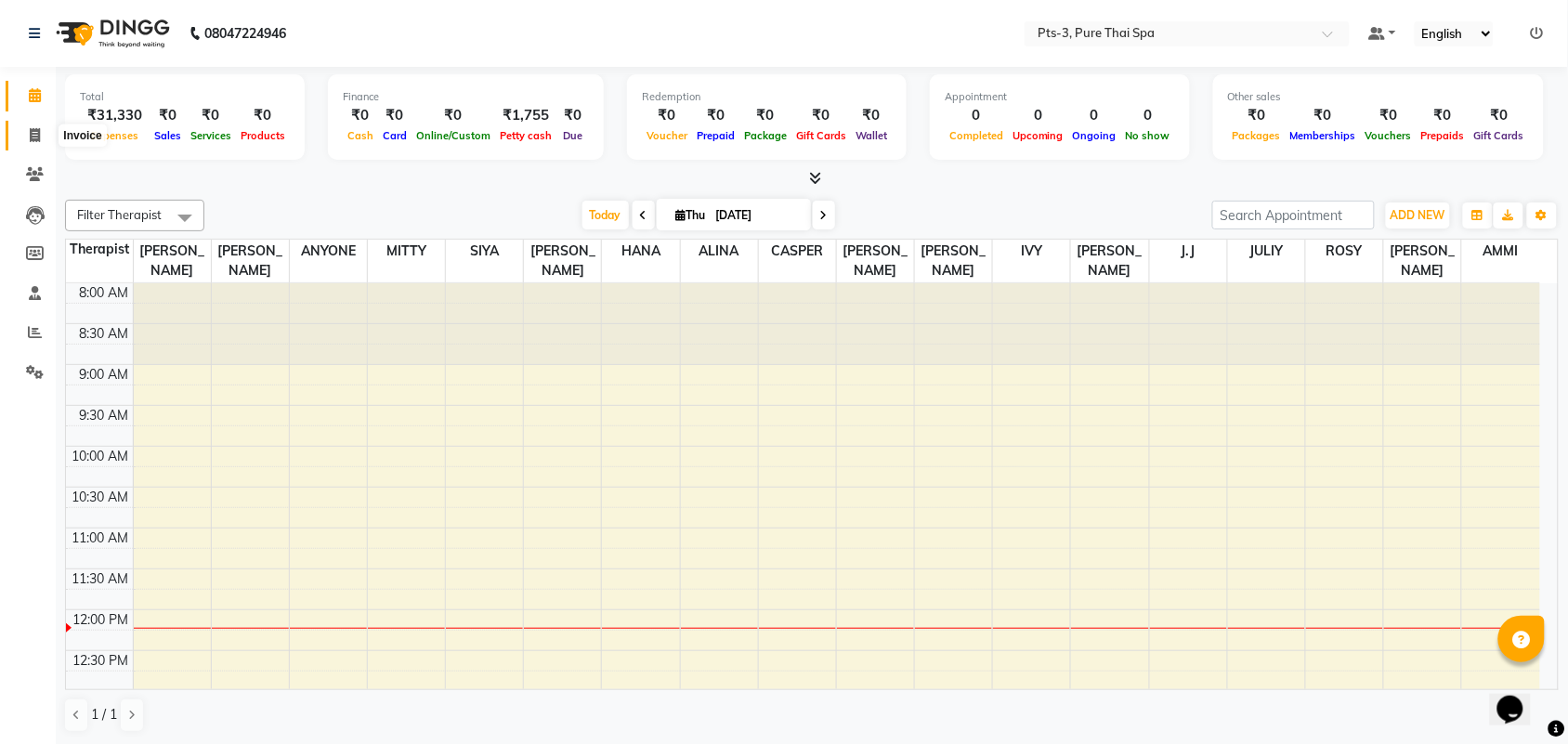
click at [25, 140] on span at bounding box center [34, 136] width 32 height 22
select select "6461"
select select "service"
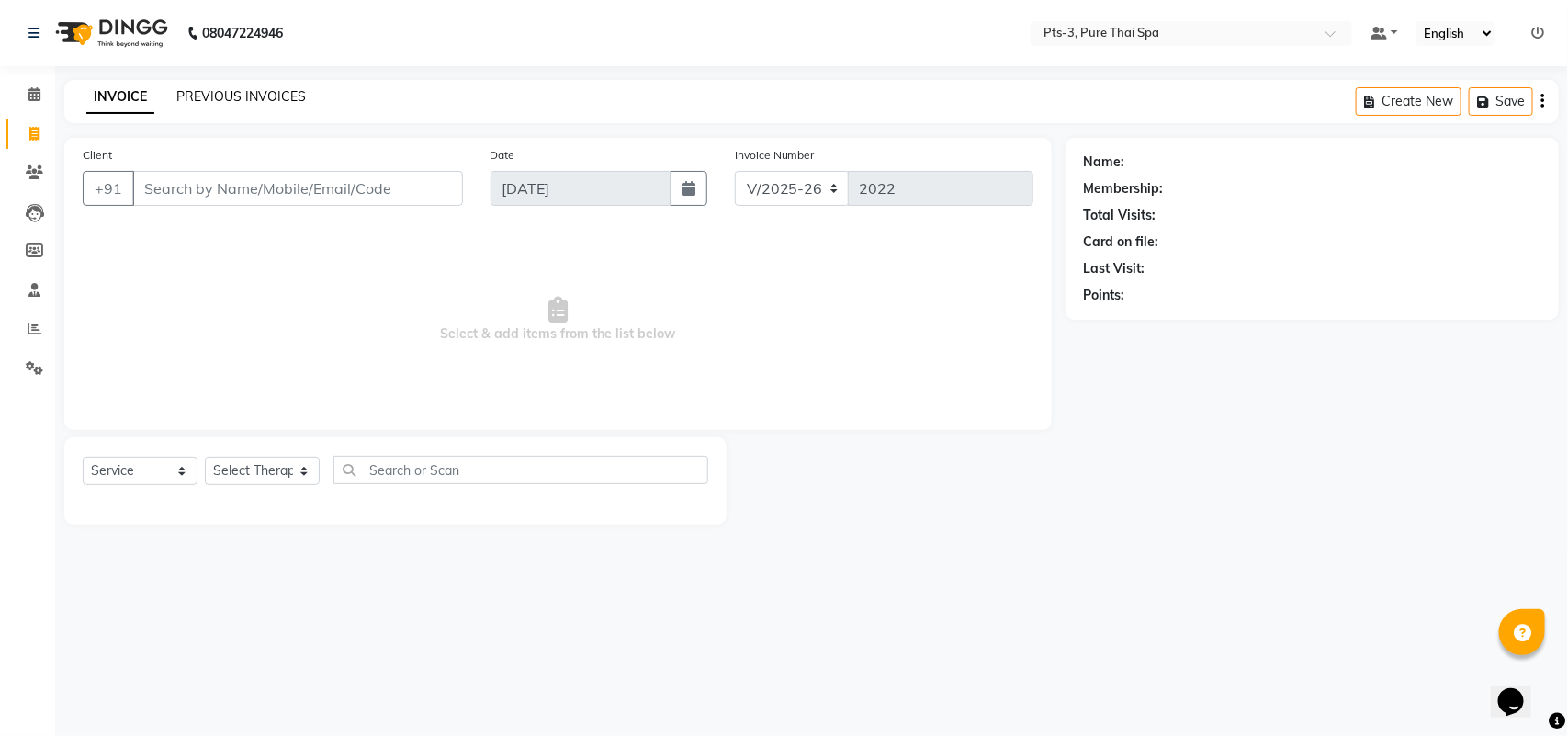
click at [216, 95] on link "PREVIOUS INVOICES" at bounding box center [241, 96] width 130 height 16
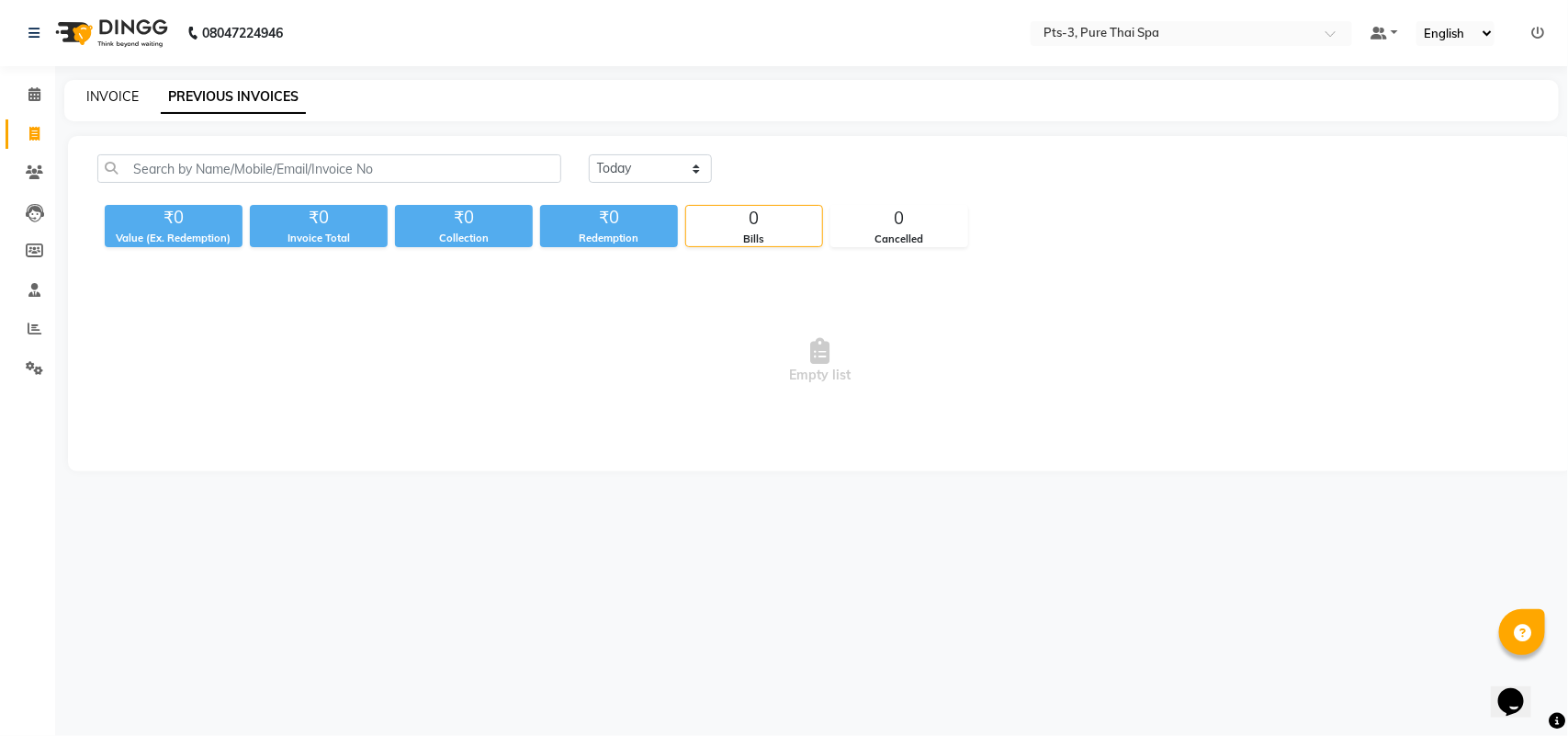
click at [108, 98] on link "INVOICE" at bounding box center [112, 96] width 52 height 16
select select "service"
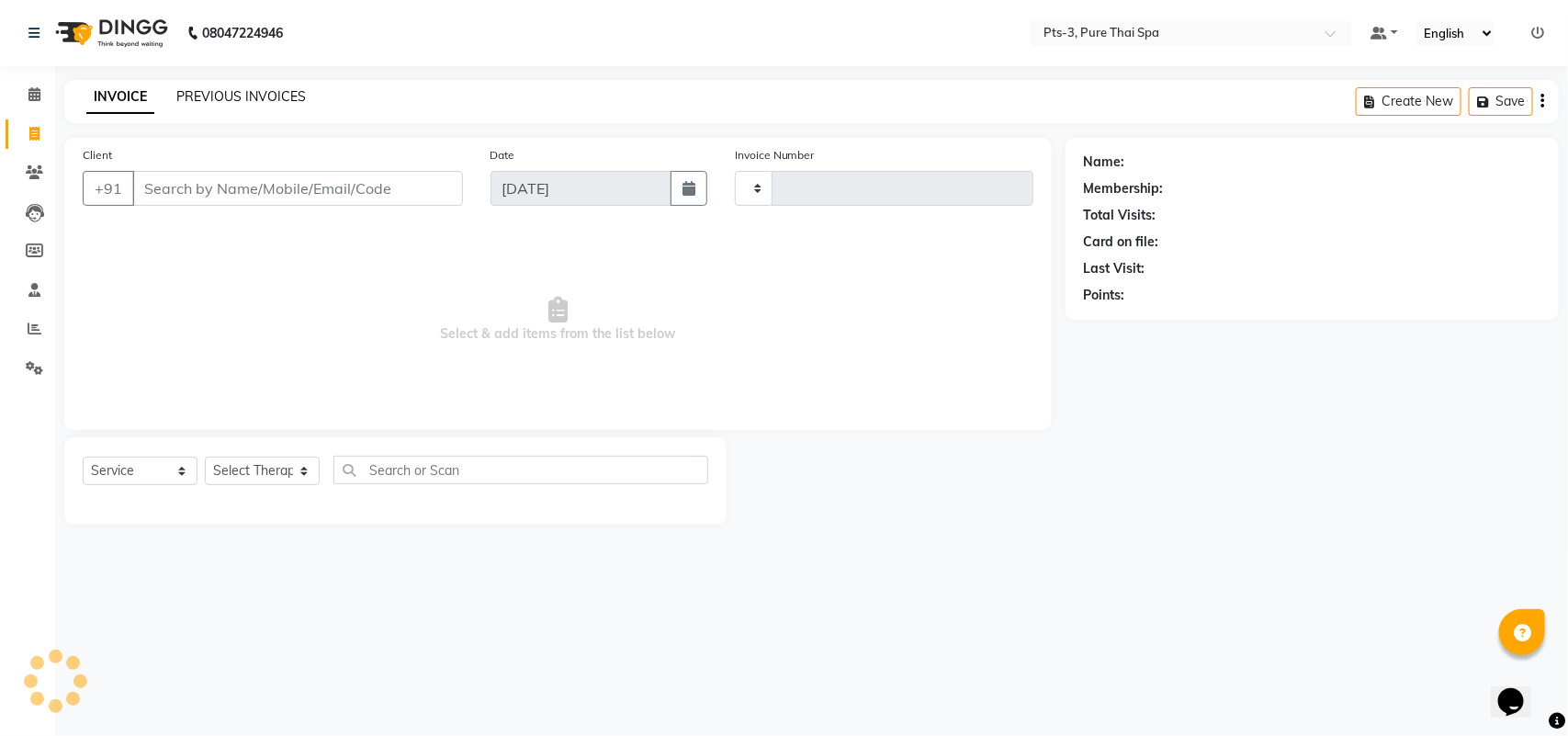
type input "2022"
select select "6461"
click at [272, 98] on link "PREVIOUS INVOICES" at bounding box center [241, 96] width 130 height 16
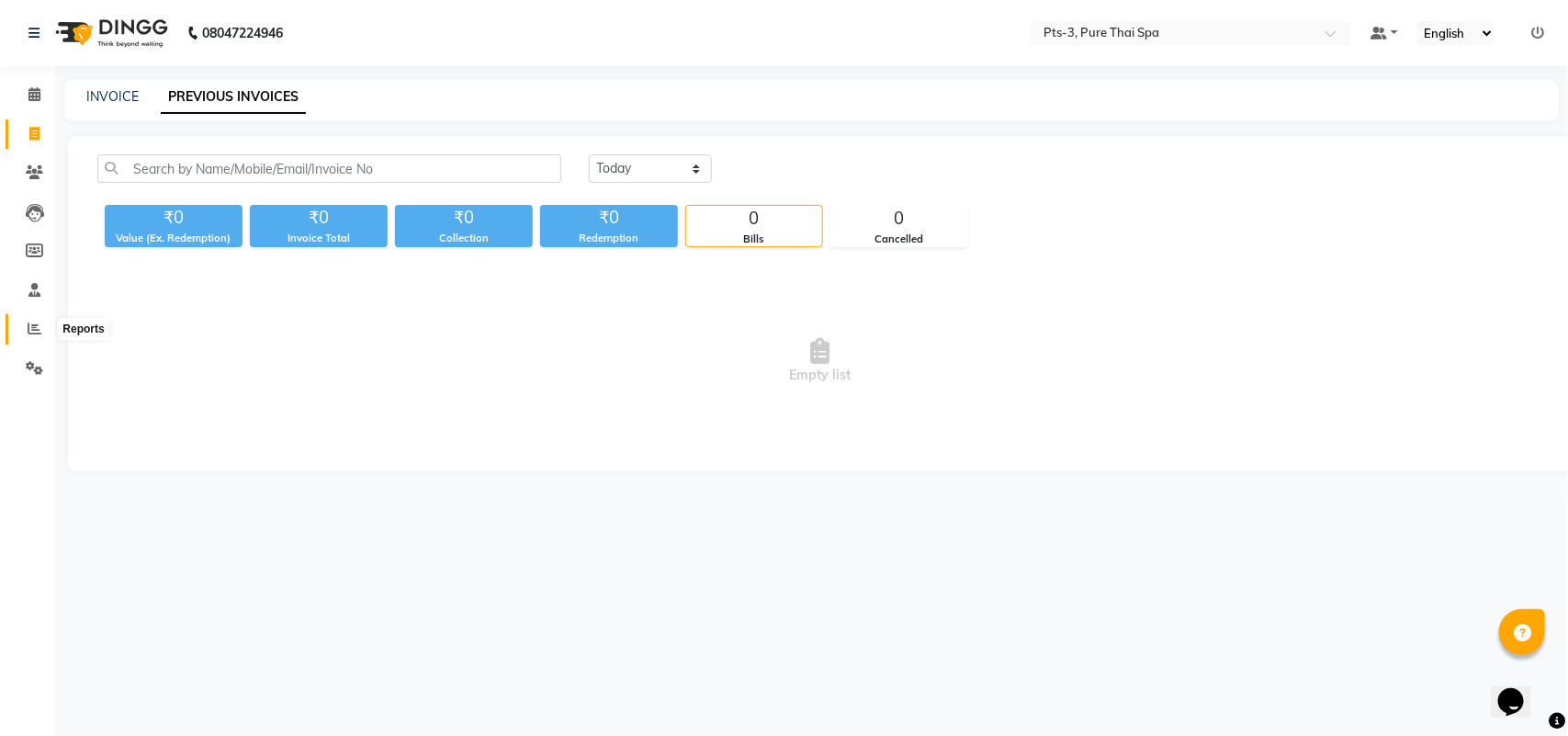
click at [34, 333] on icon at bounding box center [34, 328] width 14 height 14
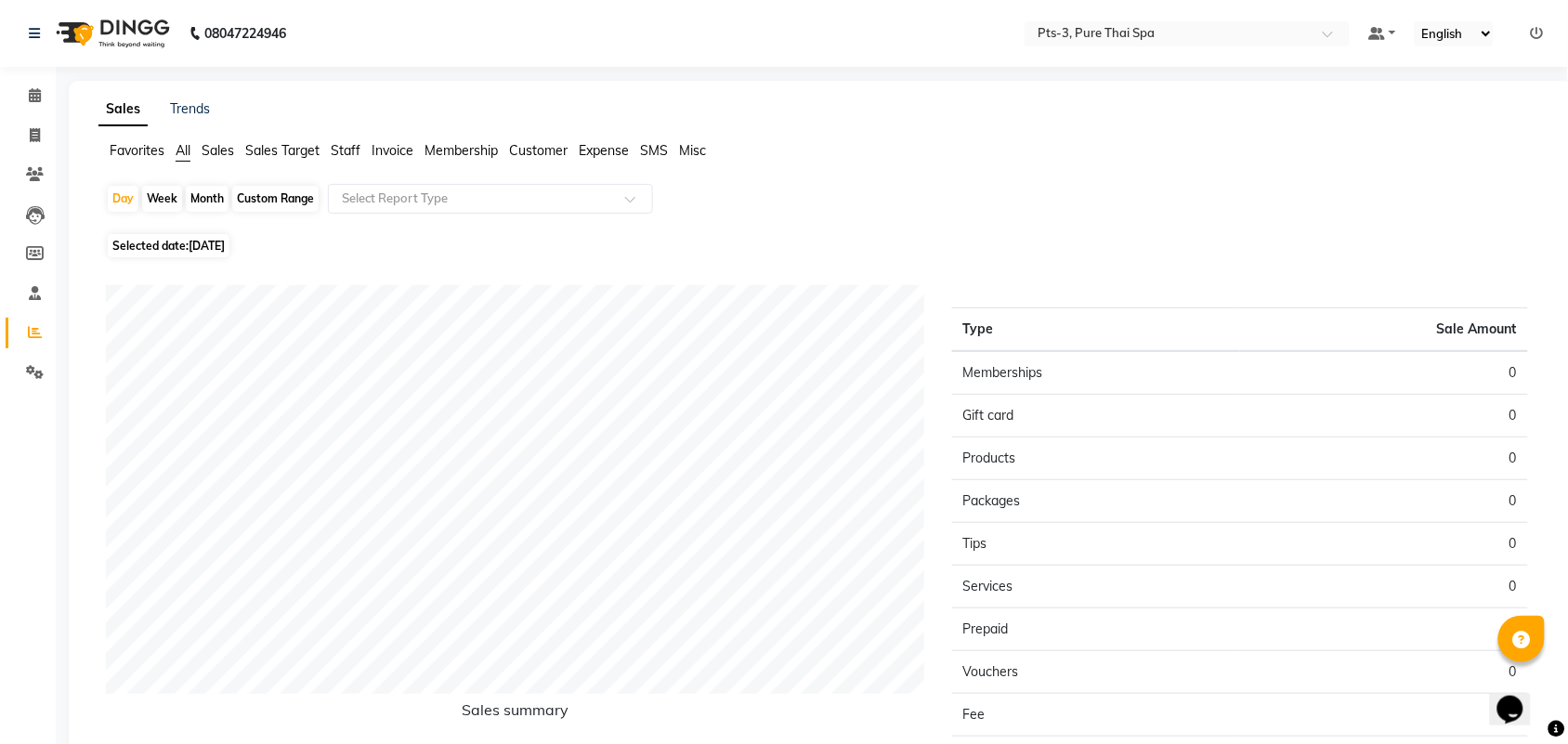
click at [215, 197] on div "Month" at bounding box center [208, 199] width 43 height 26
select select "9"
select select "2025"
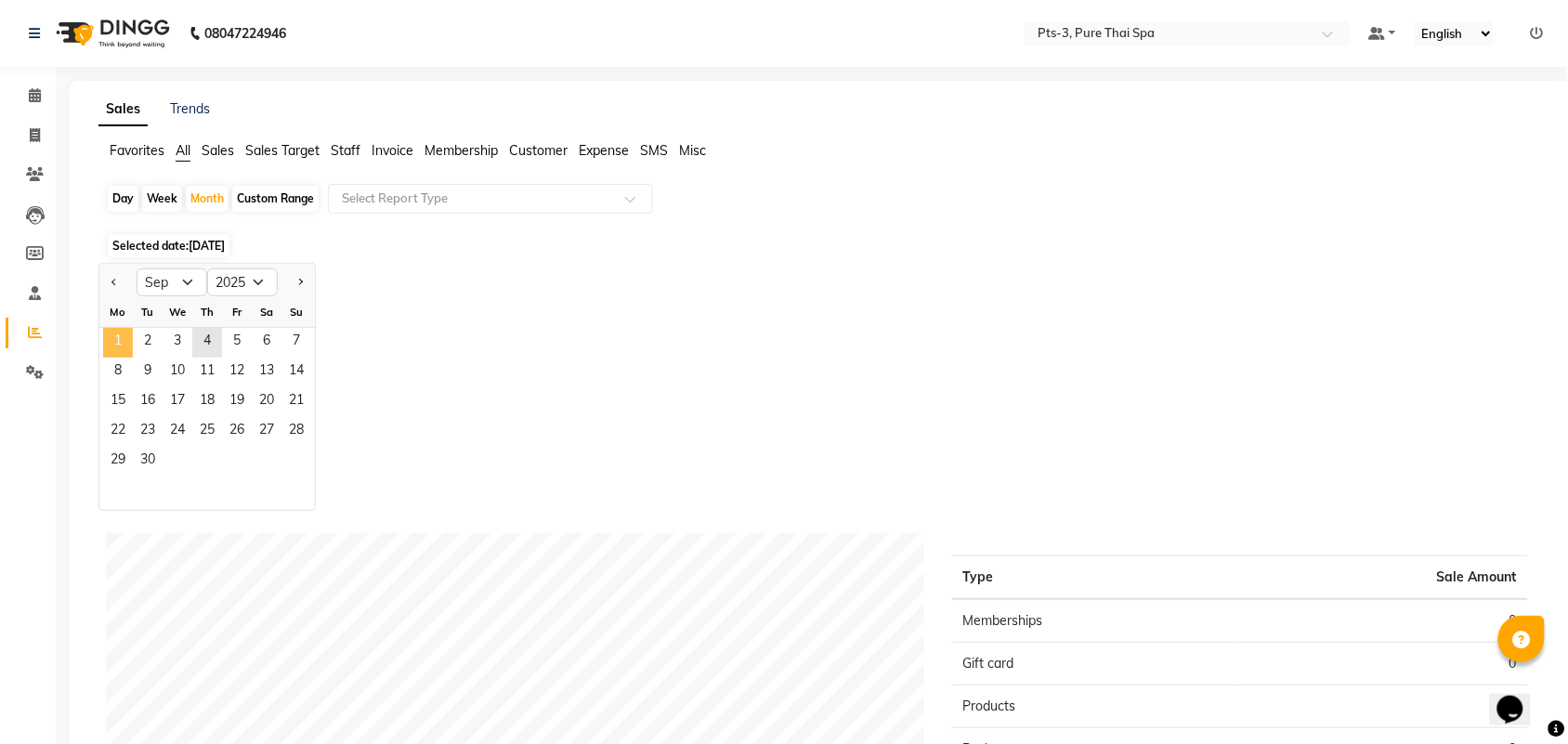
click at [125, 344] on span "1" at bounding box center [117, 343] width 29 height 29
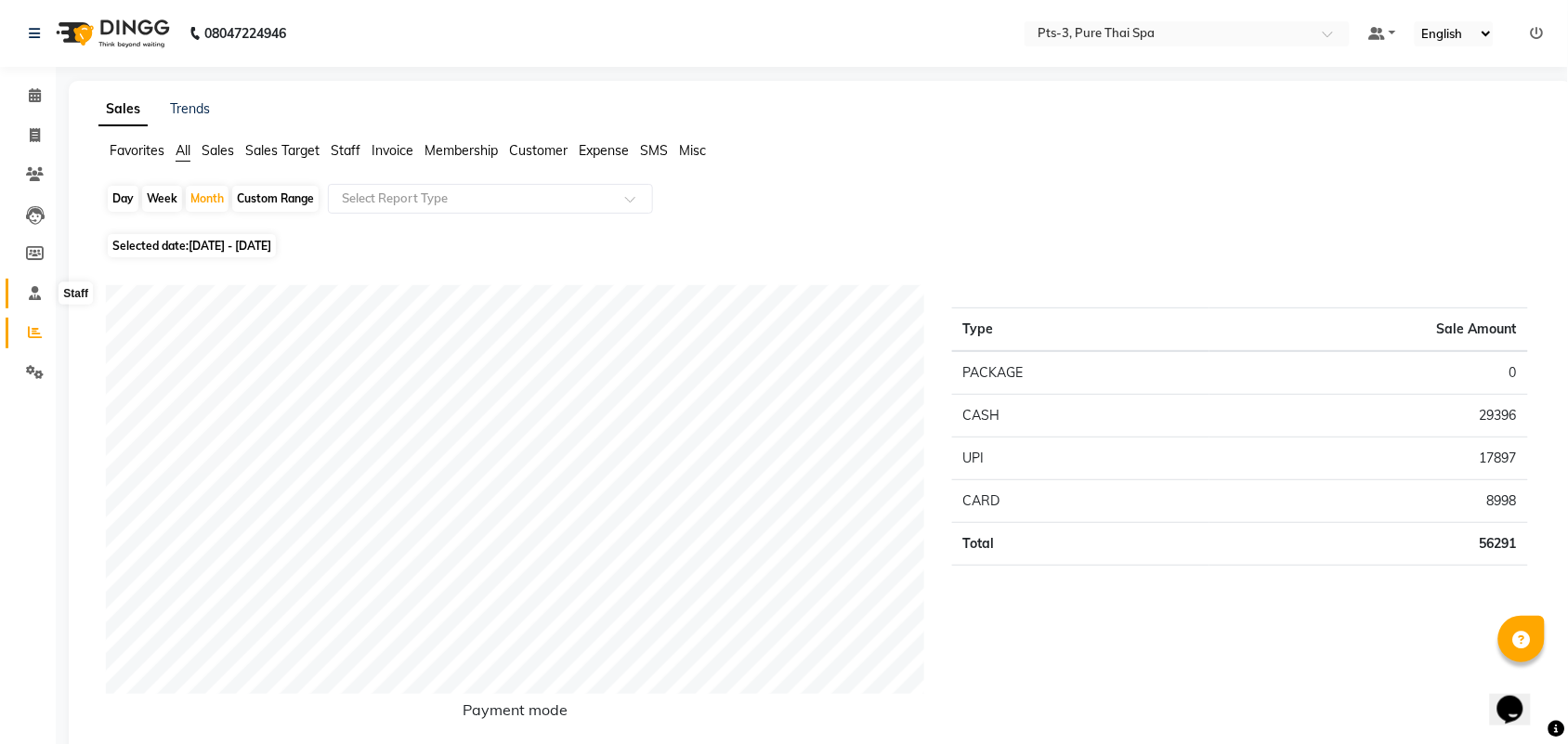
click at [28, 294] on icon at bounding box center [34, 293] width 12 height 14
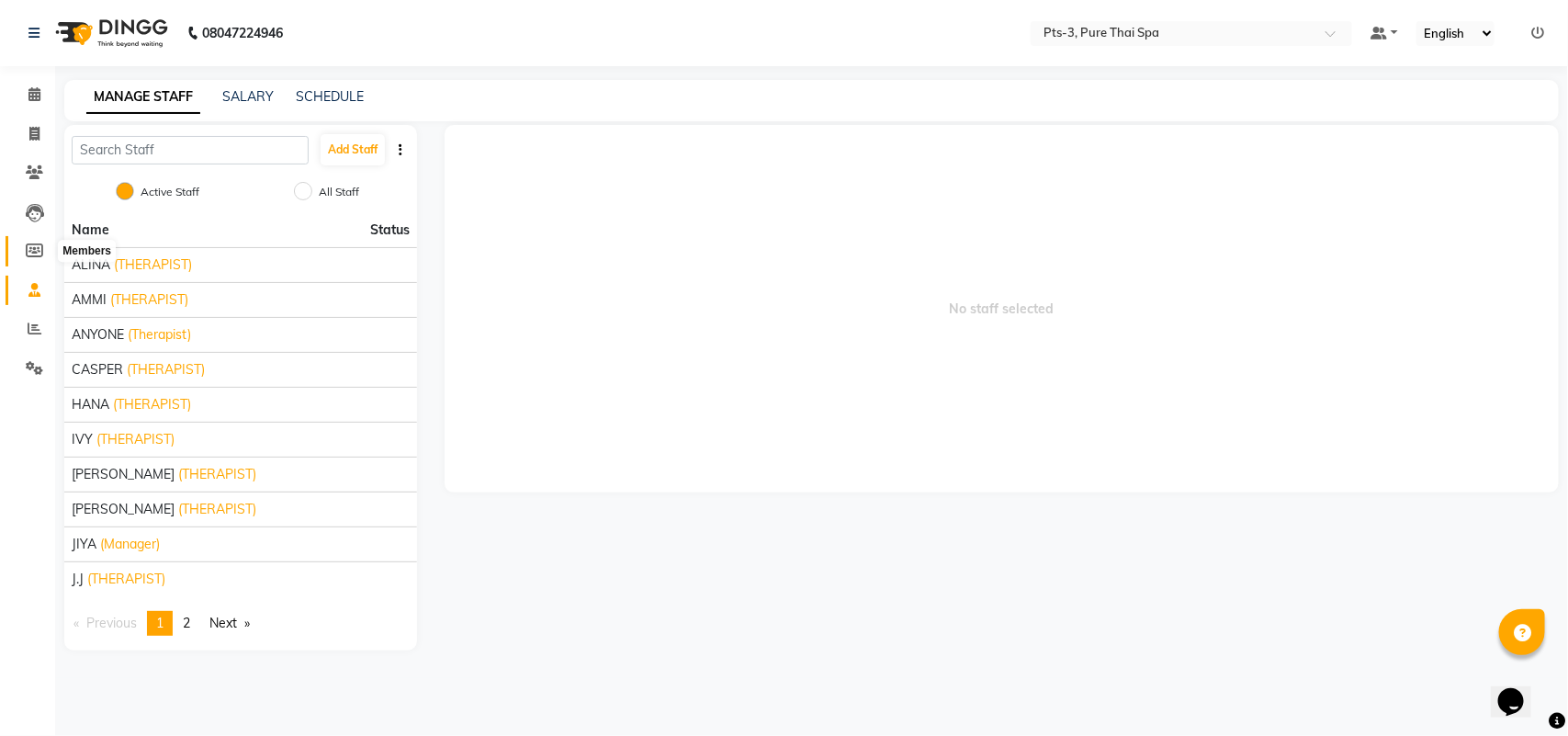
click at [29, 260] on span at bounding box center [34, 252] width 32 height 21
select select
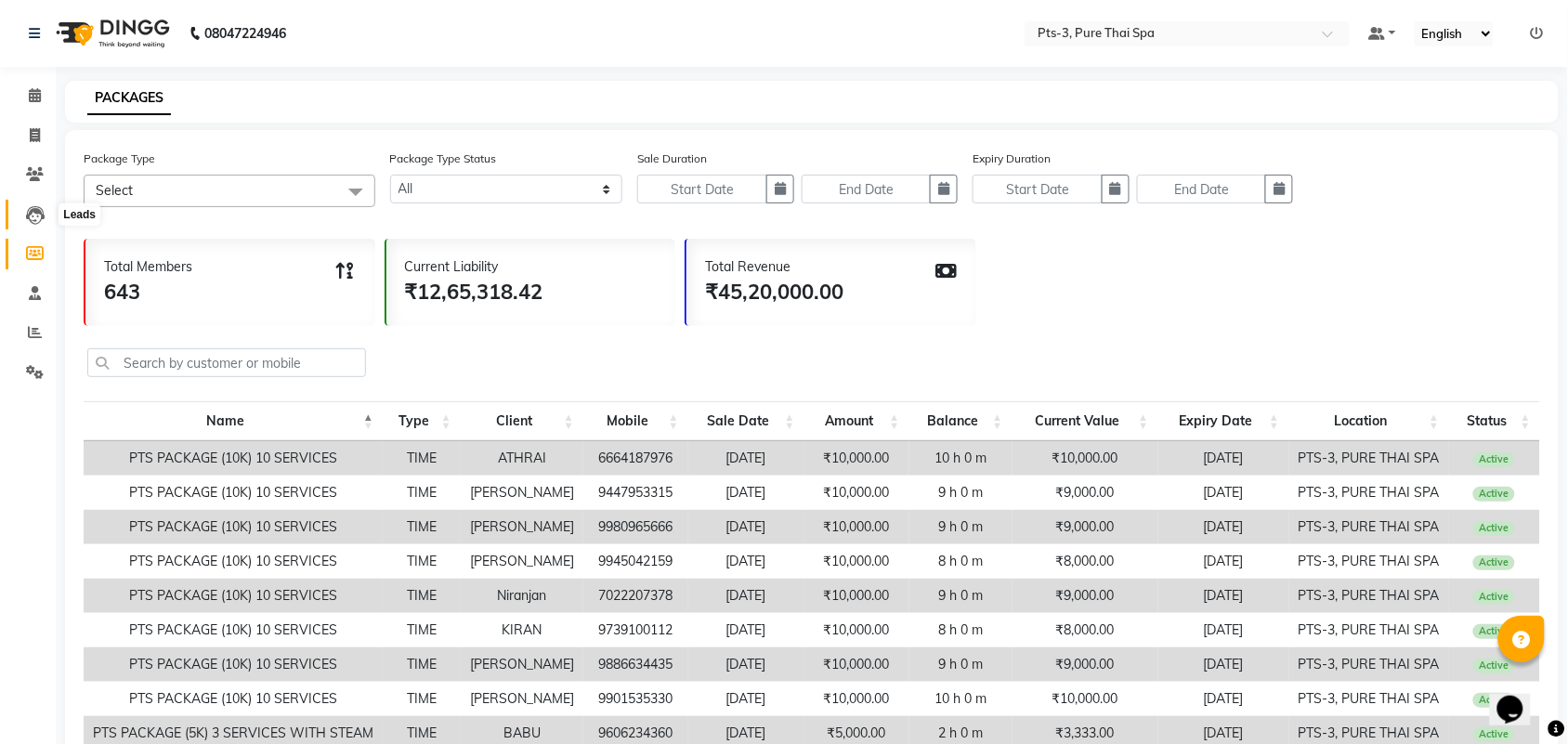
click at [26, 211] on icon at bounding box center [35, 215] width 19 height 19
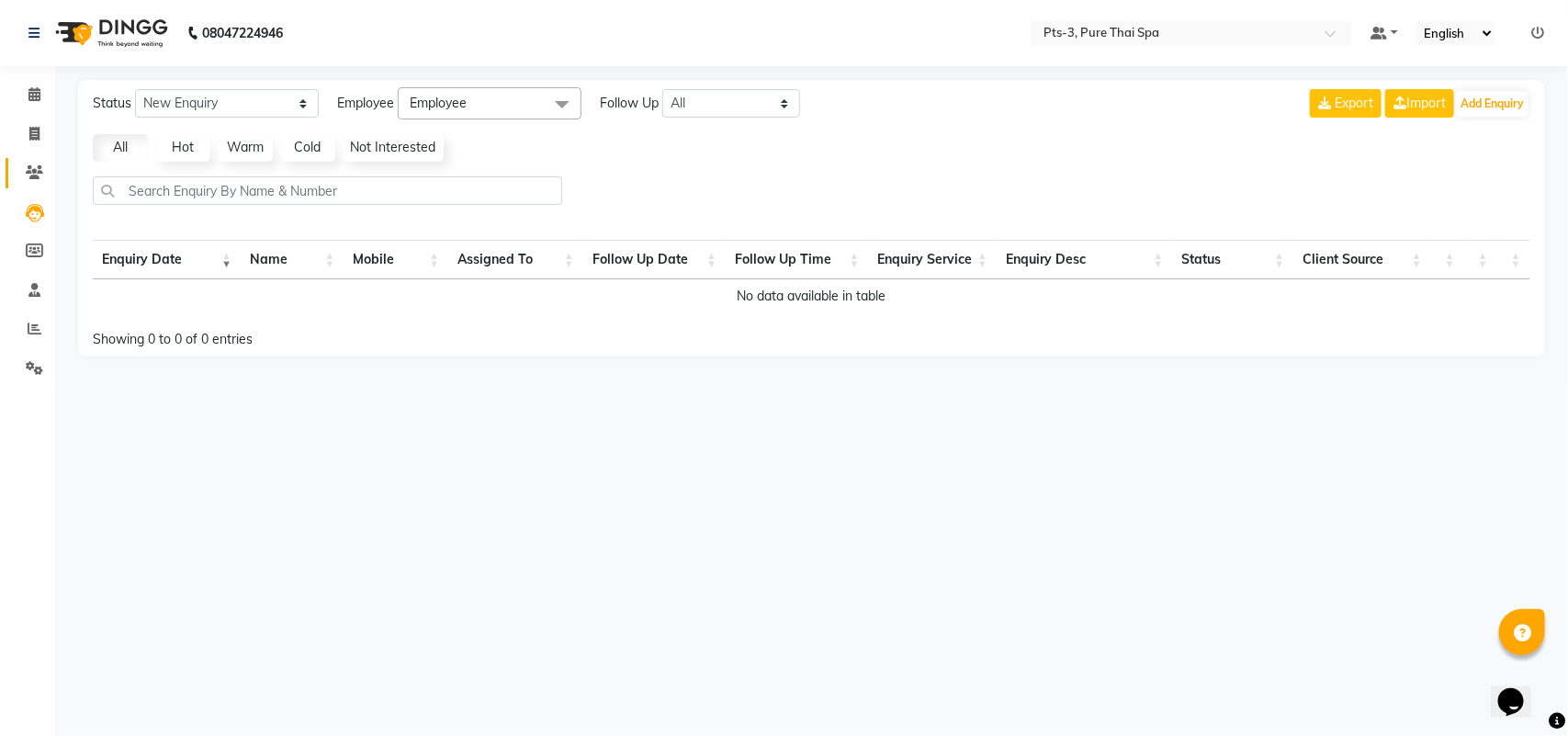
click at [26, 184] on link "Clients" at bounding box center [28, 172] width 45 height 30
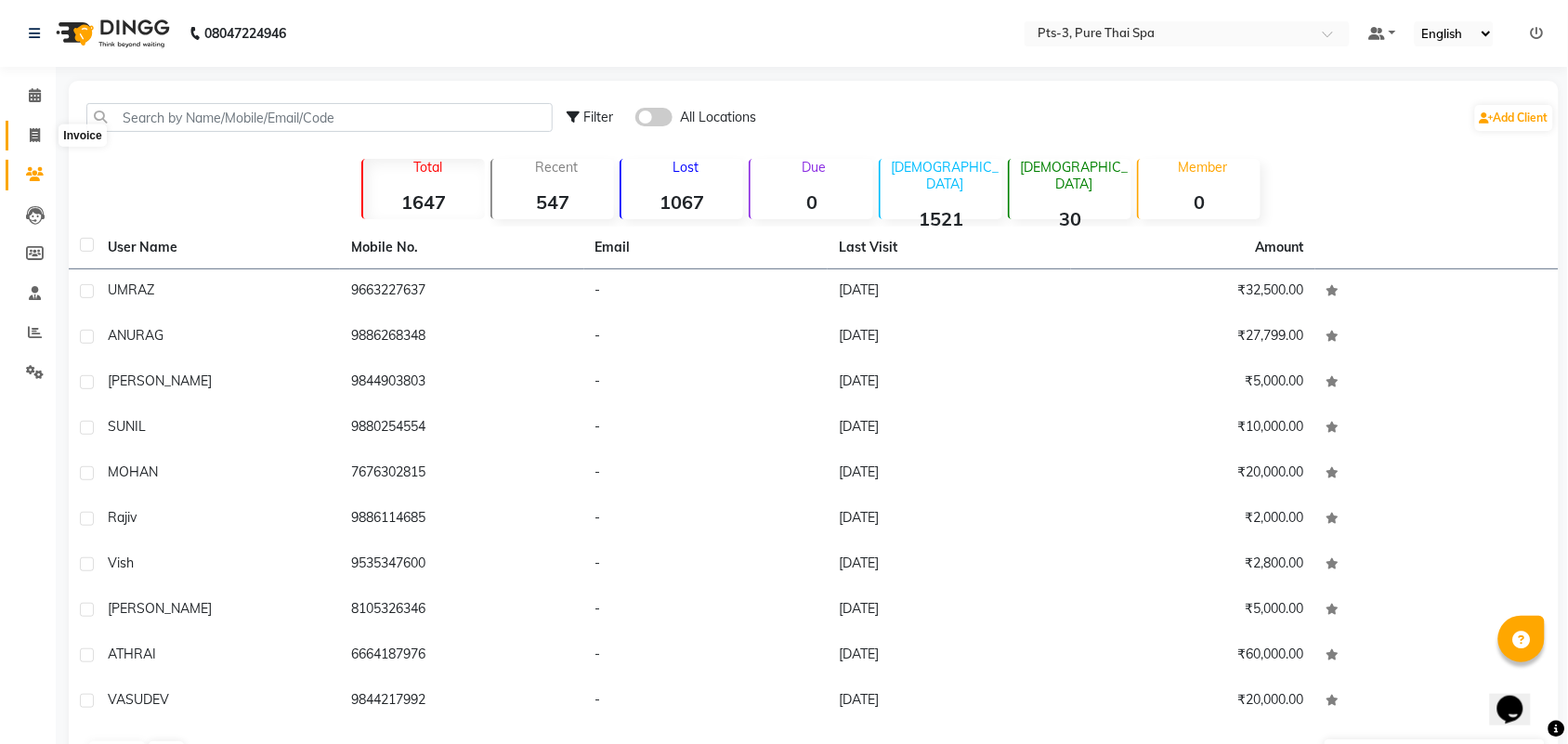
click at [22, 136] on span at bounding box center [34, 136] width 32 height 22
select select "6461"
select select "service"
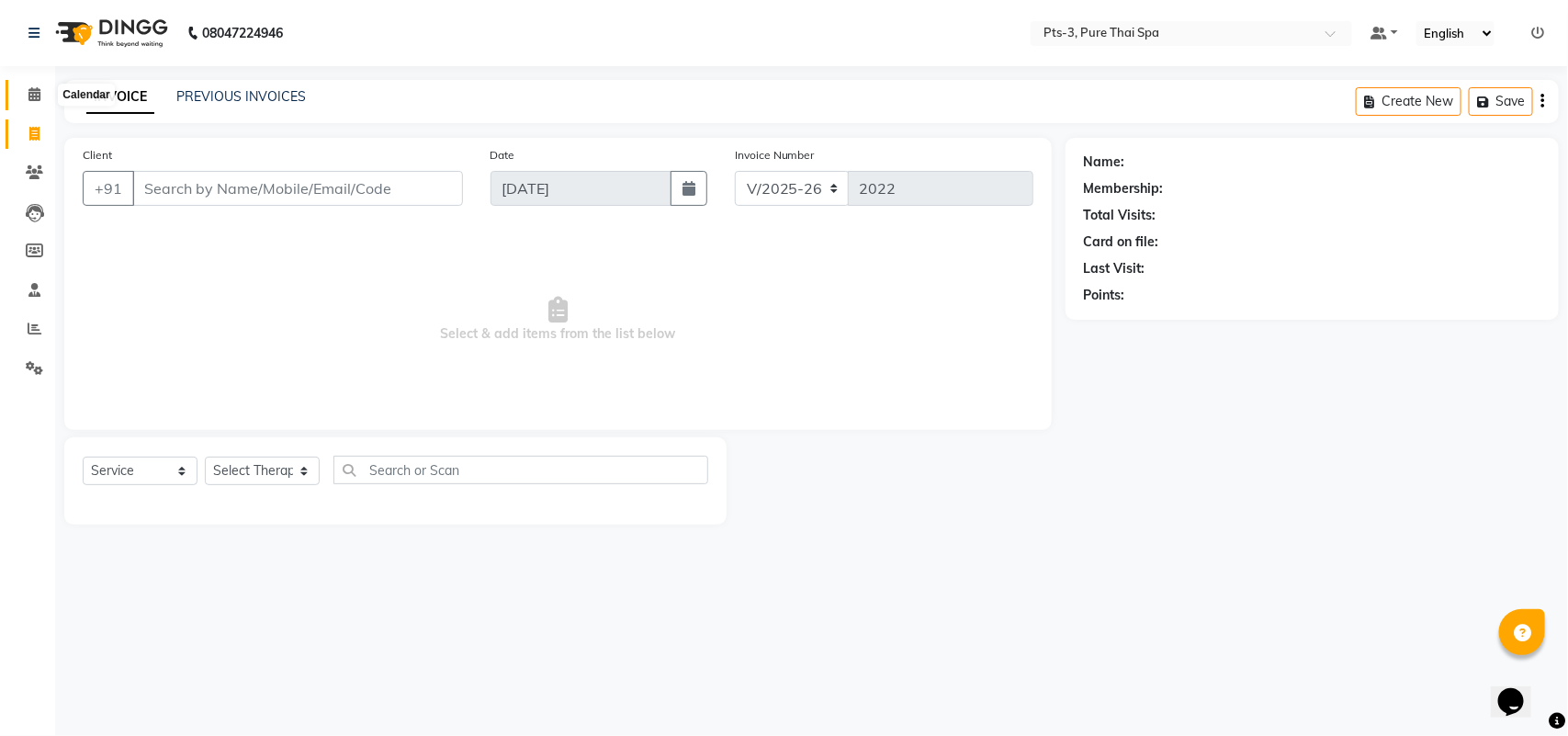
click at [39, 103] on span at bounding box center [34, 95] width 32 height 21
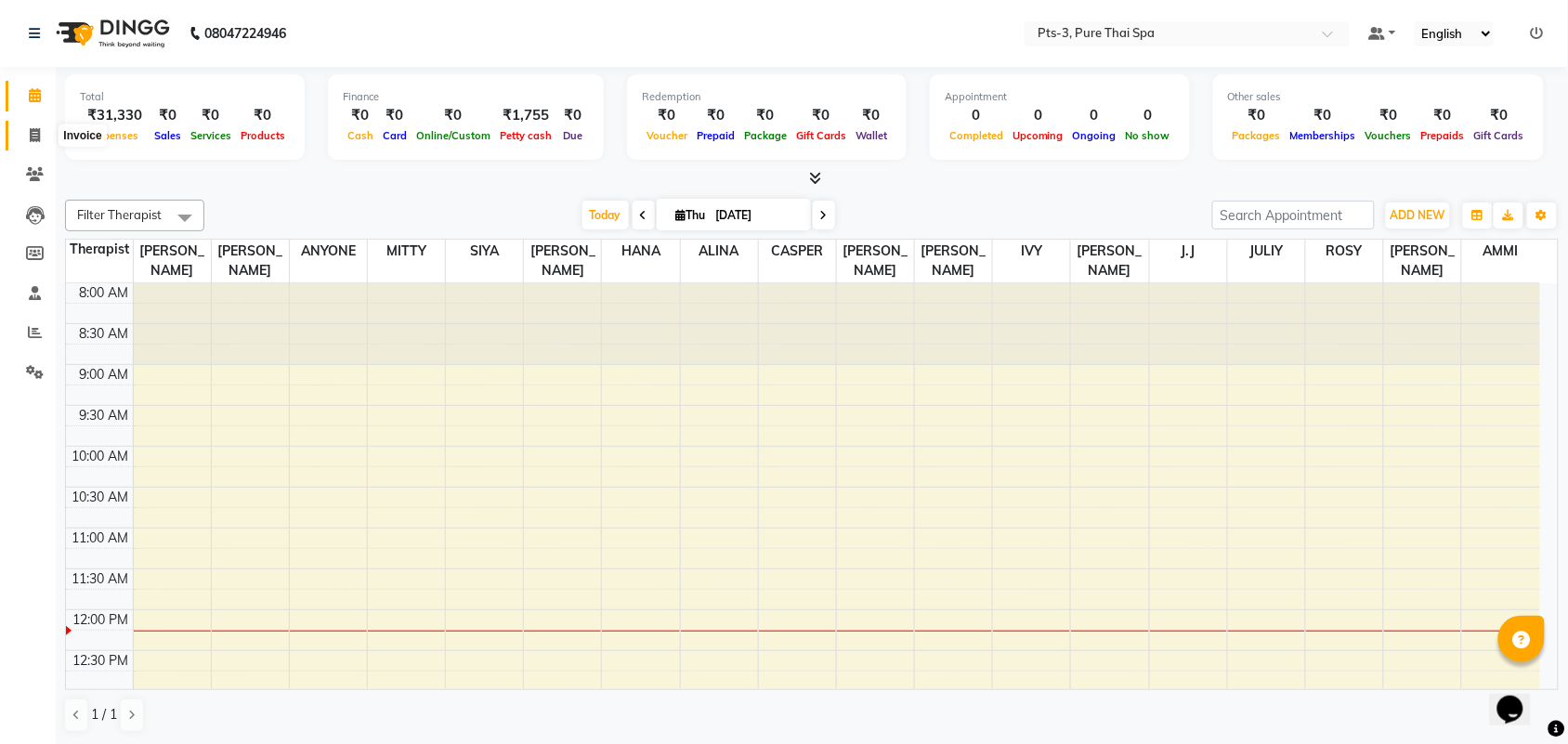
click at [30, 137] on icon at bounding box center [34, 135] width 10 height 14
select select "6461"
select select "service"
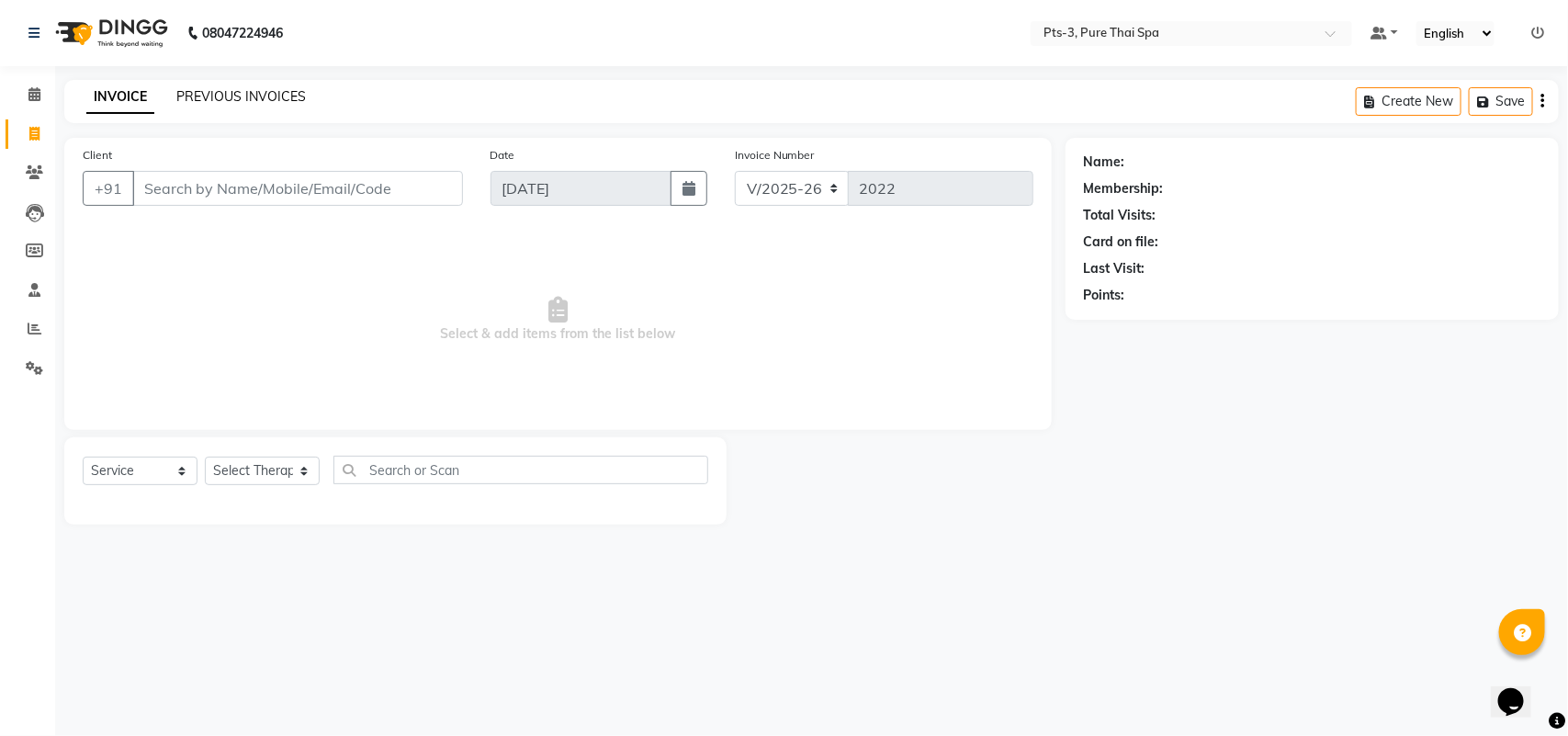
click at [226, 92] on link "PREVIOUS INVOICES" at bounding box center [241, 96] width 130 height 16
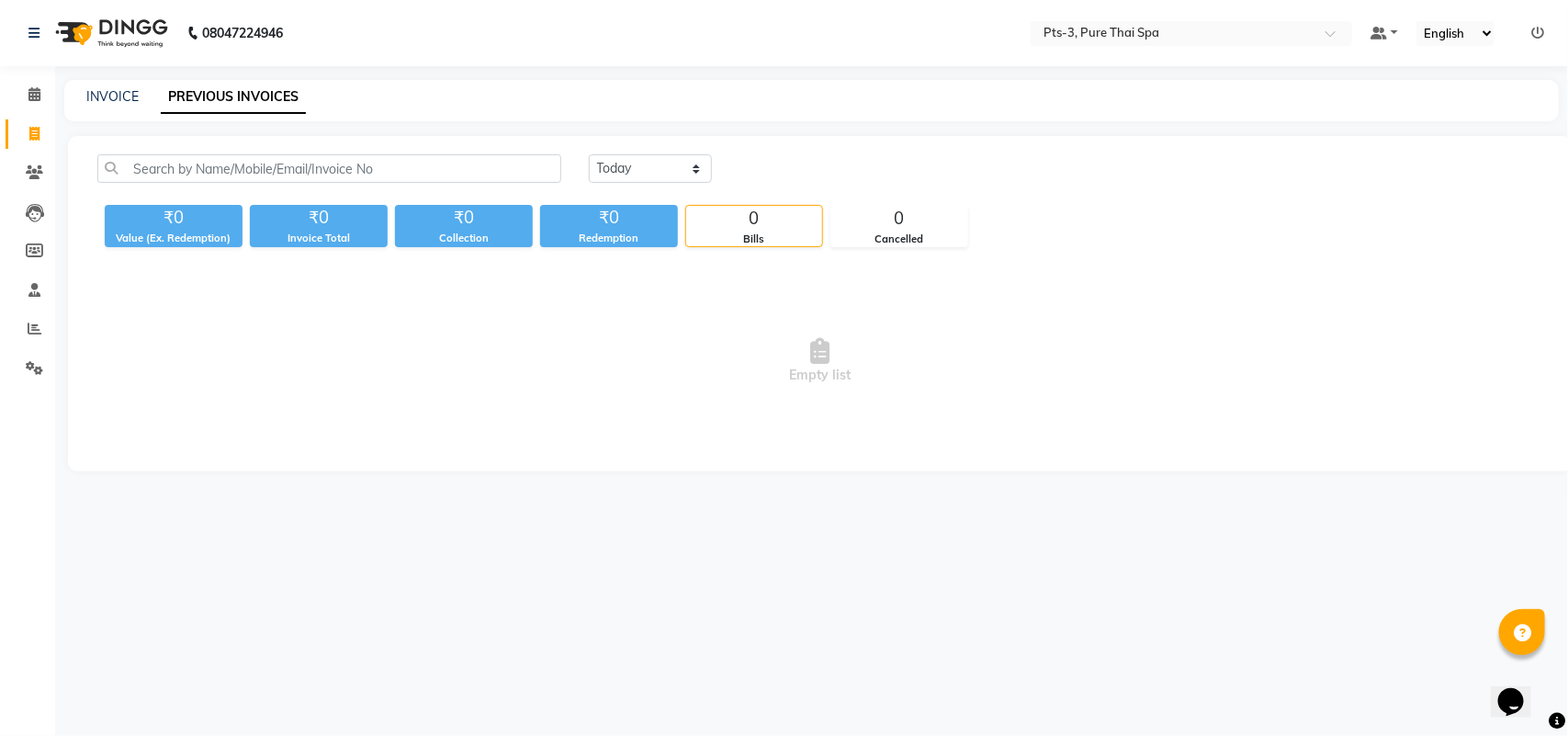
click at [108, 107] on div "INVOICE PREVIOUS INVOICES" at bounding box center [811, 101] width 1494 height 42
click at [119, 89] on link "INVOICE" at bounding box center [112, 96] width 52 height 16
select select "service"
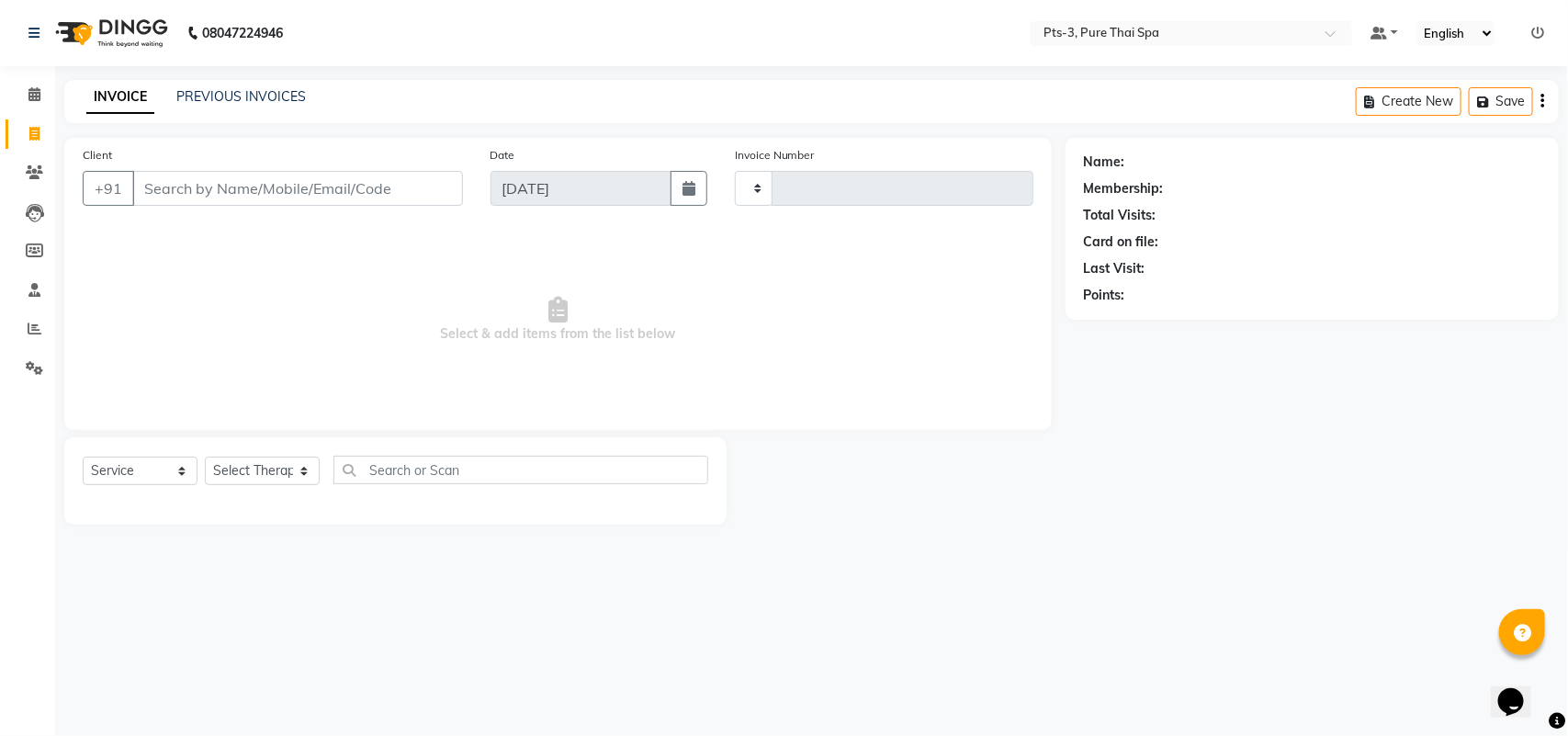
type input "2022"
select select "6461"
click at [177, 99] on link "PREVIOUS INVOICES" at bounding box center [241, 96] width 130 height 16
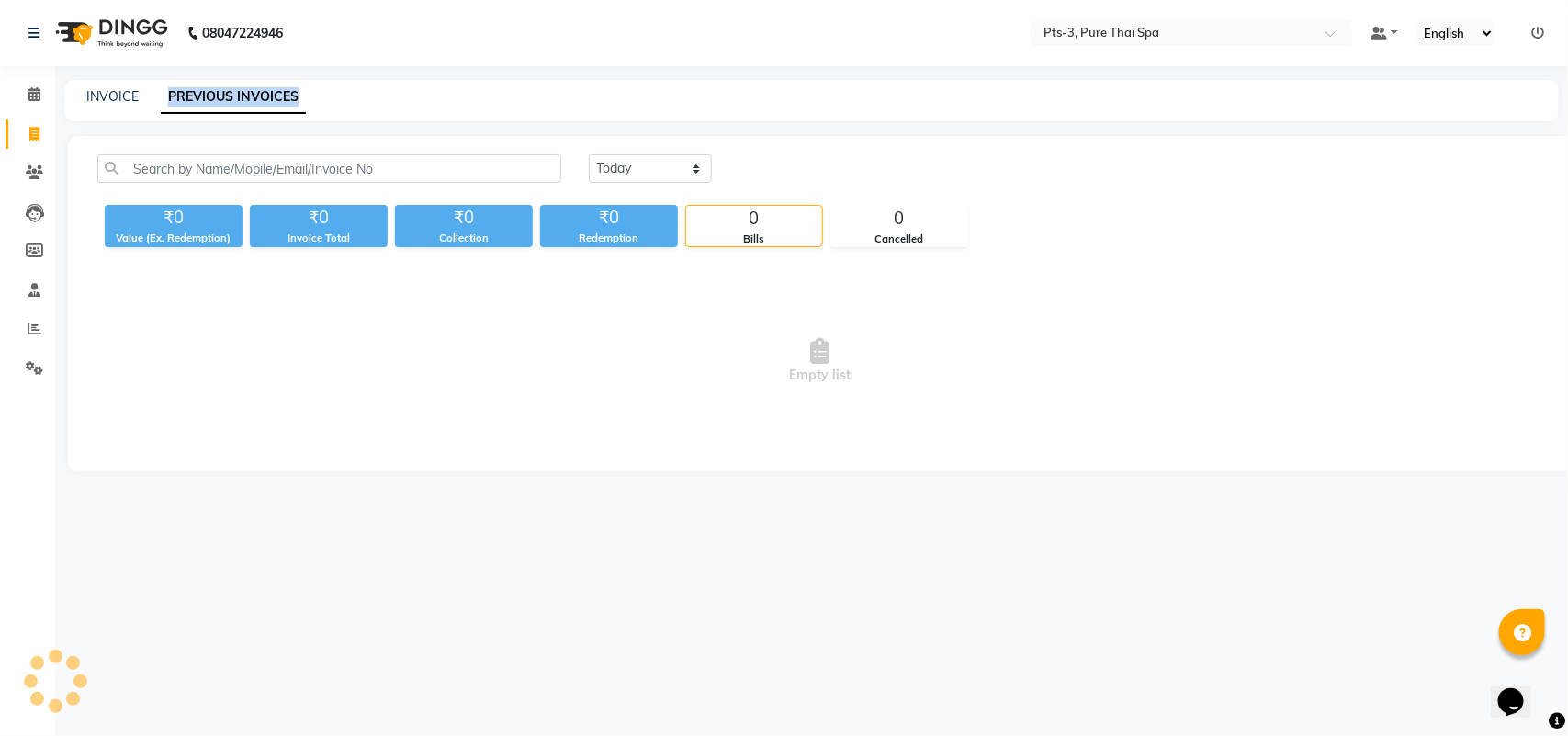
click at [177, 99] on link "PREVIOUS INVOICES" at bounding box center [233, 98] width 145 height 33
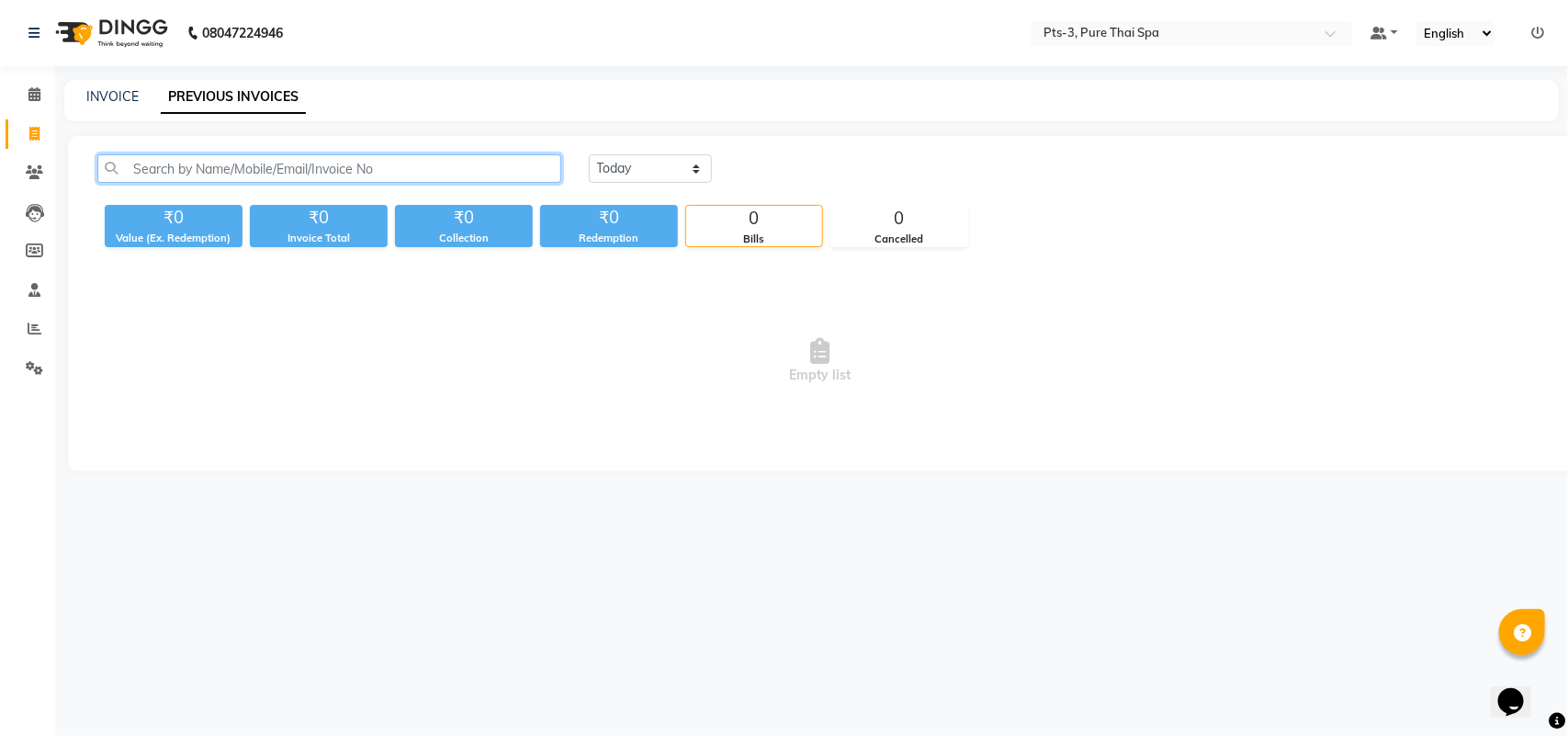
click at [143, 180] on input "text" at bounding box center [329, 168] width 464 height 28
click at [107, 90] on link "INVOICE" at bounding box center [112, 96] width 52 height 16
select select "6461"
select select "service"
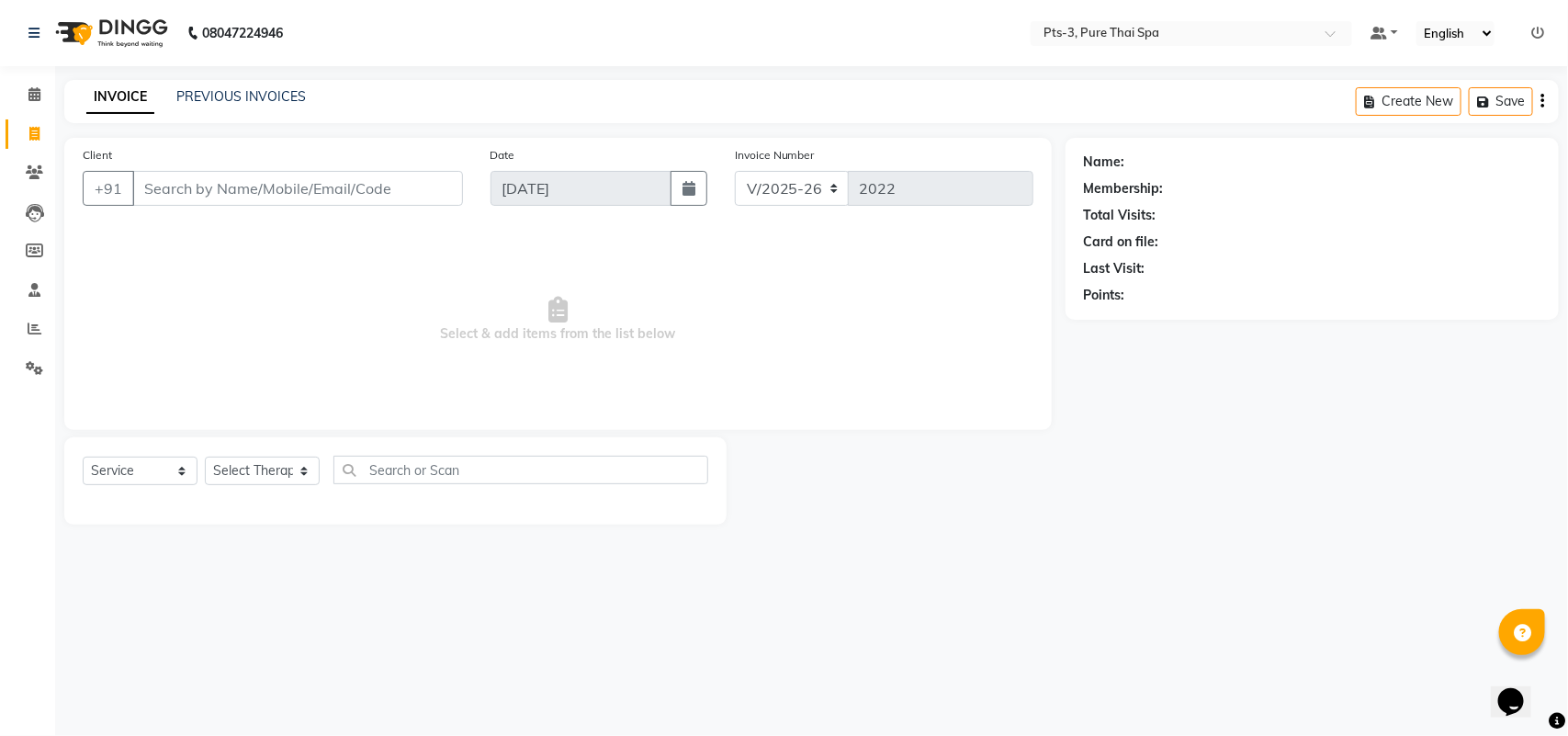
click at [142, 187] on input "Client" at bounding box center [298, 188] width 331 height 35
